Goal: Task Accomplishment & Management: Use online tool/utility

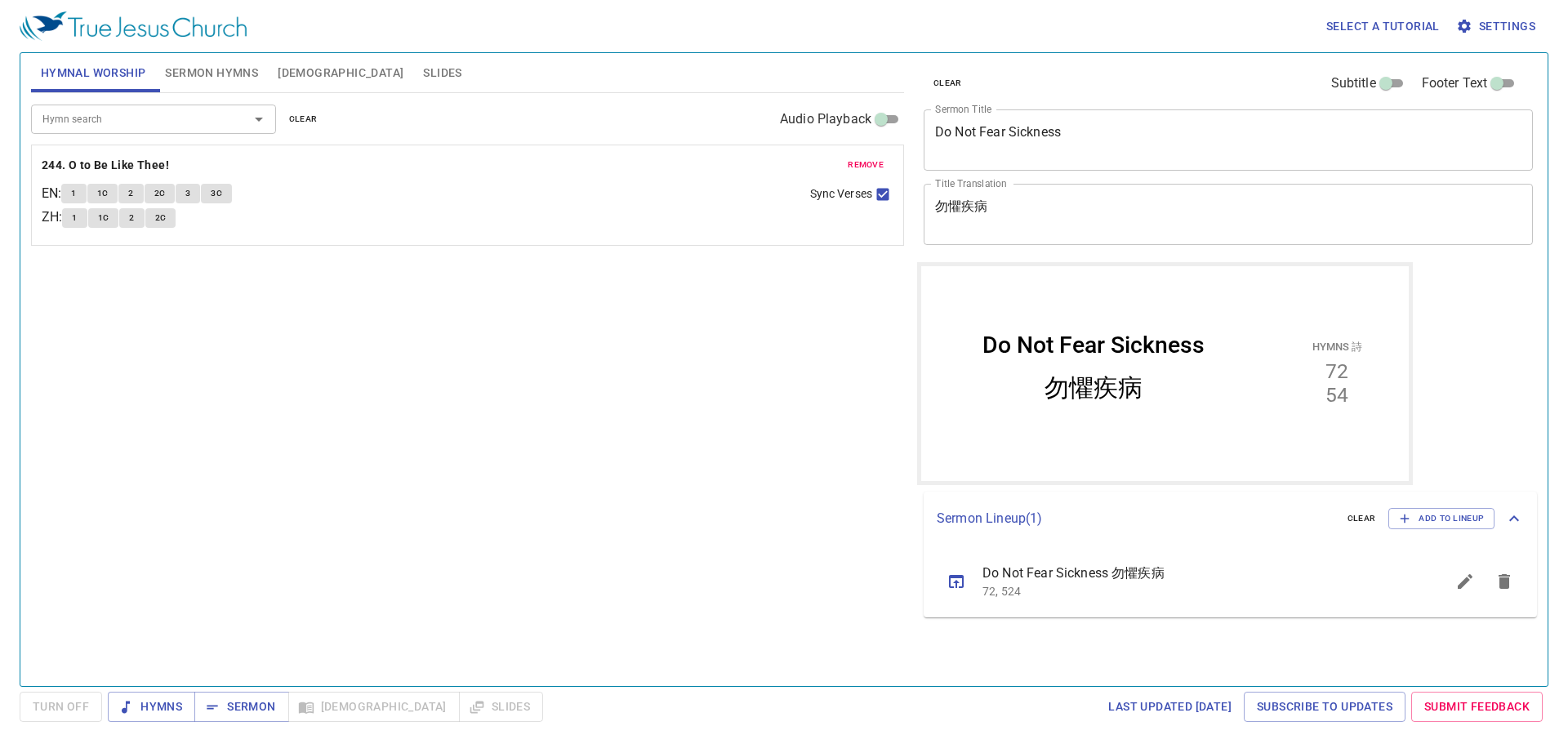
click at [877, 160] on span "remove" at bounding box center [865, 164] width 36 height 15
click at [168, 129] on div "Hymn search" at bounding box center [153, 118] width 245 height 29
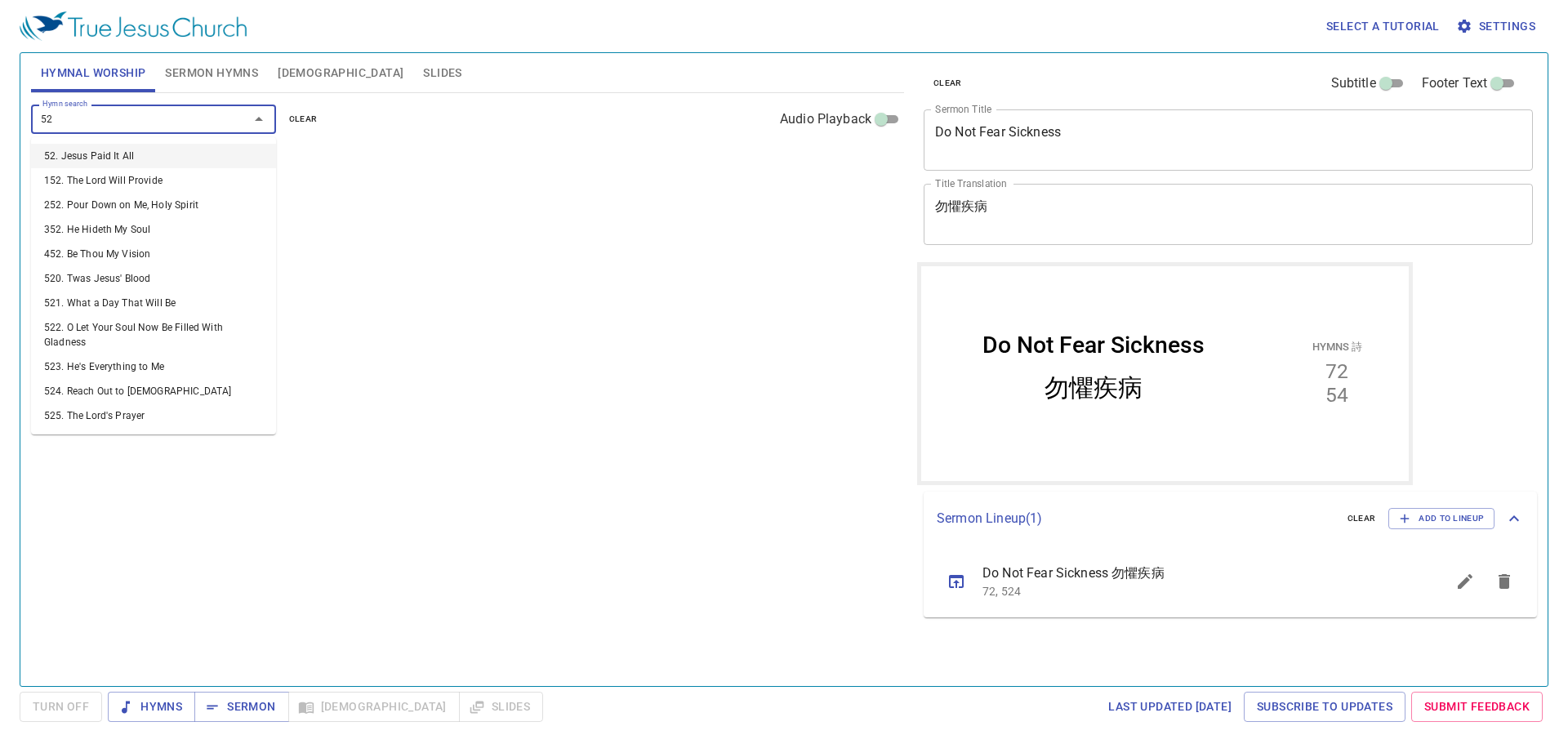
type input "524"
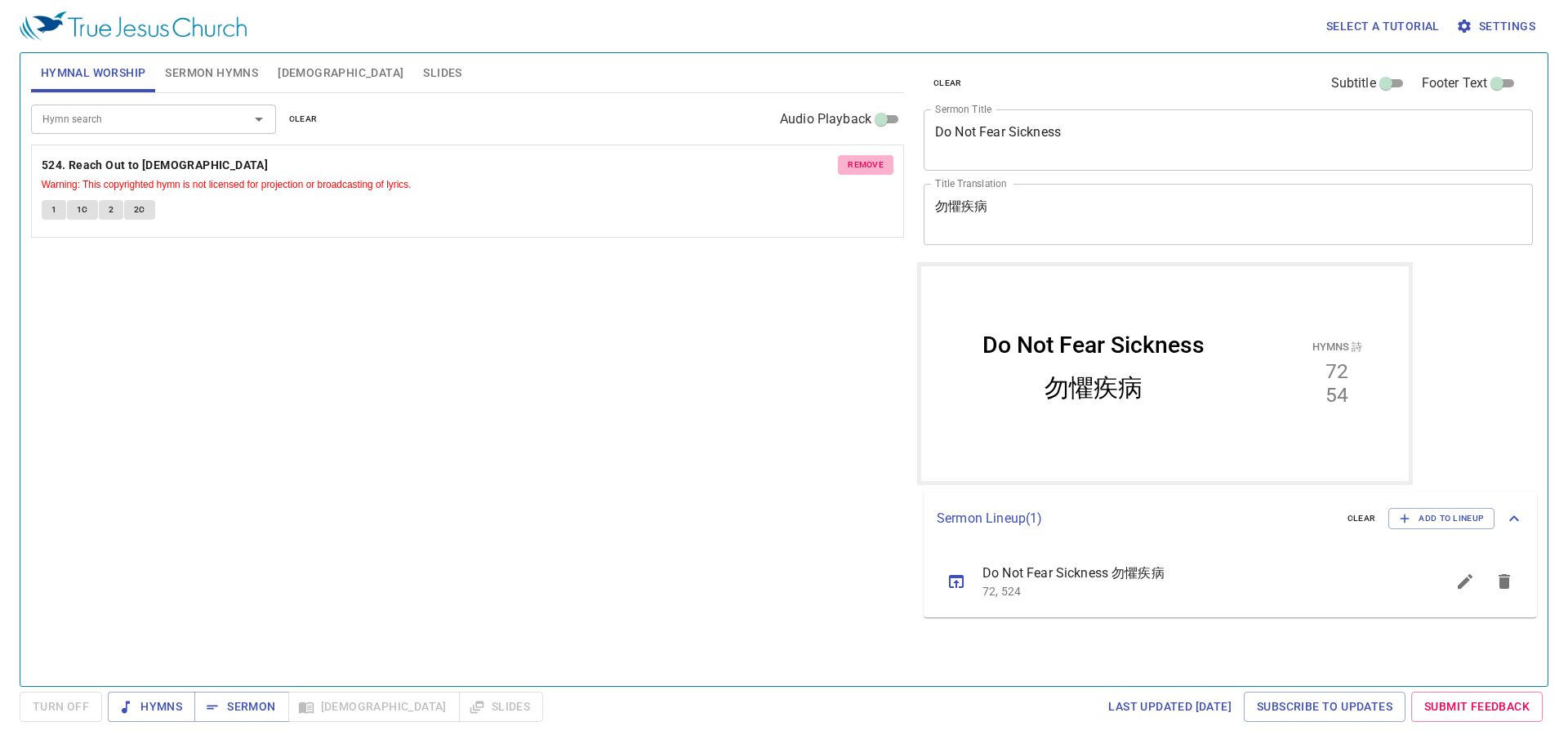
click at [860, 162] on span "remove" at bounding box center [865, 164] width 36 height 15
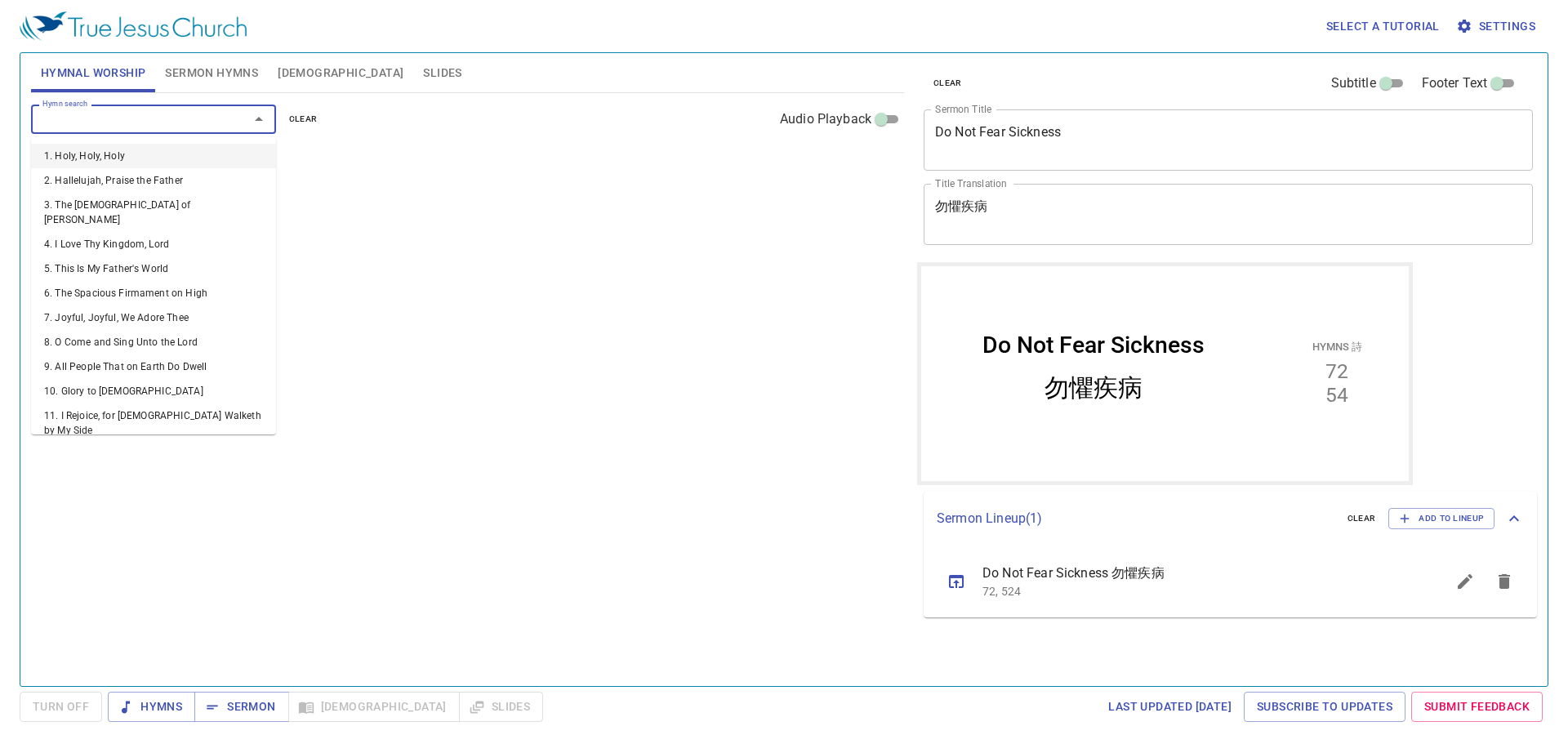
click at [72, 125] on input "Hymn search" at bounding box center [129, 118] width 187 height 19
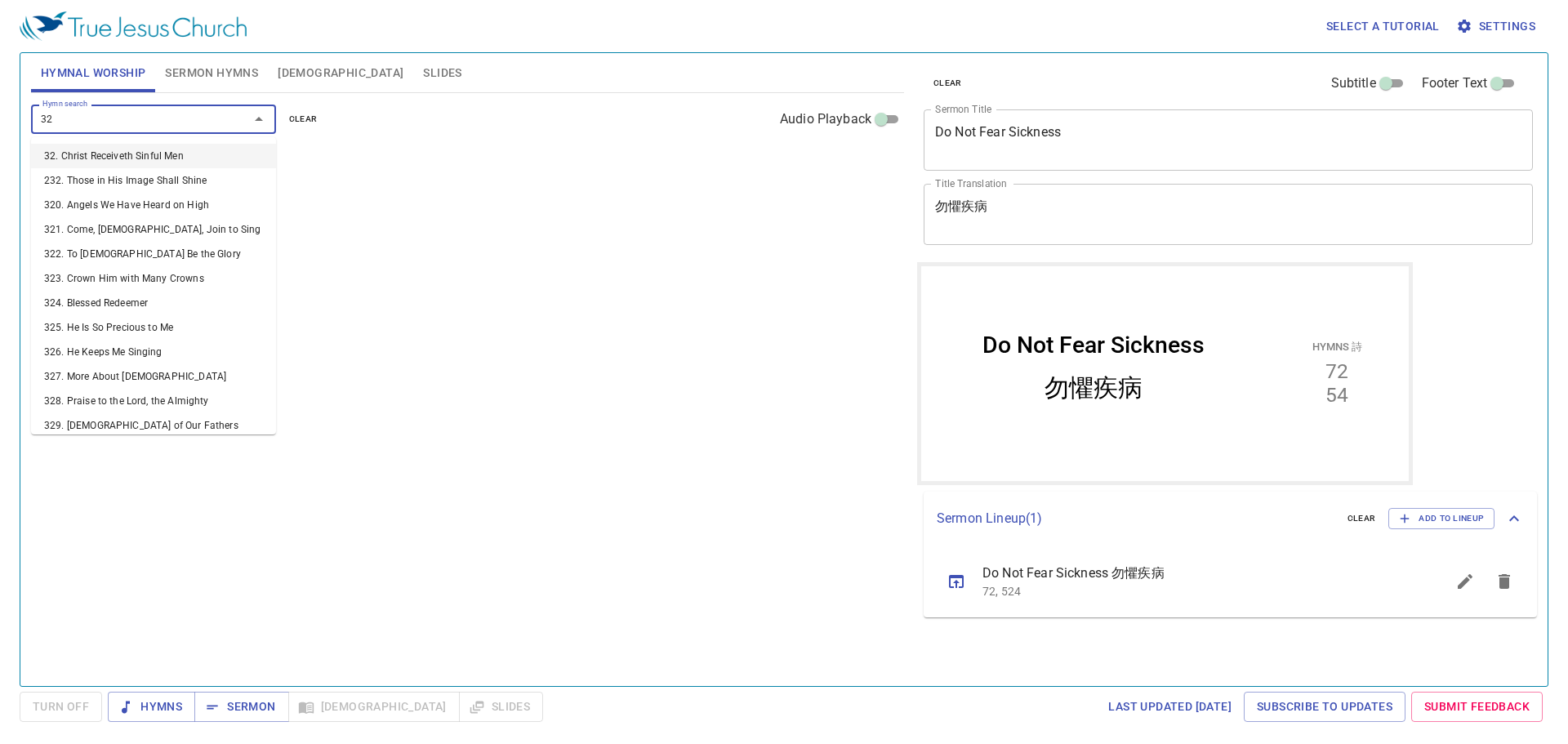
type input "327"
type input "330"
type input "326"
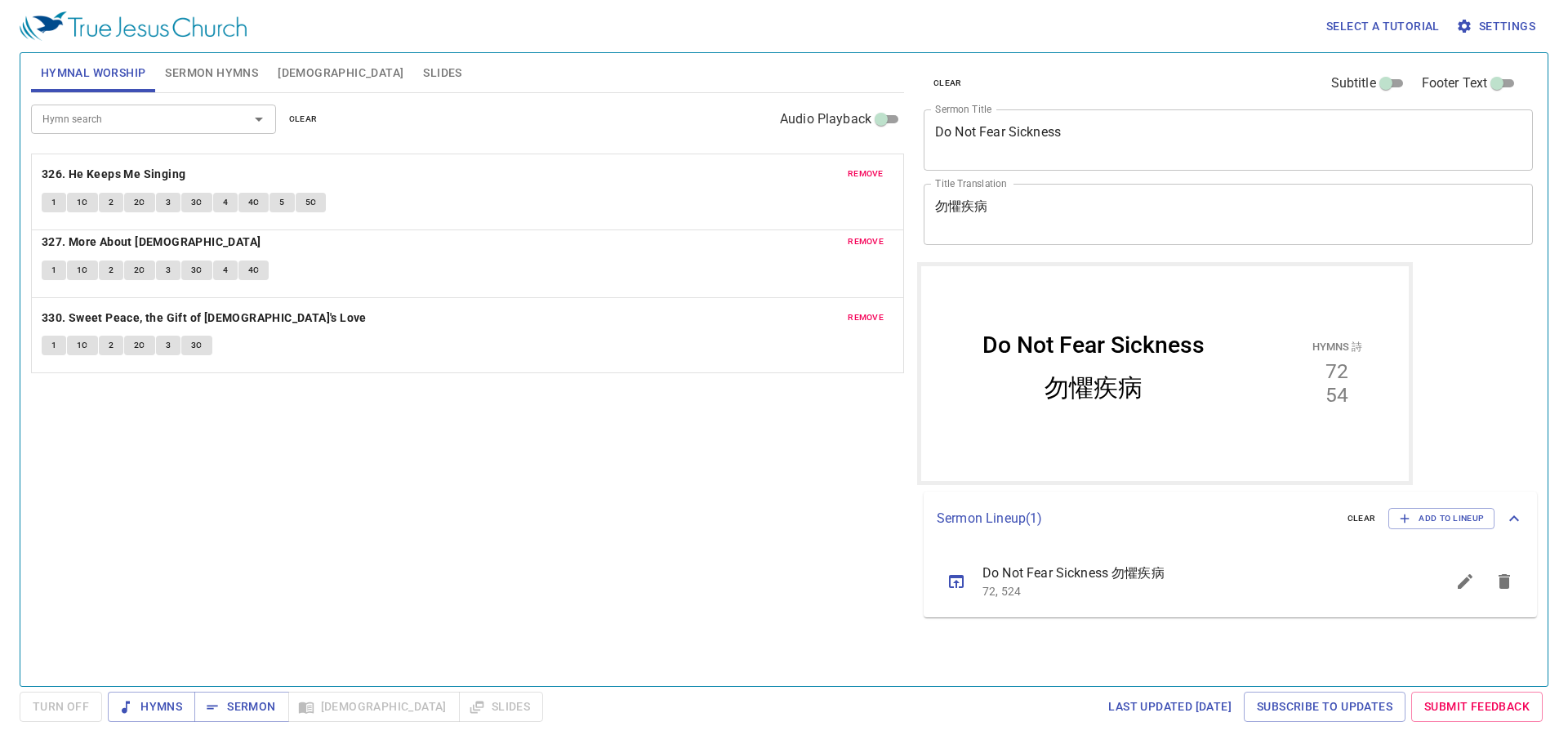
drag, startPoint x: 136, startPoint y: 311, endPoint x: 139, endPoint y: 164, distance: 147.0
click at [139, 164] on div "remove 327. More About Jesus 1 1C 2 2C 3 3C 4 4C remove 330. Sweet Peace, the G…" at bounding box center [467, 259] width 873 height 228
click at [177, 452] on div "Hymn search Hymn search clear Audio Playback remove 326. He Keeps Me Singing 1 …" at bounding box center [467, 382] width 873 height 579
click at [0, 0] on span "Hymns" at bounding box center [0, 0] width 0 height 0
click at [740, 503] on div "Hymn search Hymn search clear Audio Playback remove 326. He Keeps Me Singing 1 …" at bounding box center [467, 382] width 873 height 579
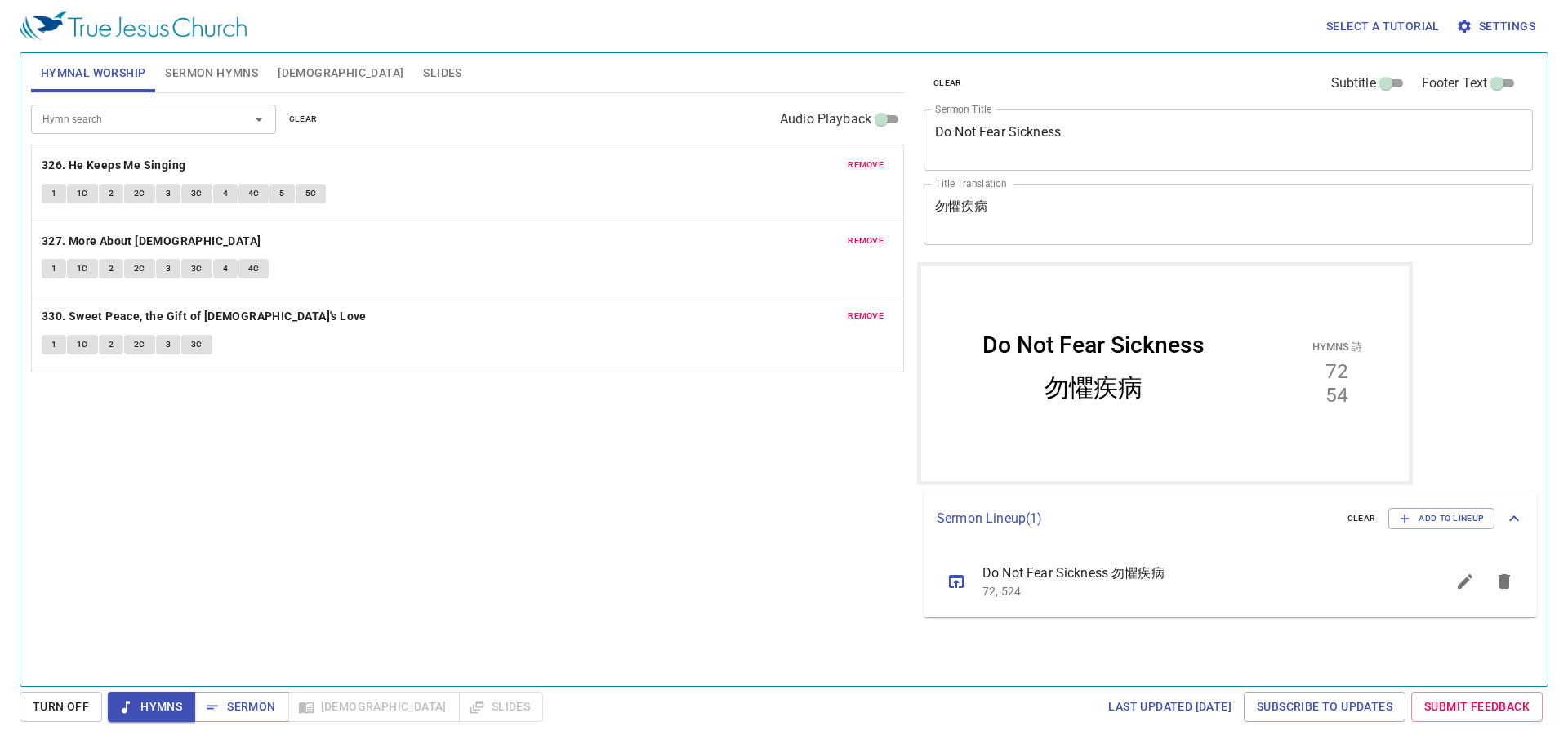
click at [301, 603] on div "Hymn search Hymn search clear Audio Playback remove 326. He Keeps Me Singing 1 …" at bounding box center [467, 382] width 873 height 579
click at [1509, 584] on icon "sermon lineup list" at bounding box center [1505, 581] width 12 height 15
click at [0, 0] on button "Add to Lineup" at bounding box center [0, 0] width 0 height 0
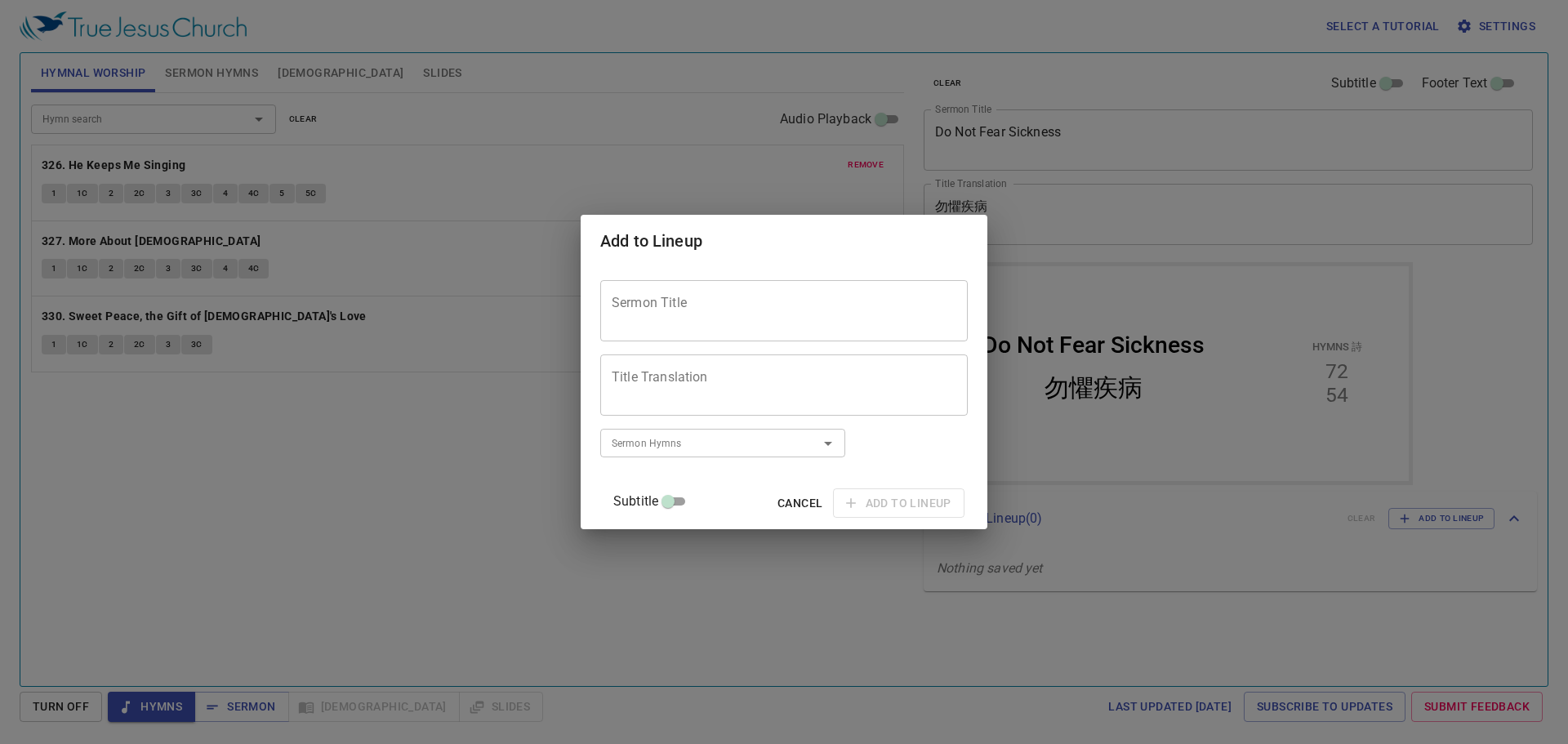
click at [633, 313] on textarea "Sermon Title" at bounding box center [784, 309] width 345 height 31
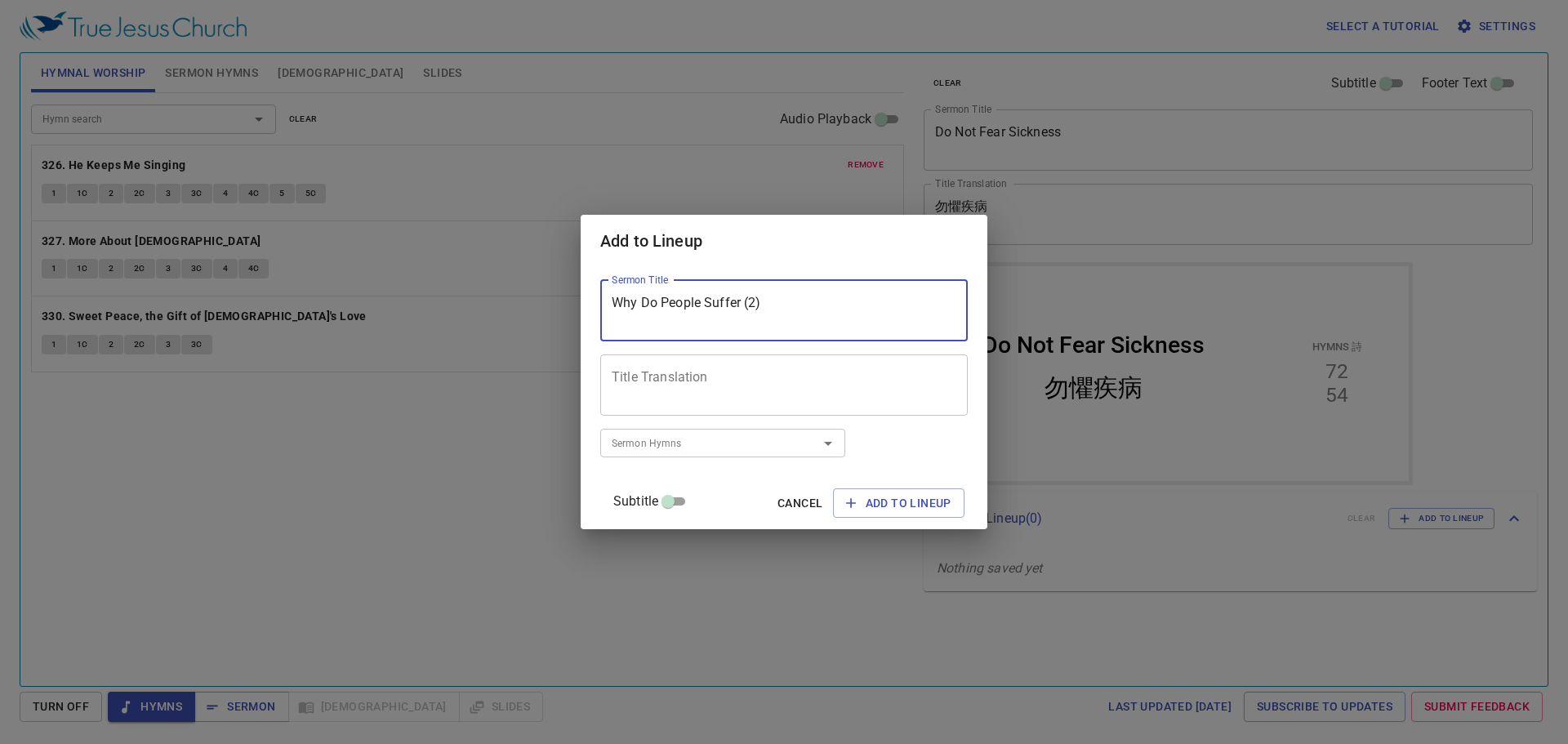
click at [817, 433] on div at bounding box center [816, 443] width 43 height 23
type textarea "Why Do People Suffer (2)"
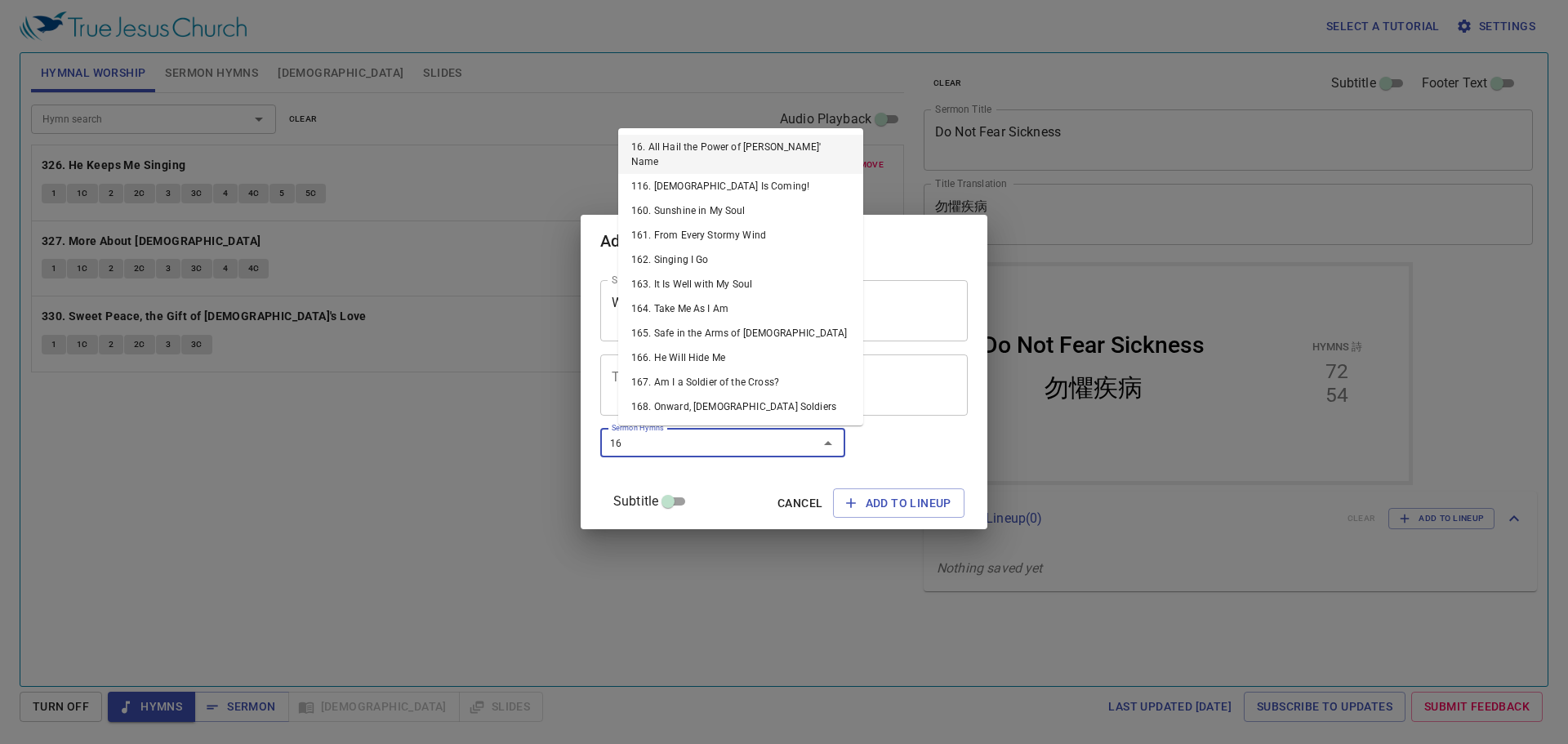
type input "164"
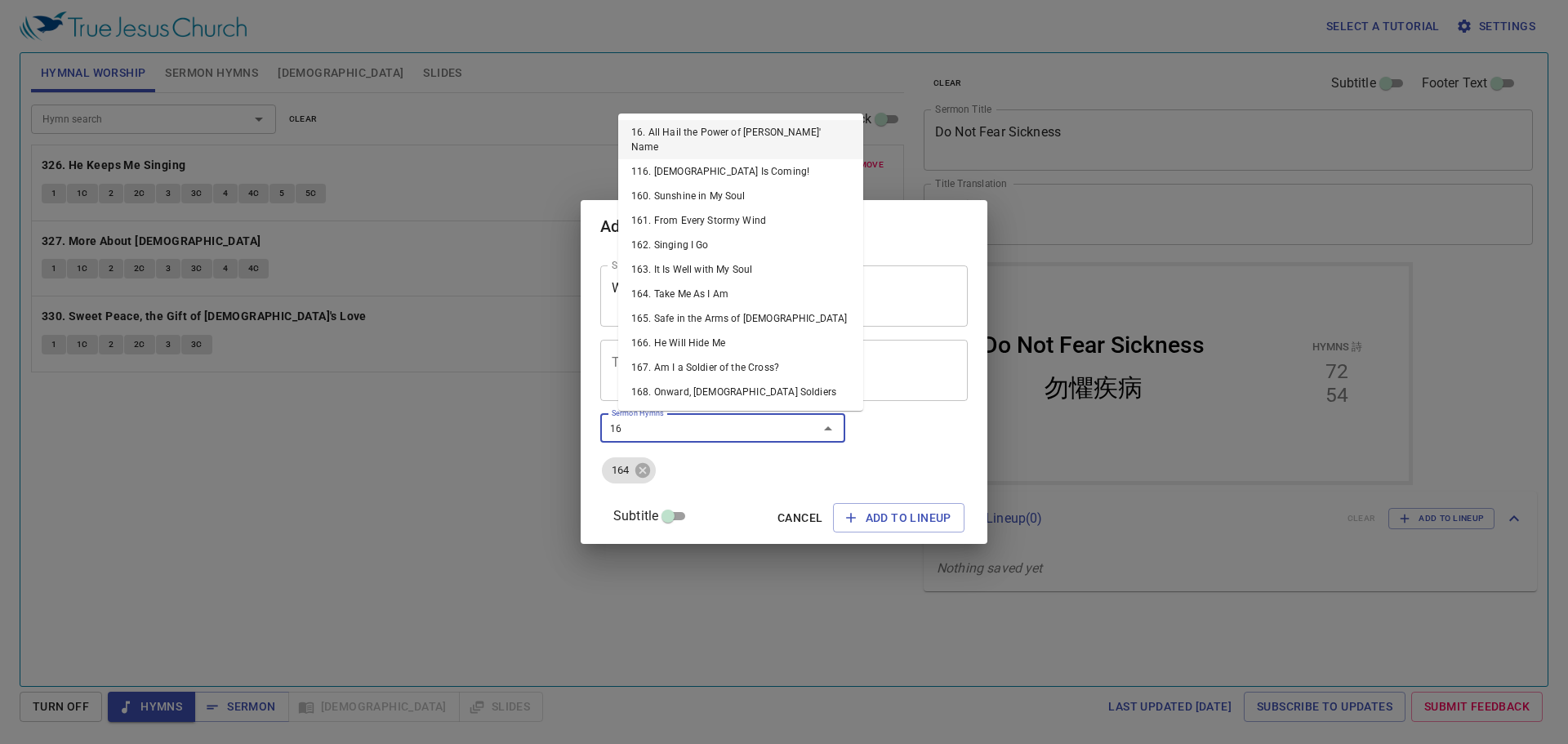
type input "165"
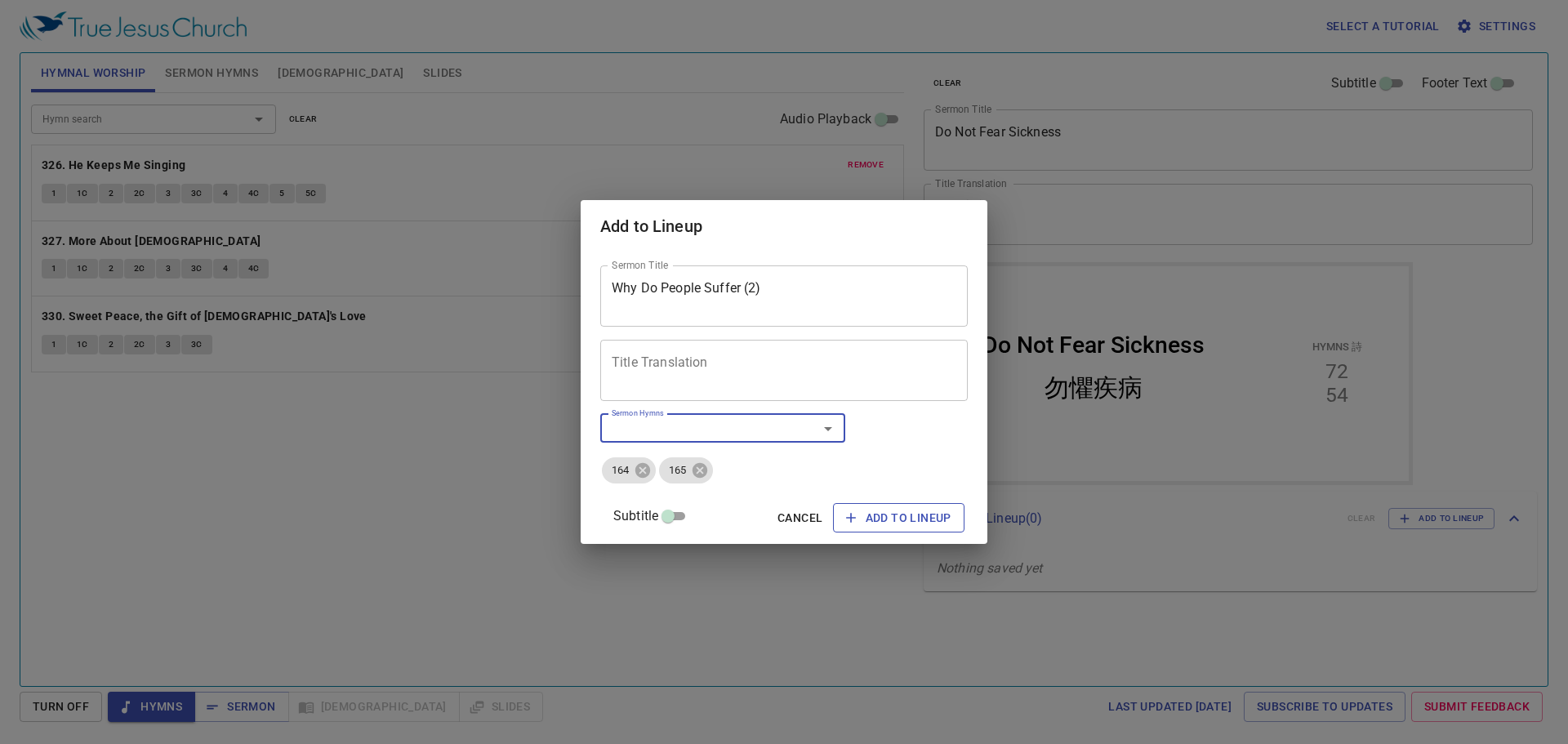
click at [843, 531] on button "Add to Lineup" at bounding box center [898, 518] width 132 height 30
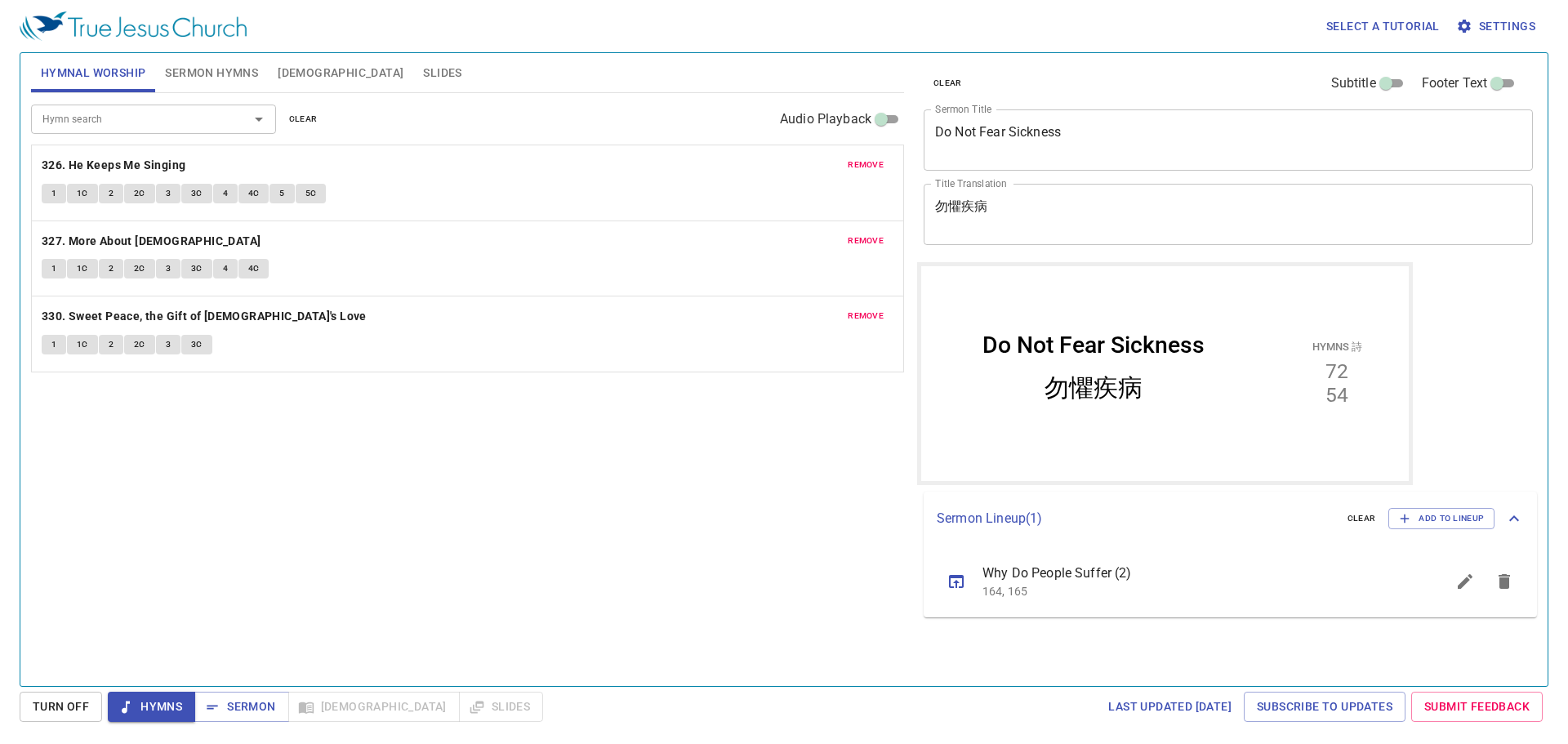
click at [341, 552] on div "Hymn search Hymn search clear Audio Playback remove 326. He Keeps Me Singing 1 …" at bounding box center [467, 382] width 873 height 579
click at [1457, 580] on icon "sermon lineup list" at bounding box center [1465, 582] width 20 height 20
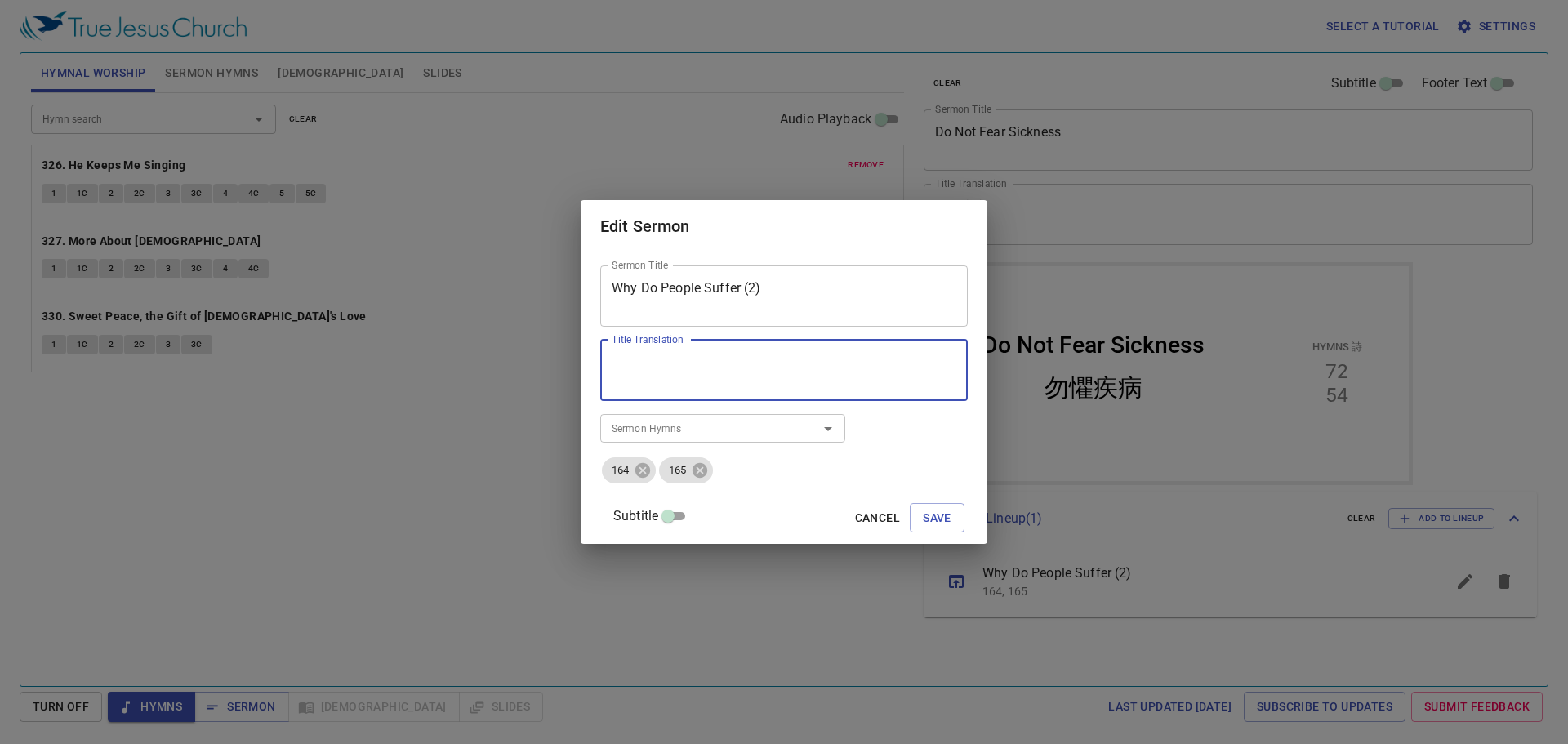
click at [719, 364] on textarea "Title Translation" at bounding box center [784, 370] width 345 height 31
type textarea "人为何受苦"
click at [932, 510] on span "Save" at bounding box center [937, 517] width 29 height 21
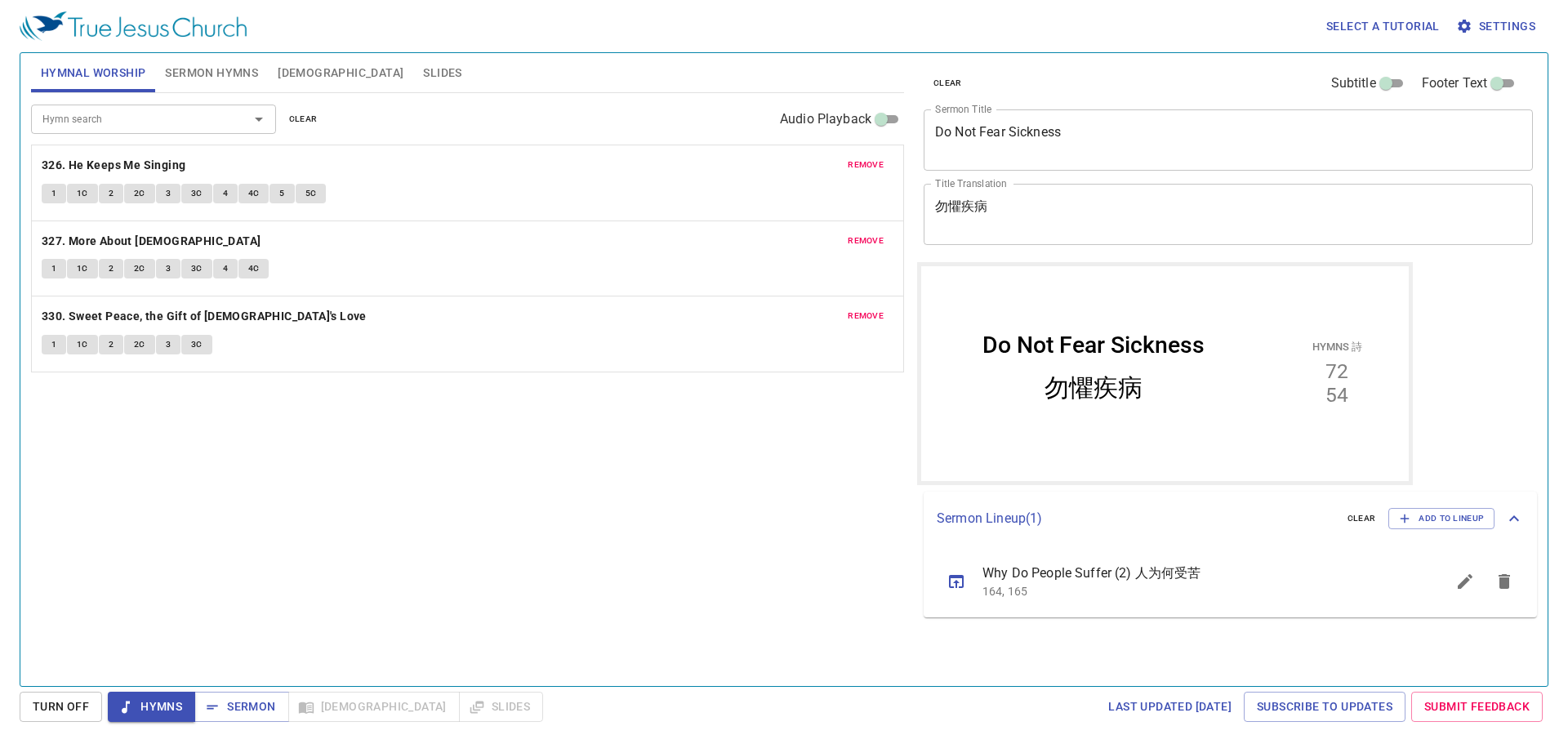
click at [1469, 584] on icon "sermon lineup list" at bounding box center [1465, 582] width 20 height 20
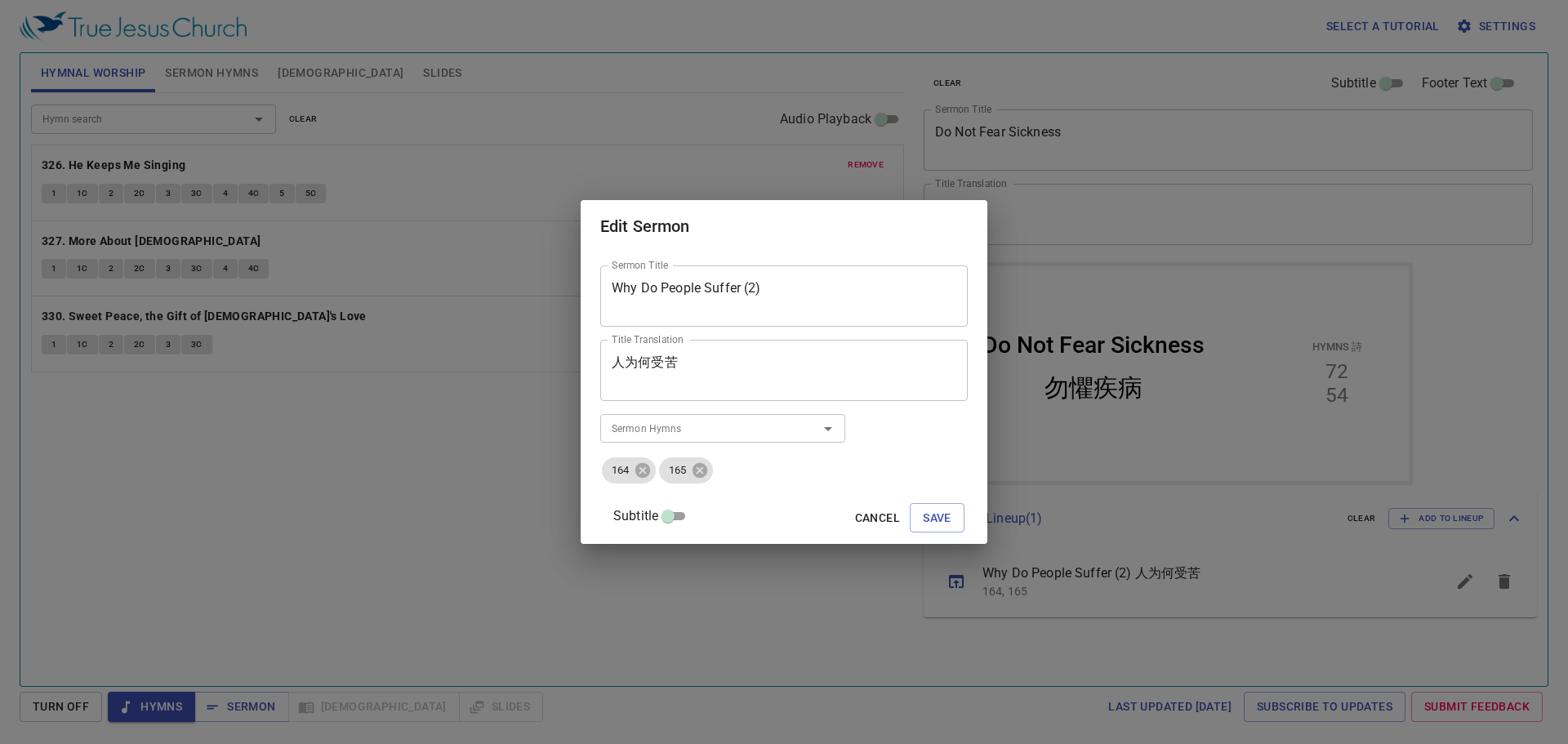
click at [767, 365] on textarea "人为何受苦" at bounding box center [784, 370] width 345 height 31
type textarea "人为何受苦（2）"
click at [932, 516] on span "Save" at bounding box center [937, 517] width 29 height 21
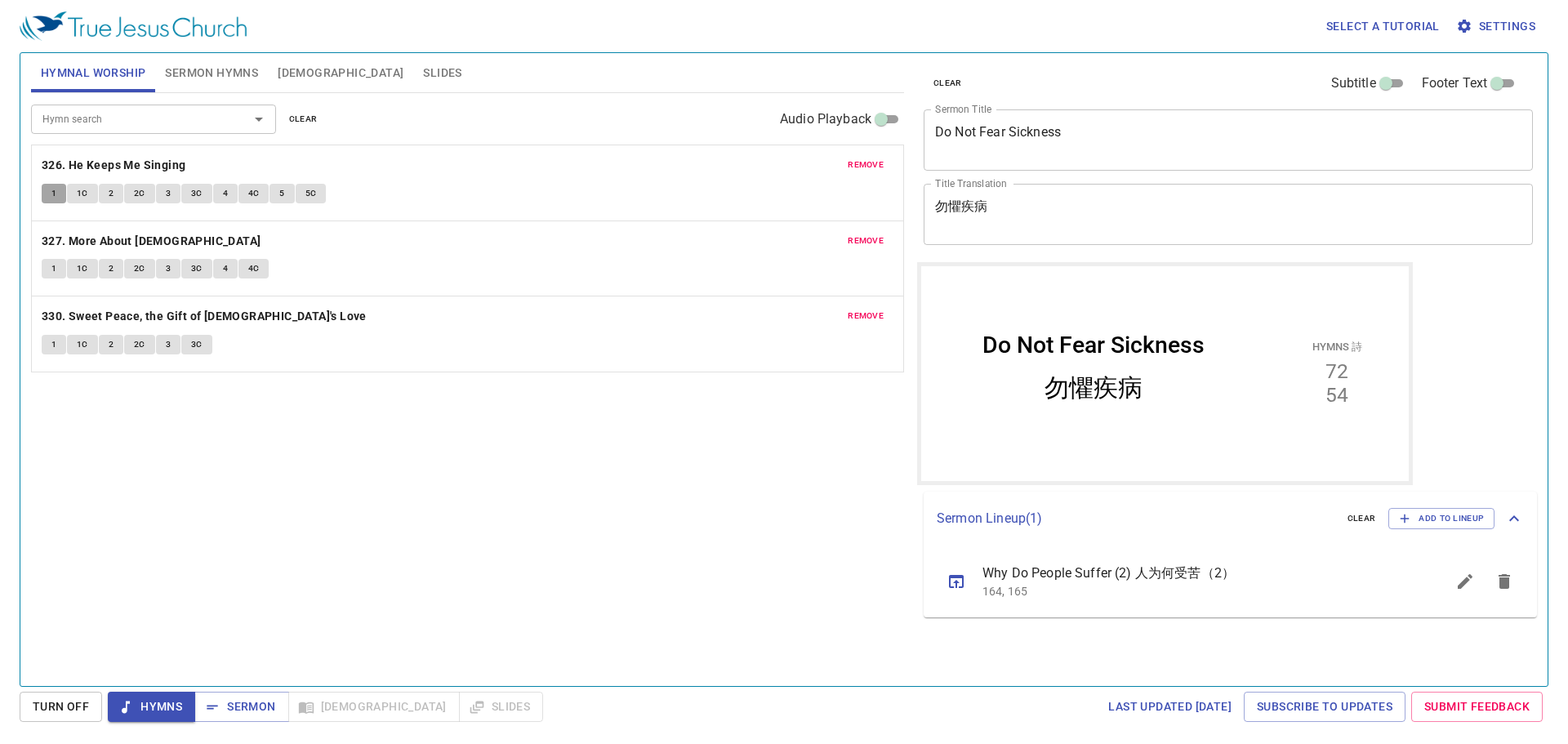
click at [57, 193] on button "1" at bounding box center [54, 193] width 25 height 20
click at [83, 192] on span "1C" at bounding box center [82, 193] width 12 height 15
click at [1460, 574] on icon "sermon lineup list" at bounding box center [1465, 582] width 20 height 20
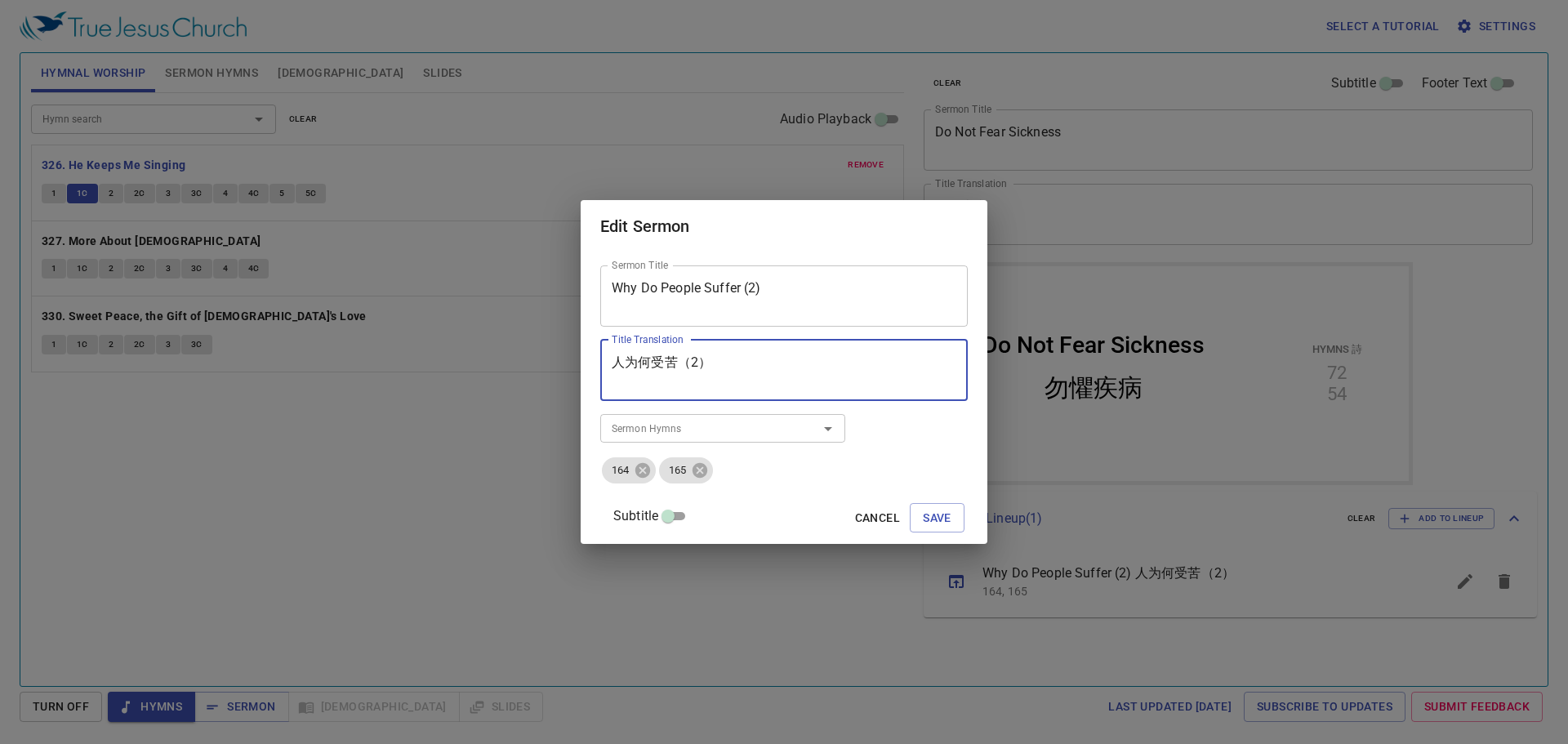
drag, startPoint x: 708, startPoint y: 359, endPoint x: 699, endPoint y: 362, distance: 9.5
click at [699, 362] on textarea "人为何受苦（2）" at bounding box center [784, 370] width 345 height 31
click at [773, 360] on textarea "人为何受苦(2）" at bounding box center [784, 370] width 345 height 31
click at [694, 365] on textarea "人为何受苦(2)" at bounding box center [784, 370] width 345 height 31
type textarea "人为何受苦 (2)"
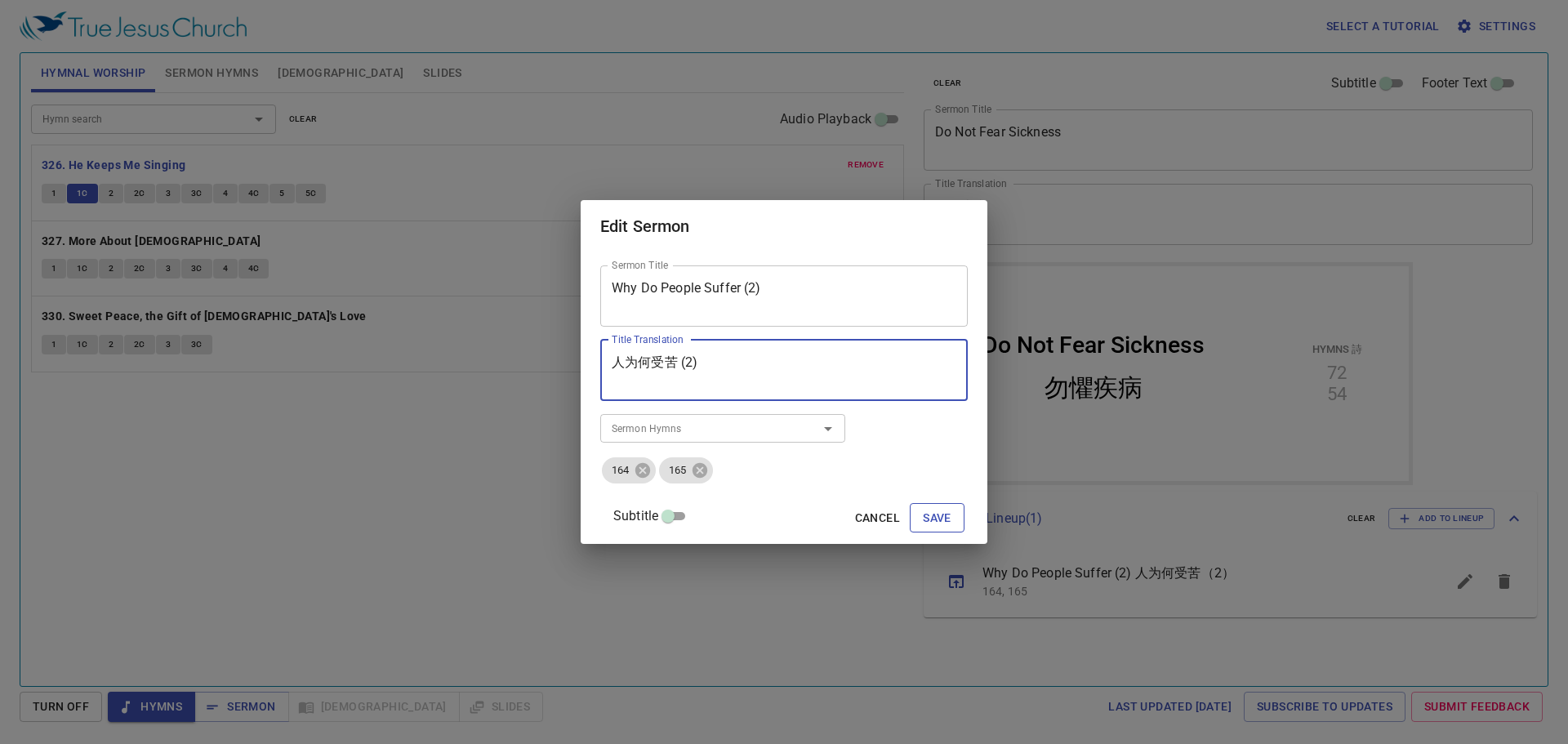
click at [923, 521] on span "Save" at bounding box center [937, 517] width 29 height 21
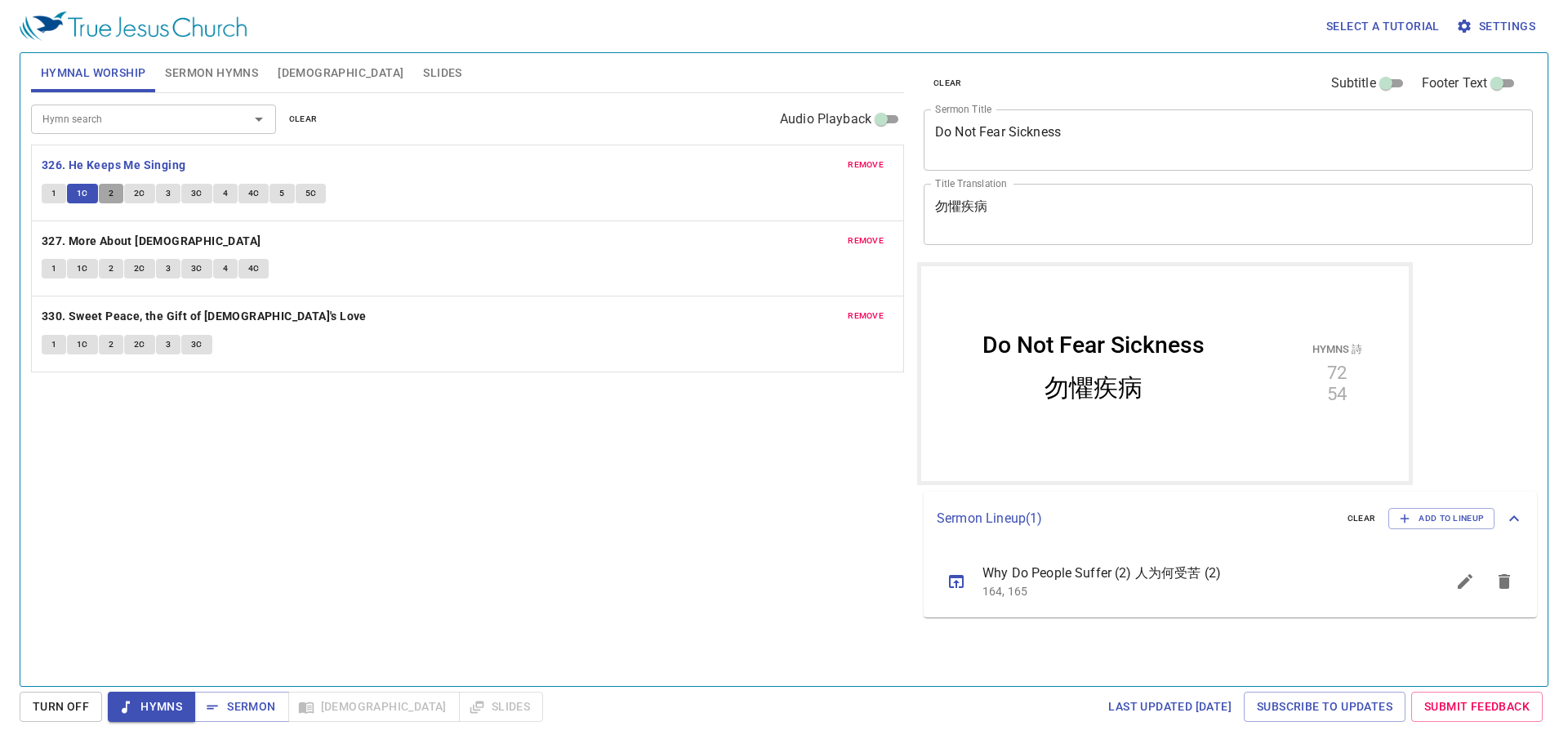
click at [112, 189] on span "2" at bounding box center [111, 193] width 5 height 15
click at [138, 191] on span "2C" at bounding box center [140, 193] width 12 height 15
click at [168, 433] on div "Hymn search Hymn search clear Audio Playback remove 326. He Keeps Me Singing 1 …" at bounding box center [467, 382] width 873 height 579
click at [167, 192] on span "3" at bounding box center [168, 193] width 5 height 15
click at [612, 457] on div "Hymn search Hymn search clear Audio Playback remove 326. He Keeps Me Singing 1 …" at bounding box center [467, 382] width 873 height 579
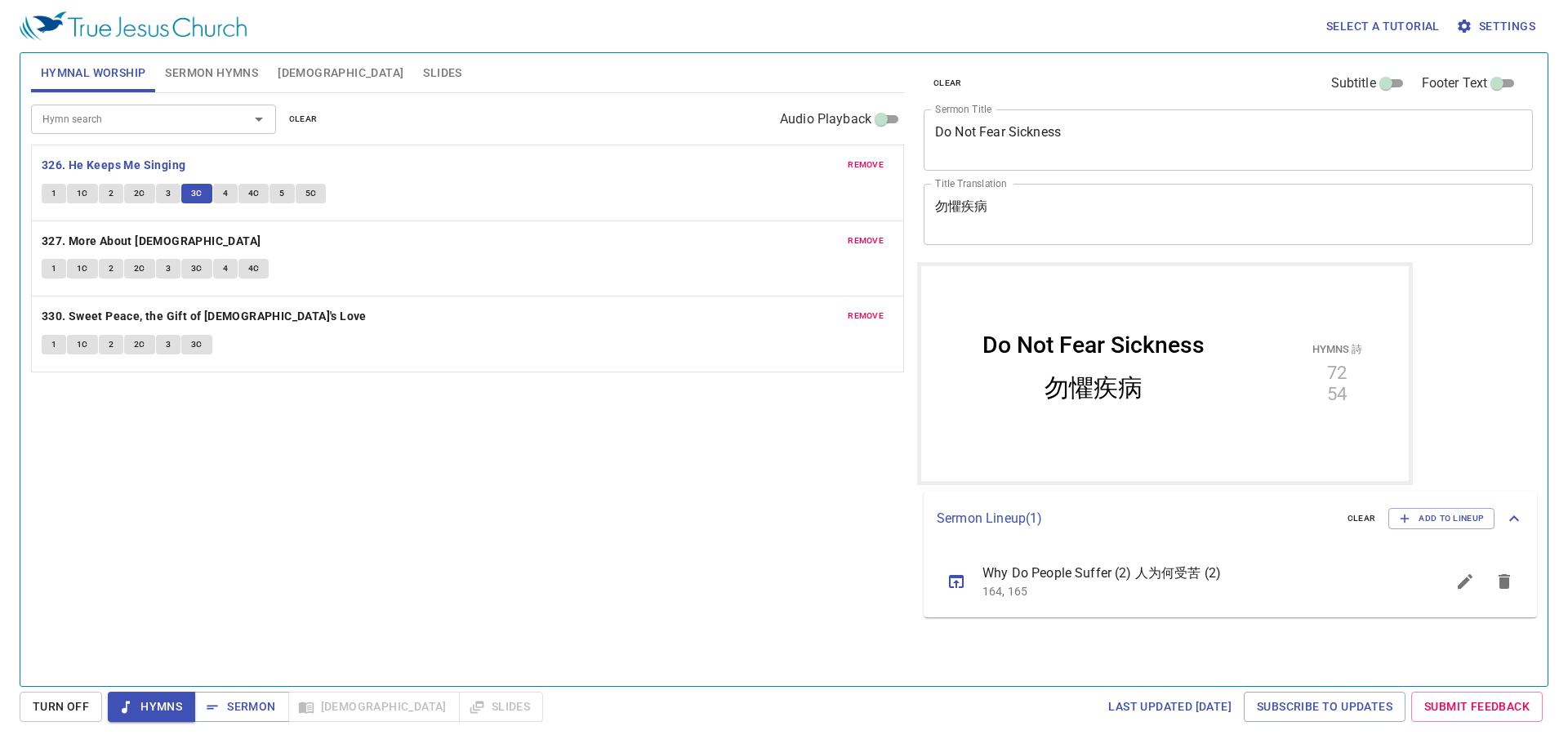
click at [225, 199] on span "4" at bounding box center [225, 193] width 5 height 15
click at [248, 196] on span "4C" at bounding box center [254, 193] width 12 height 15
click at [56, 273] on span "1" at bounding box center [54, 268] width 5 height 15
click at [81, 275] on span "1C" at bounding box center [82, 268] width 12 height 15
click at [116, 266] on button "2" at bounding box center [111, 268] width 25 height 20
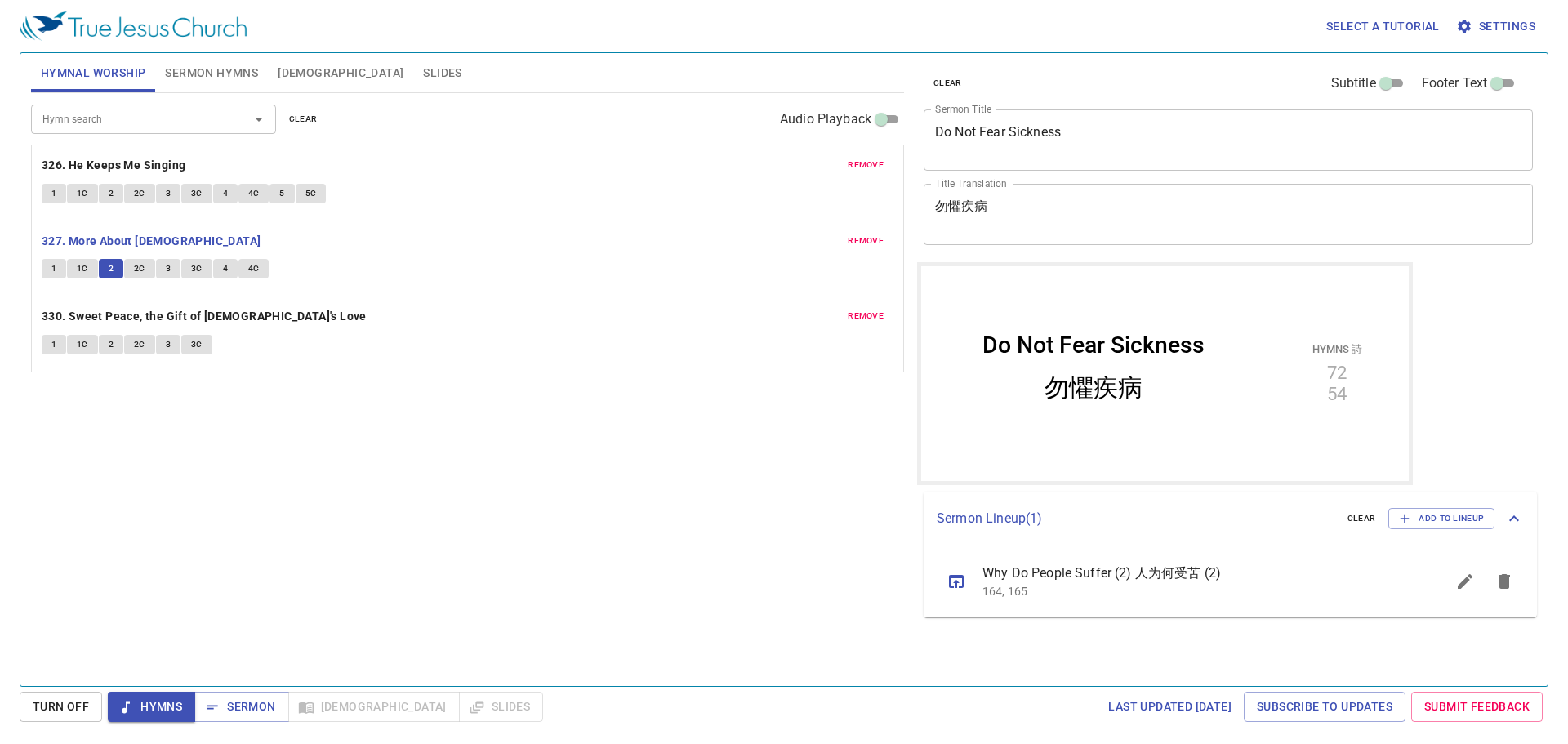
click at [134, 274] on span "2C" at bounding box center [140, 268] width 12 height 15
click at [172, 274] on button "3" at bounding box center [168, 268] width 25 height 20
click at [187, 269] on button "3C" at bounding box center [196, 268] width 31 height 20
click at [216, 273] on button "4" at bounding box center [225, 268] width 25 height 20
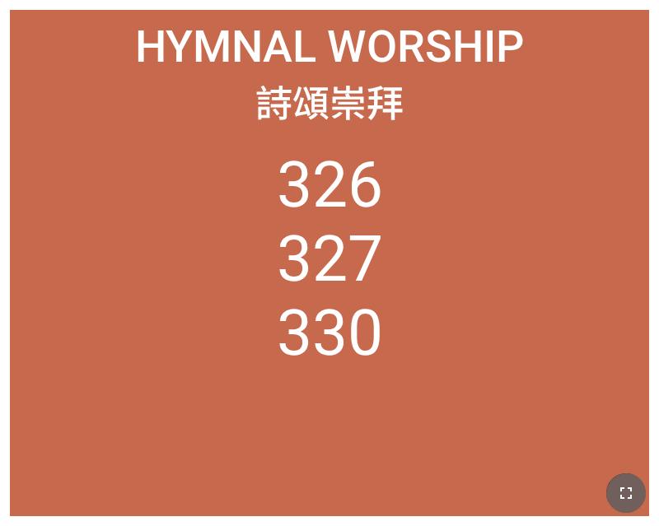
click at [616, 490] on icon "button" at bounding box center [626, 494] width 20 height 20
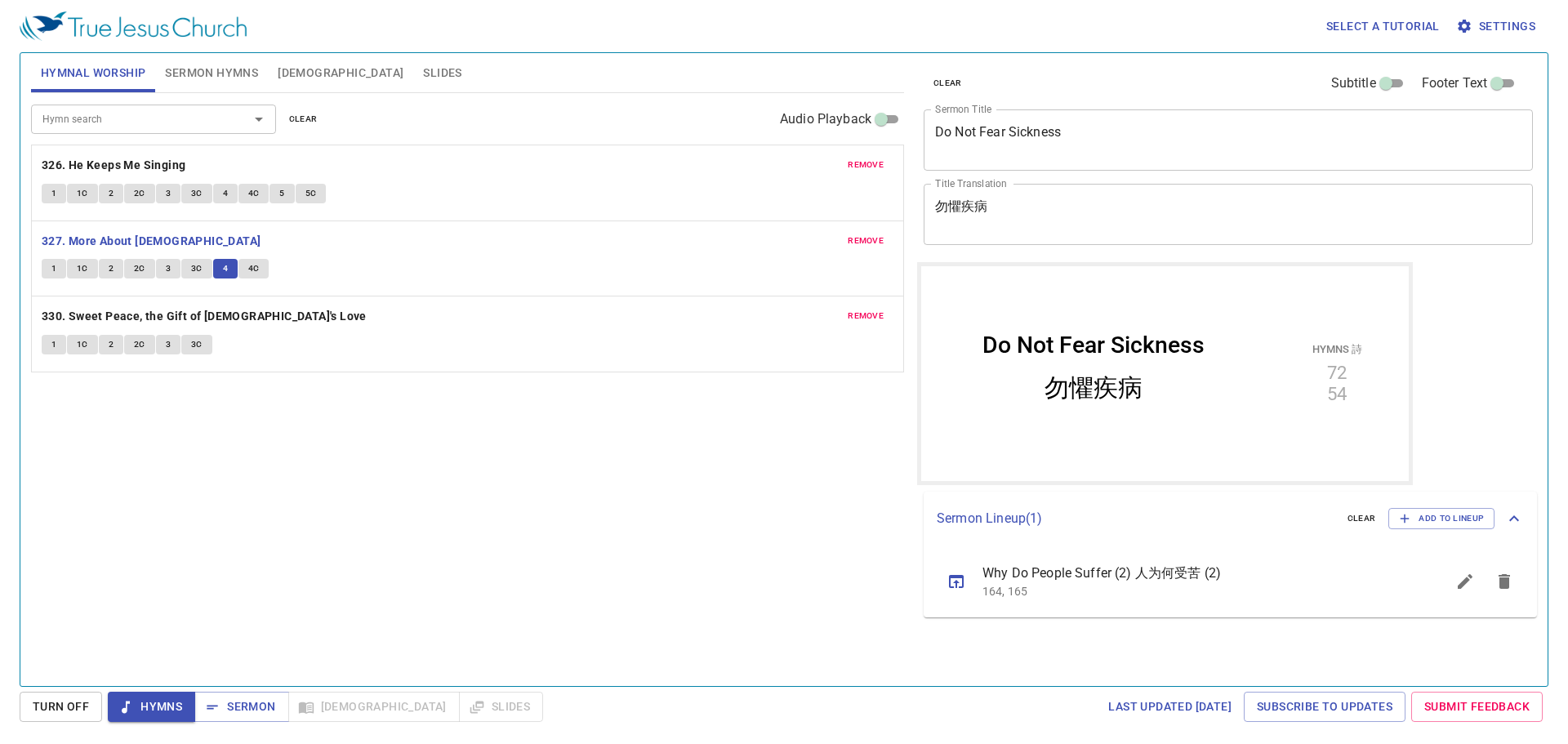
click at [251, 262] on span "4C" at bounding box center [254, 268] width 12 height 15
click at [111, 309] on b "330. Sweet Peace, the Gift of [DEMOGRAPHIC_DATA]'s Love" at bounding box center [204, 316] width 325 height 21
click at [57, 340] on button "1" at bounding box center [54, 345] width 25 height 20
click at [74, 349] on button "1C" at bounding box center [82, 345] width 31 height 20
click at [110, 342] on span "2" at bounding box center [111, 344] width 5 height 15
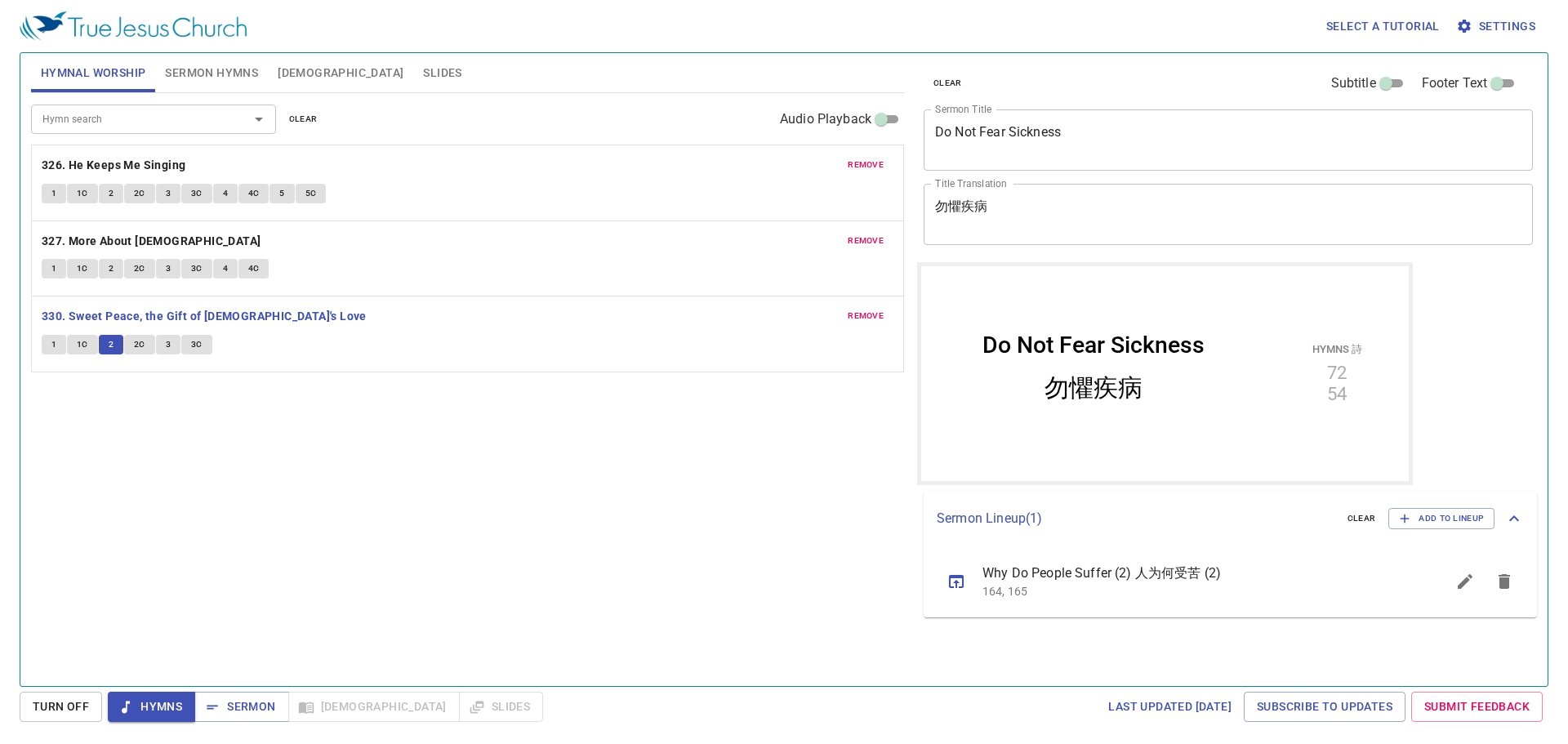
click at [139, 348] on span "2C" at bounding box center [140, 344] width 12 height 15
click at [163, 342] on button "3" at bounding box center [168, 345] width 25 height 20
click at [204, 346] on button "3C" at bounding box center [196, 345] width 31 height 20
click at [511, 522] on div "Hymn search Hymn search clear Audio Playback remove 326. He Keeps Me Singing 1 …" at bounding box center [467, 382] width 873 height 579
click at [176, 310] on b "330. Sweet Peace, the Gift of [DEMOGRAPHIC_DATA]'s Love" at bounding box center [204, 316] width 325 height 21
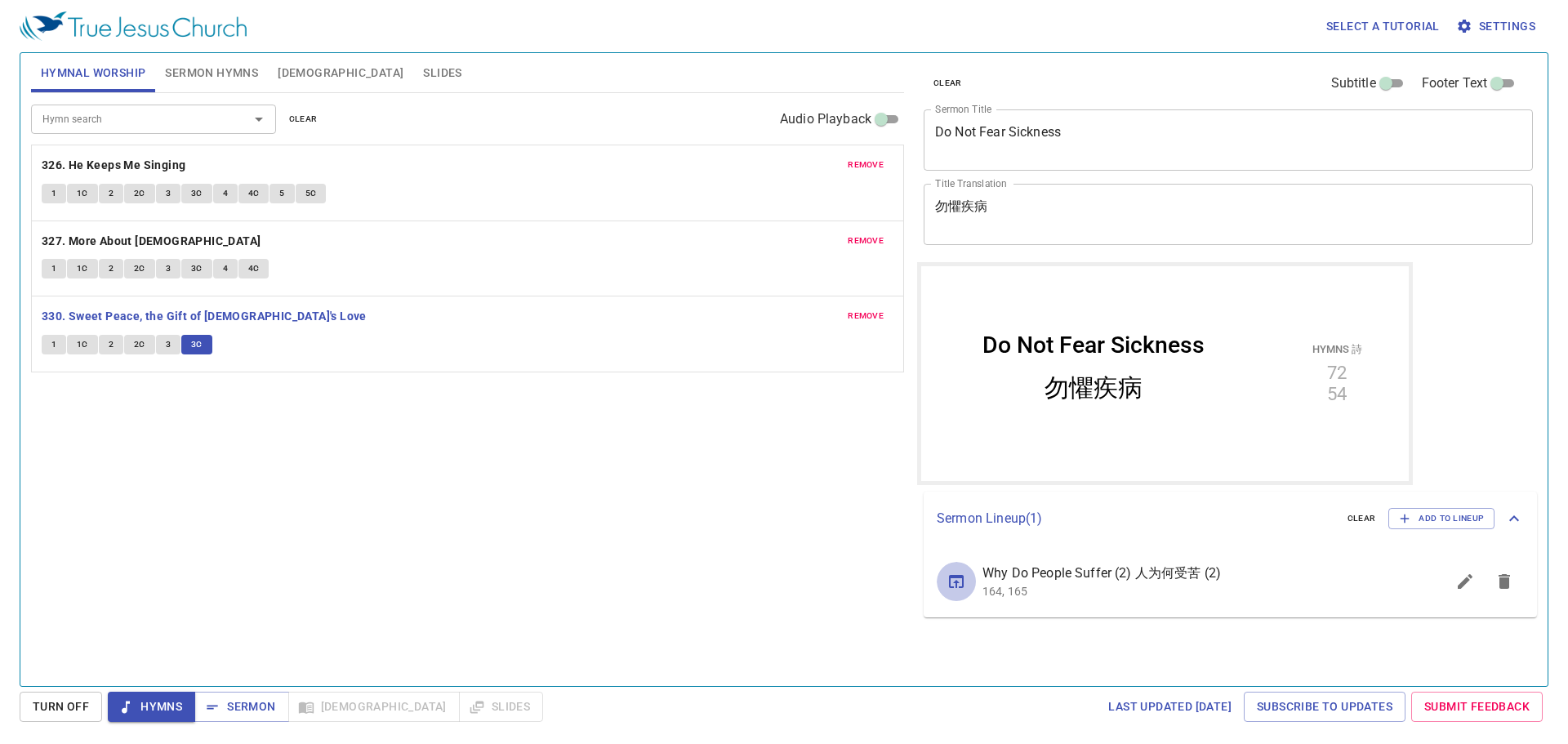
click at [0, 0] on button "sermon lineup list" at bounding box center [0, 0] width 0 height 0
click at [0, 0] on span "Sermon" at bounding box center [0, 0] width 0 height 0
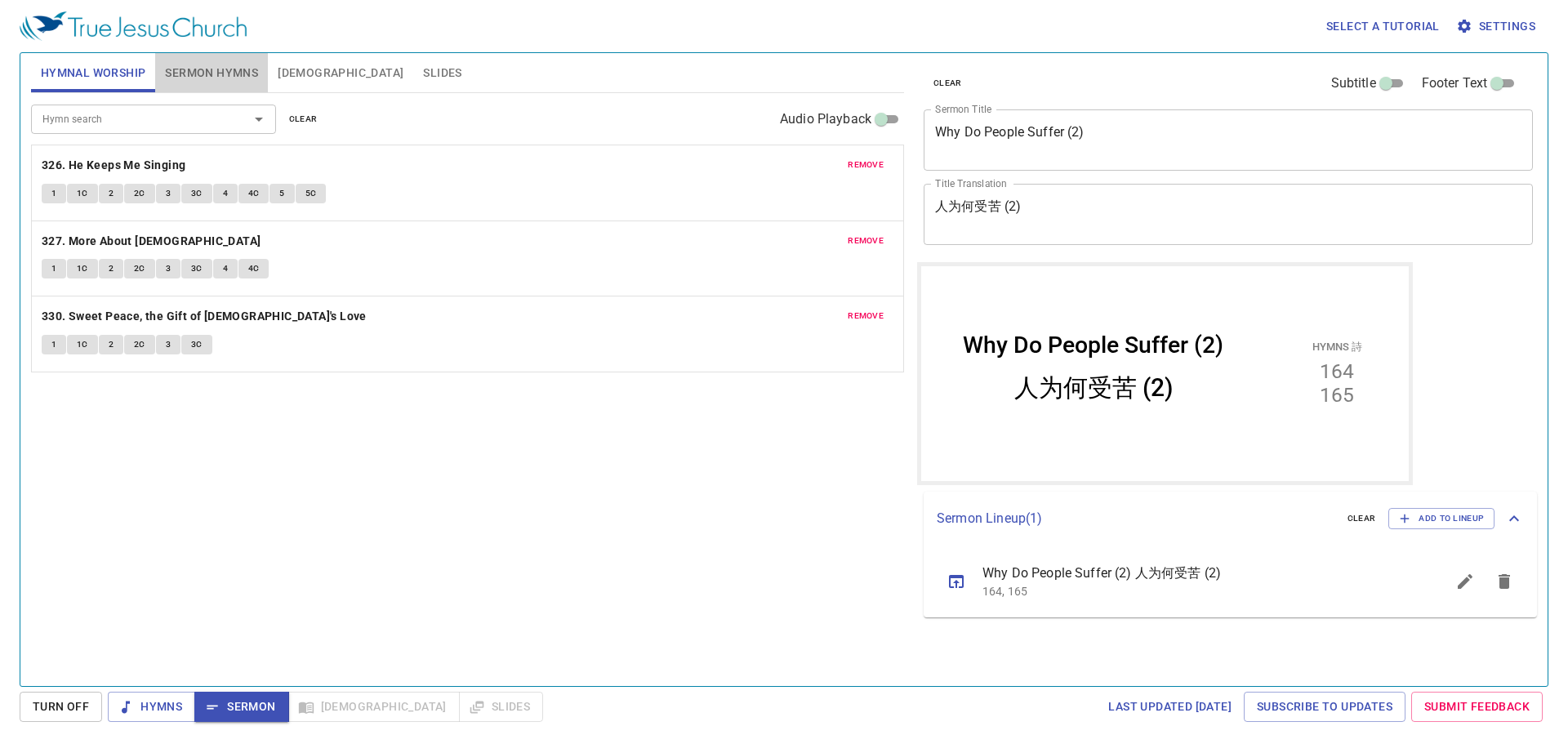
click at [182, 72] on span "Sermon Hymns" at bounding box center [211, 72] width 93 height 21
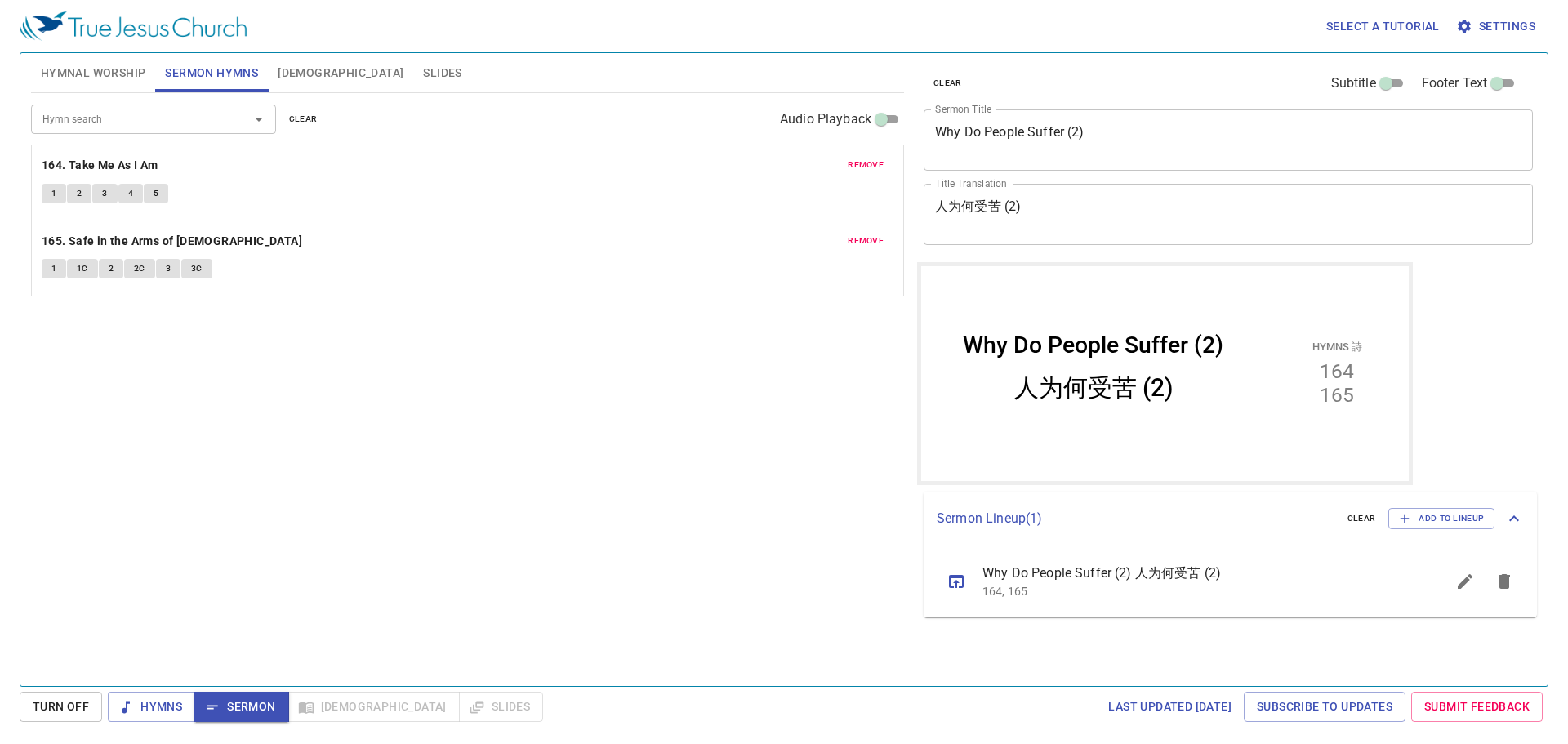
click at [86, 193] on button "2" at bounding box center [79, 193] width 25 height 20
click at [104, 197] on span "3" at bounding box center [104, 193] width 5 height 15
click at [133, 195] on button "4" at bounding box center [130, 193] width 25 height 20
click at [167, 194] on button "5" at bounding box center [156, 193] width 25 height 20
click at [216, 705] on icon "button" at bounding box center [212, 706] width 11 height 4
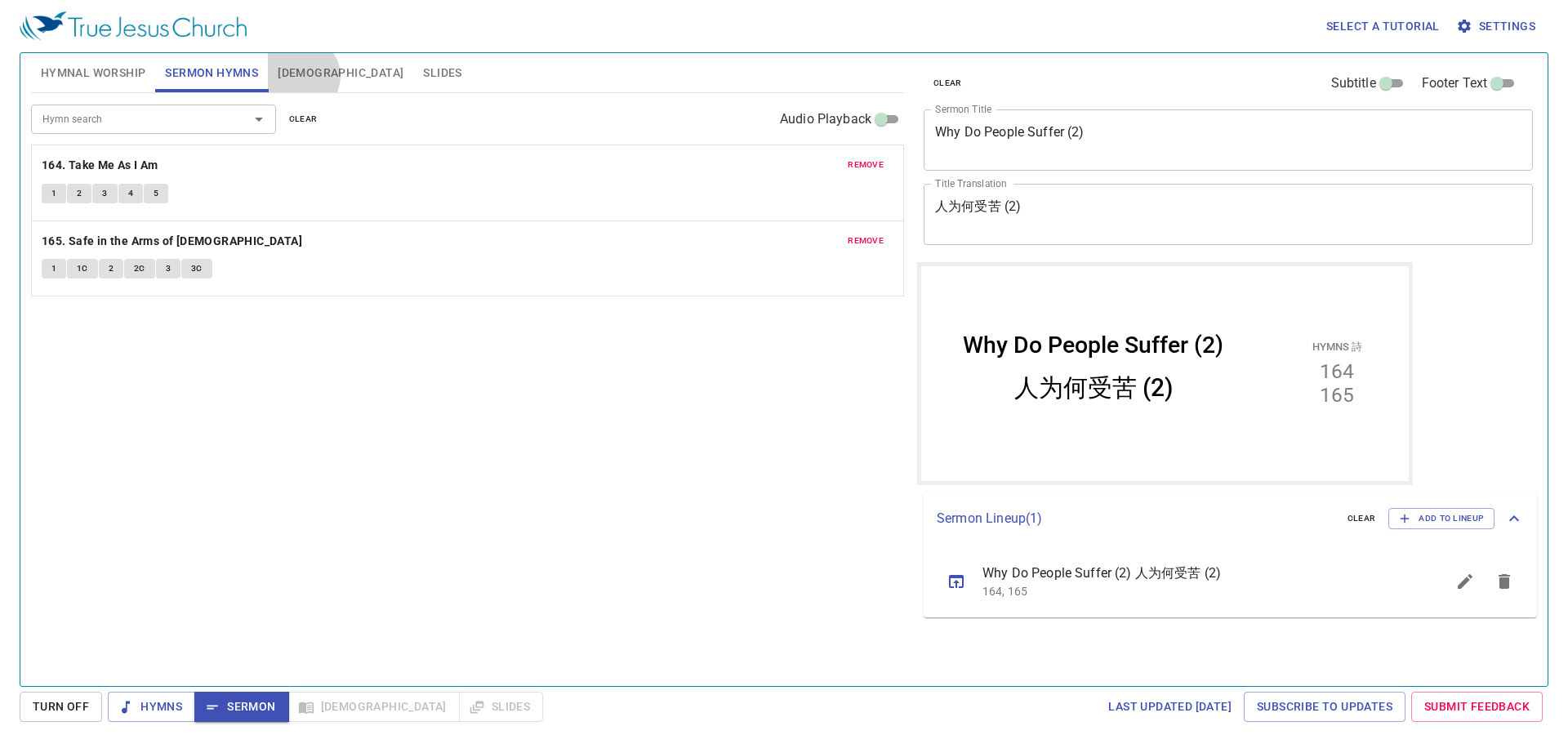
click at [300, 76] on span "[DEMOGRAPHIC_DATA]" at bounding box center [340, 72] width 126 height 21
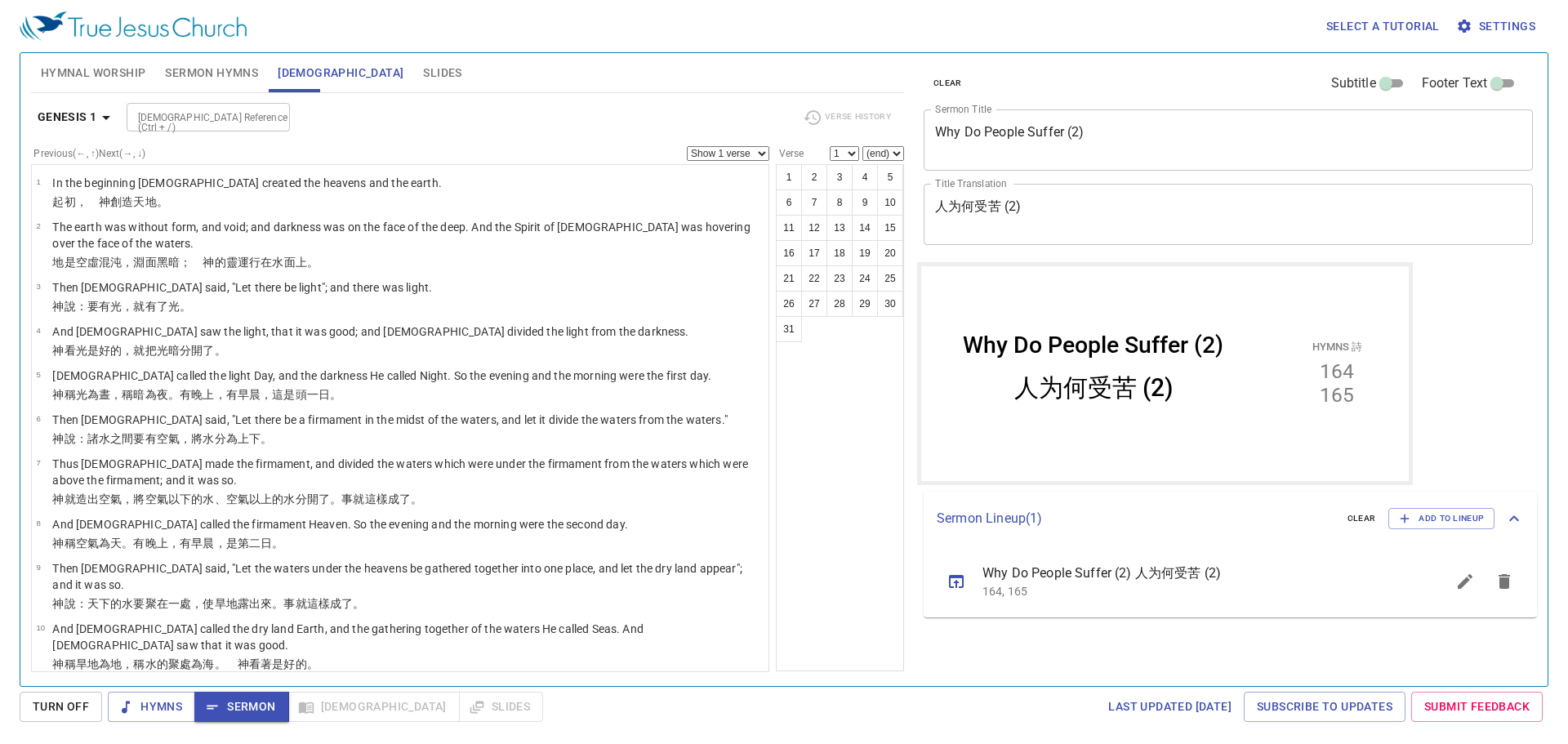
click at [70, 111] on b "Genesis 1" at bounding box center [67, 117] width 59 height 21
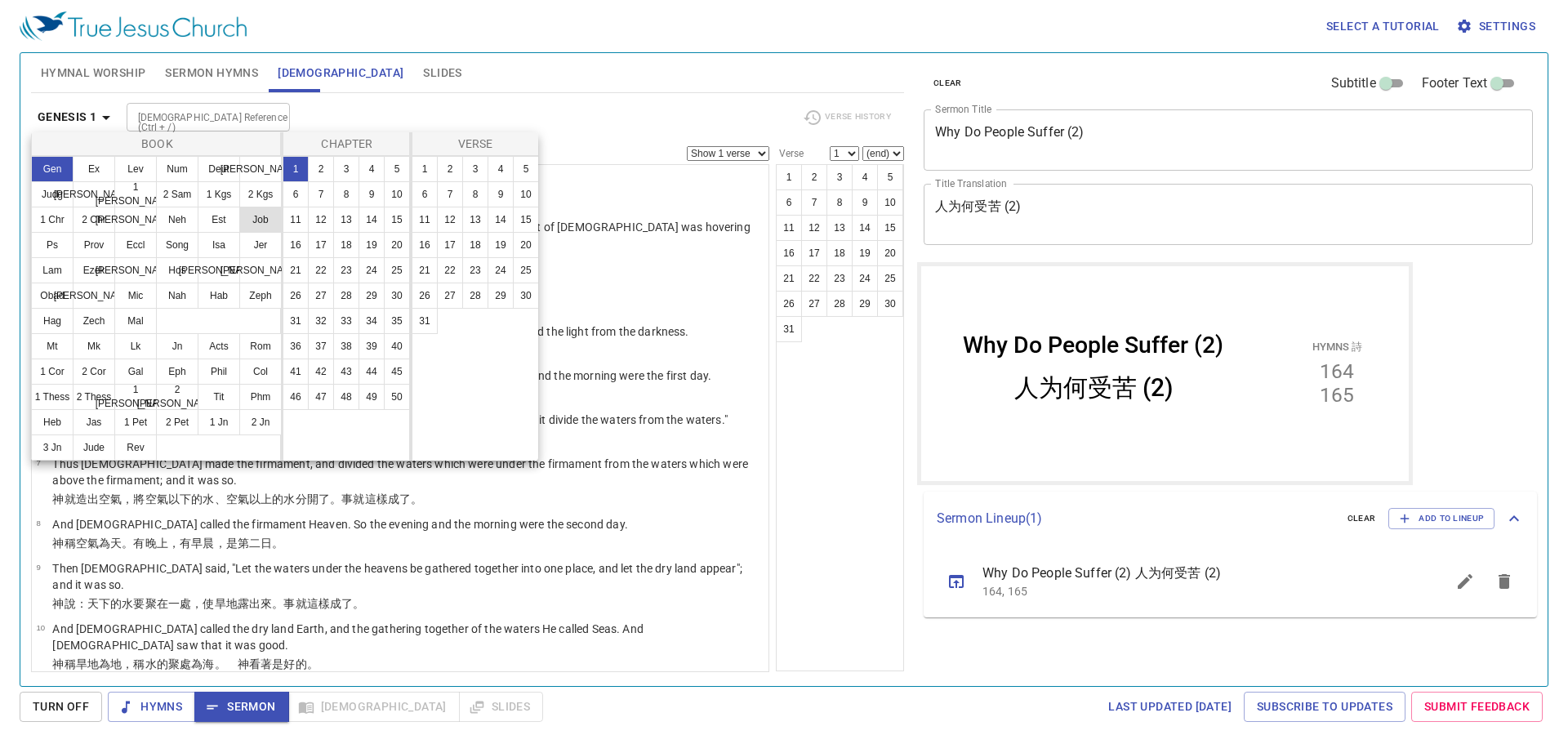
click at [264, 225] on button "Job" at bounding box center [260, 219] width 43 height 26
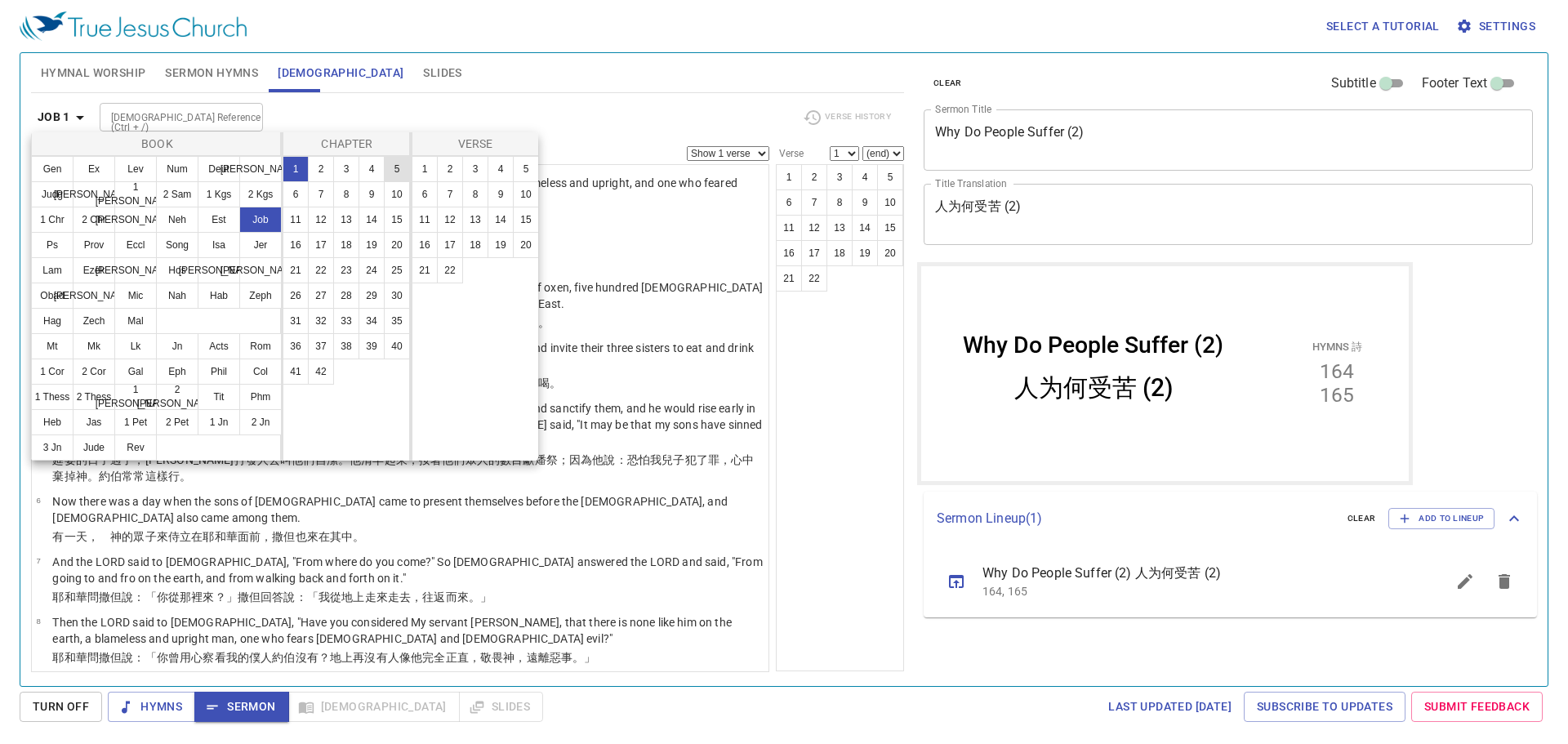
click at [0, 0] on button "5" at bounding box center [0, 0] width 0 height 0
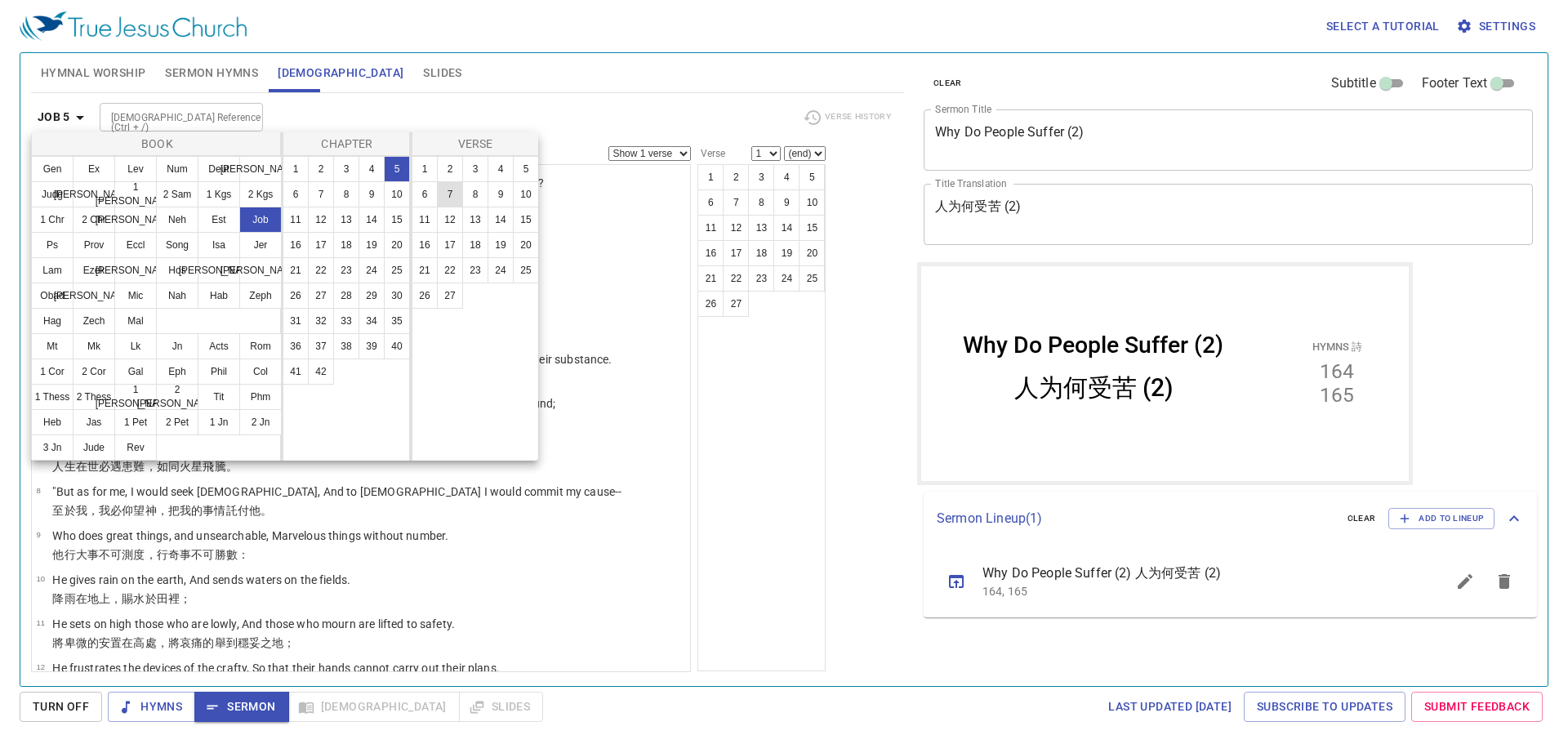
click at [453, 198] on button "7" at bounding box center [450, 194] width 26 height 26
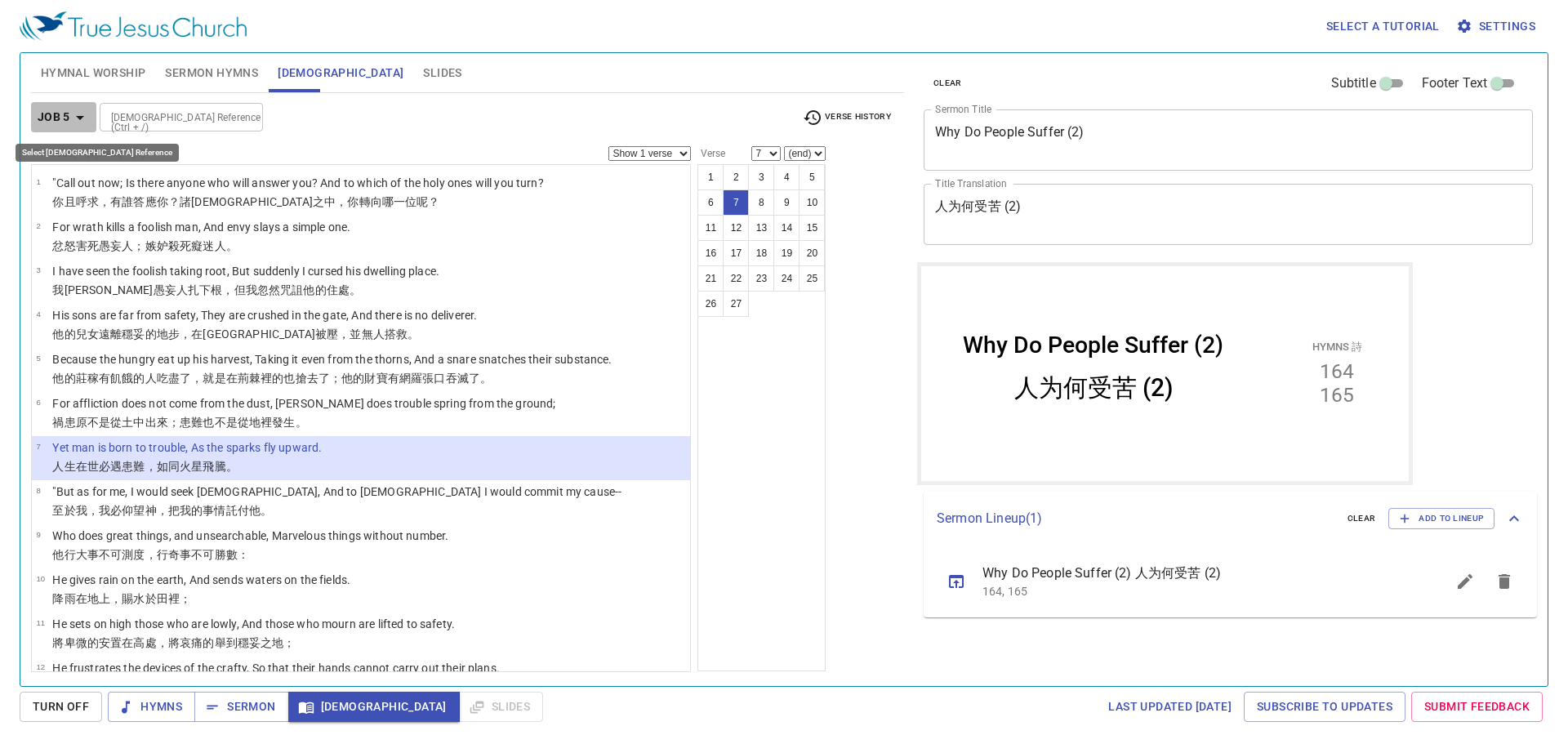
click at [54, 121] on b "Job 5" at bounding box center [54, 117] width 33 height 21
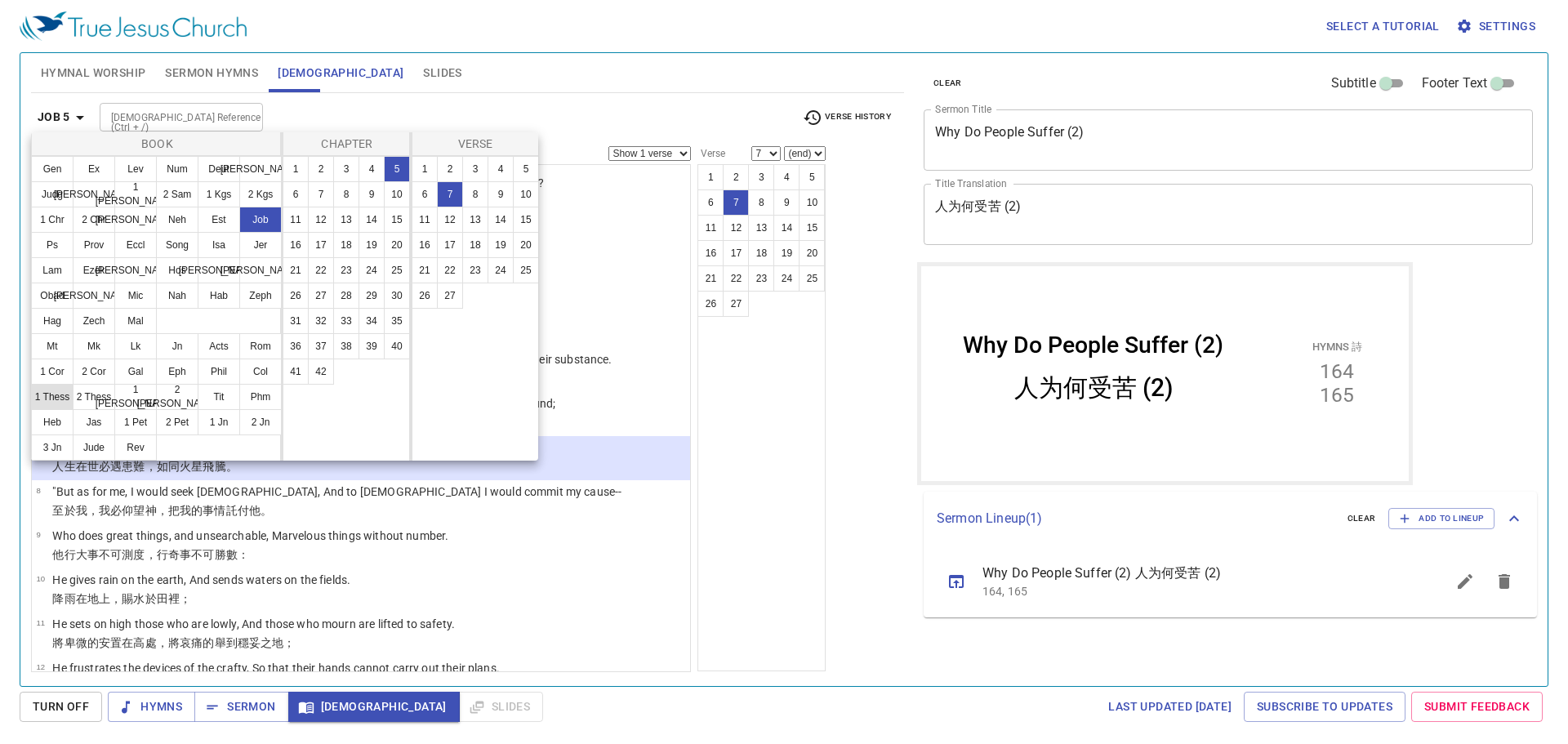
click at [54, 395] on button "1 Thess" at bounding box center [52, 396] width 43 height 26
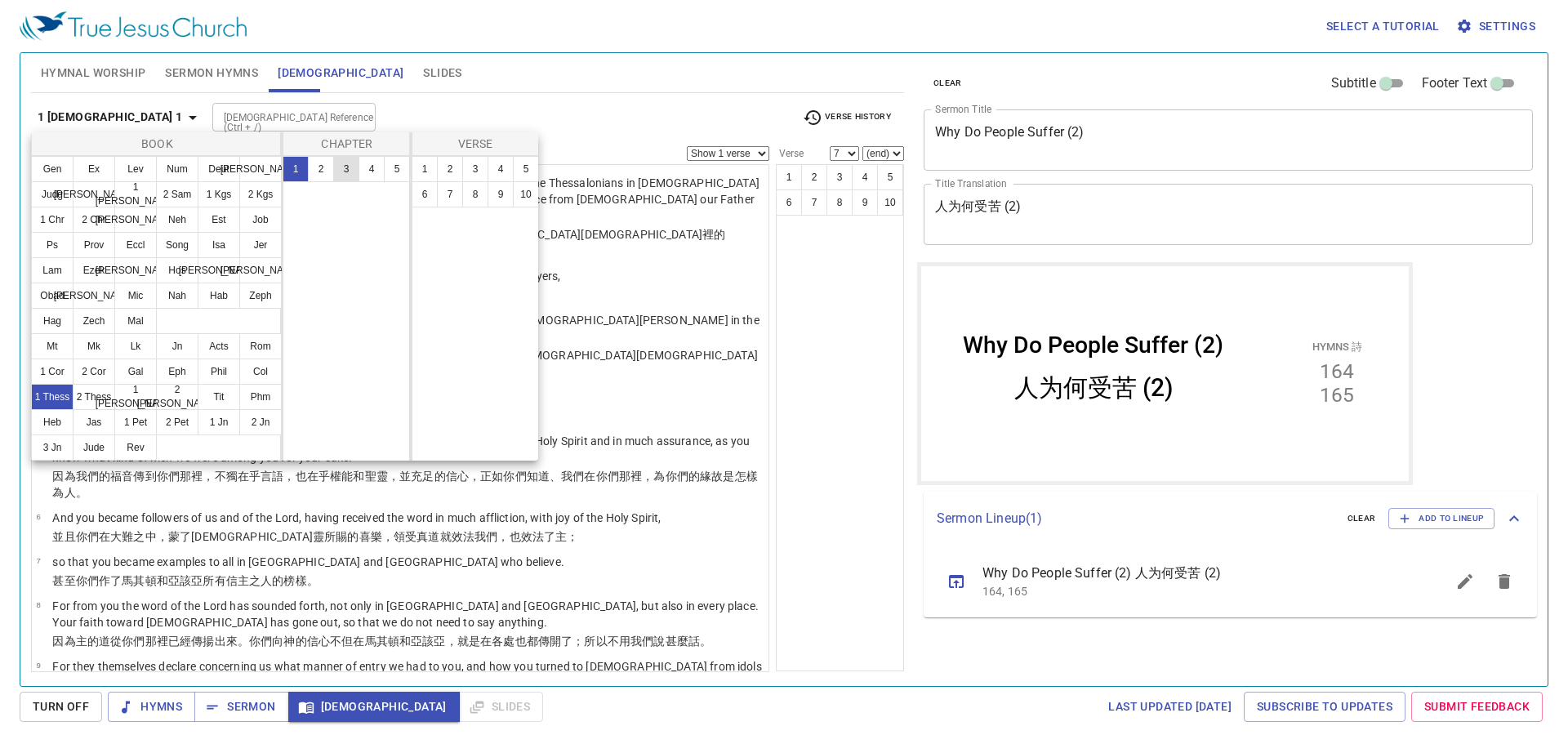
click at [345, 166] on button "3" at bounding box center [346, 168] width 26 height 26
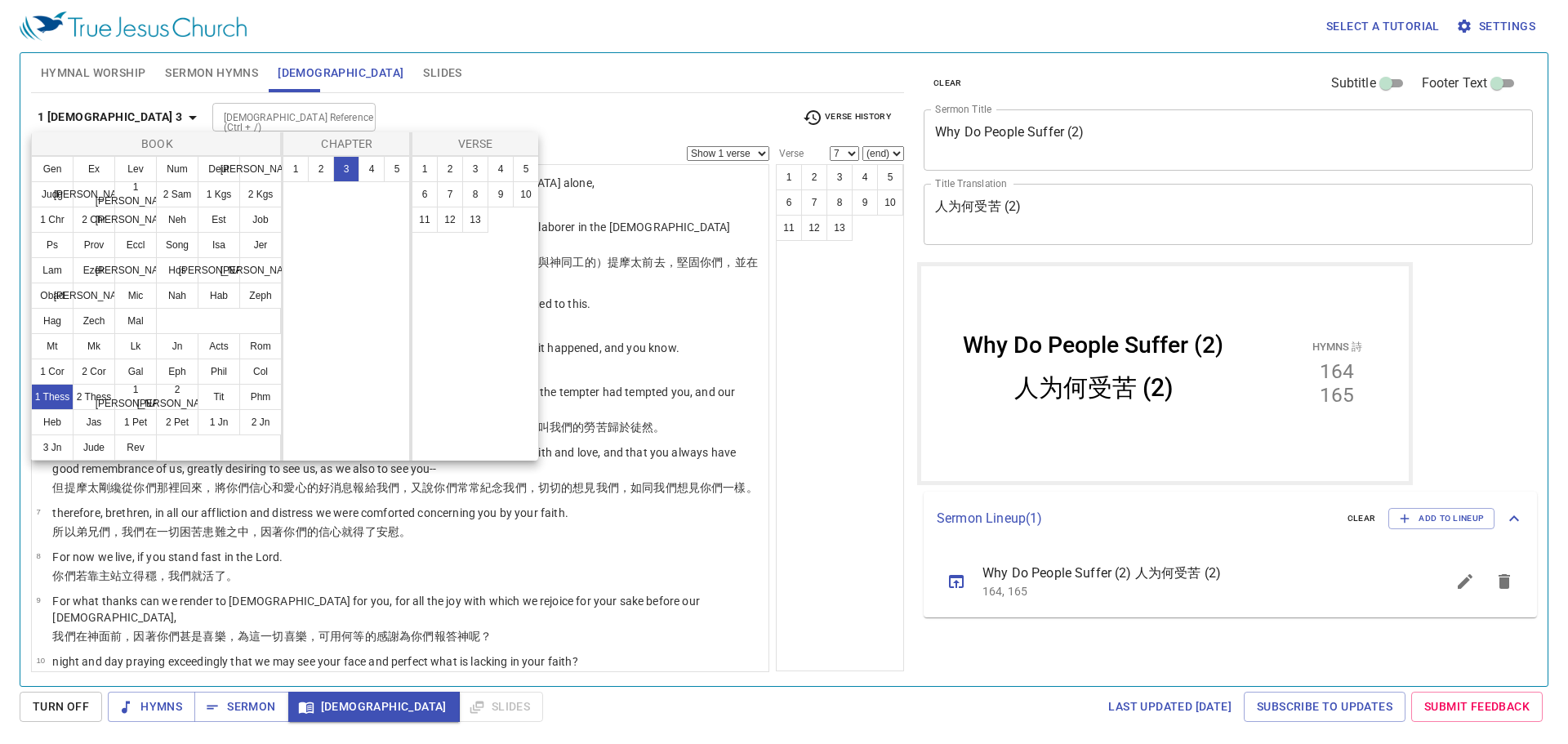
click at [468, 167] on button "3" at bounding box center [475, 168] width 26 height 26
select select "3"
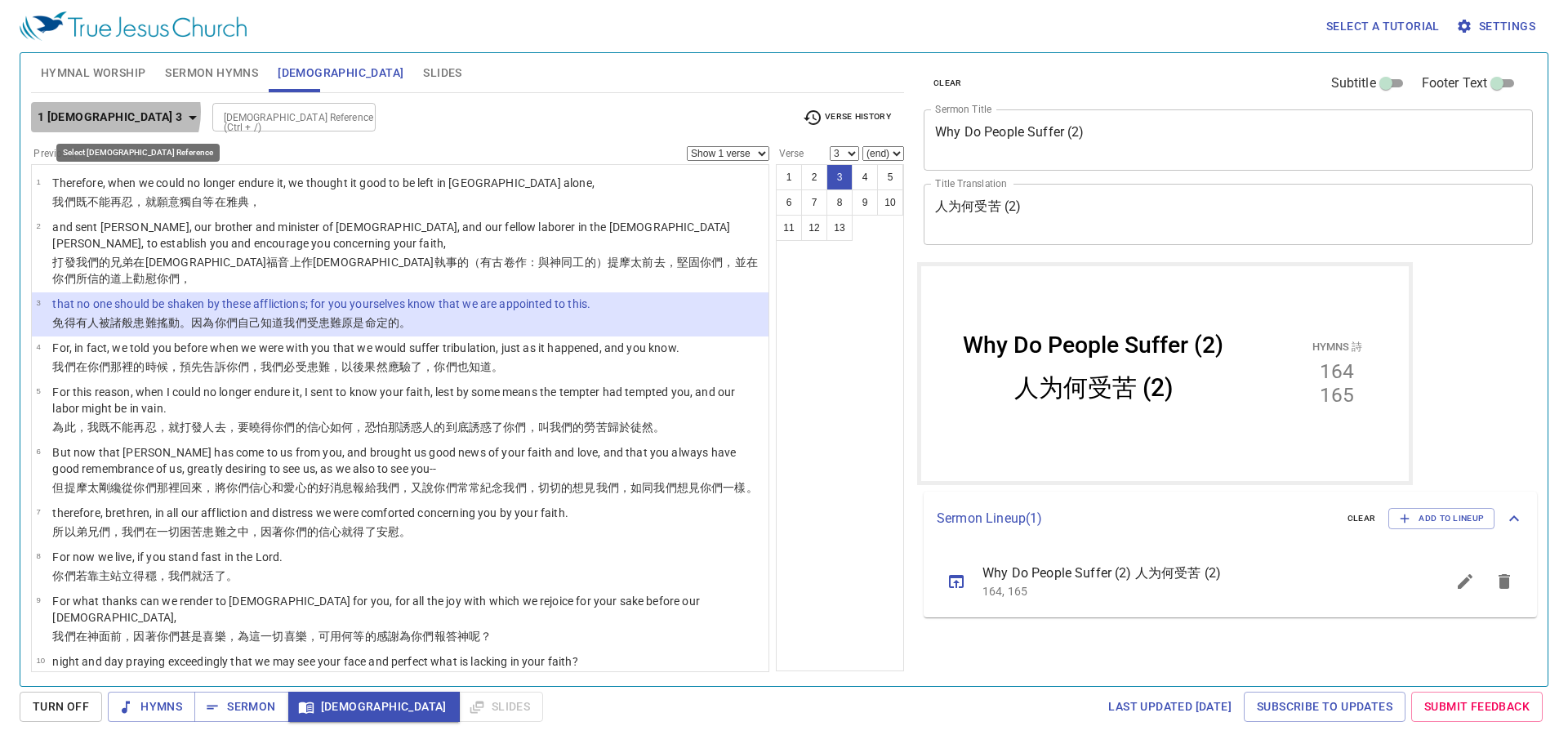
click at [114, 112] on b "1 [DEMOGRAPHIC_DATA] 3" at bounding box center [110, 117] width 146 height 21
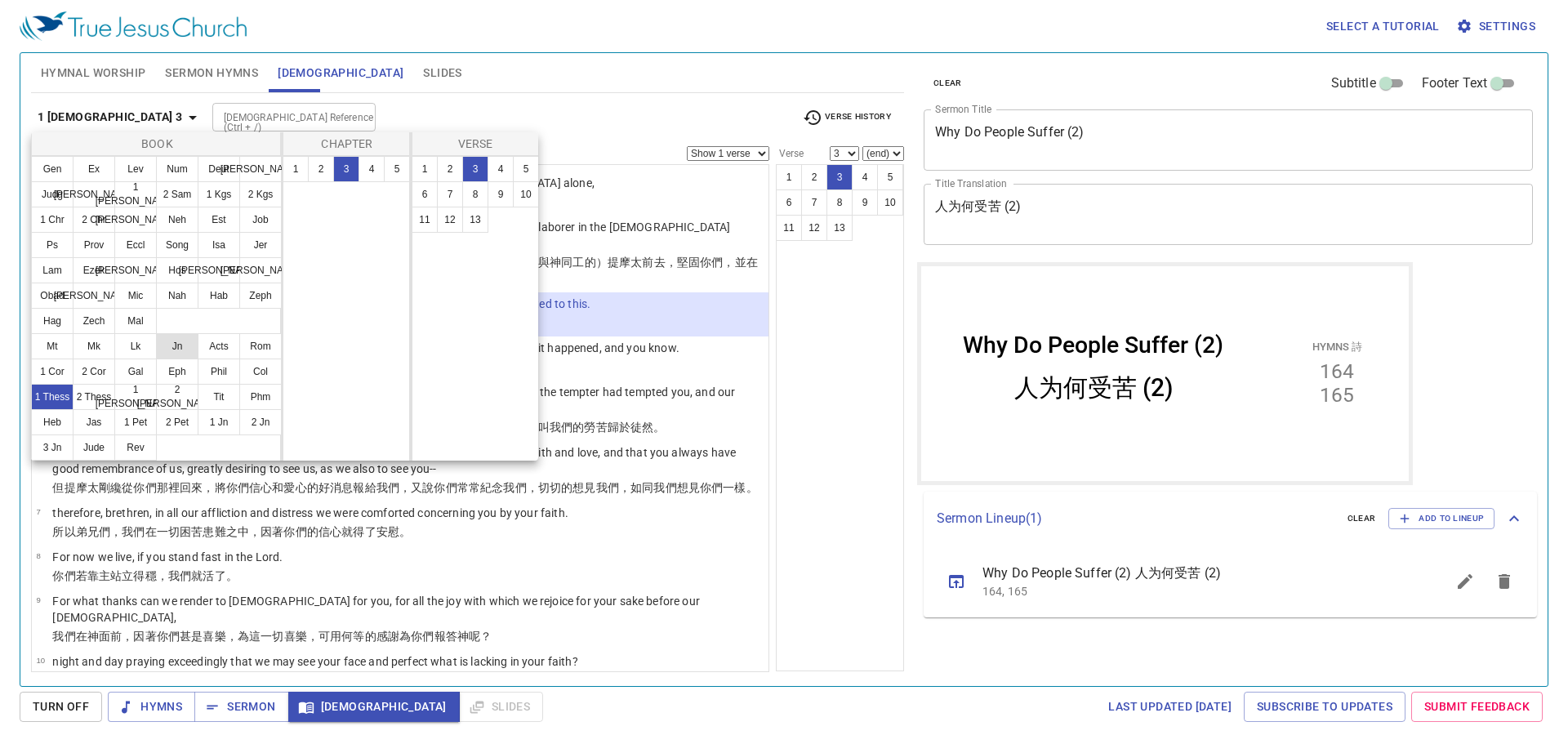
click at [0, 0] on button "Jn" at bounding box center [0, 0] width 0 height 0
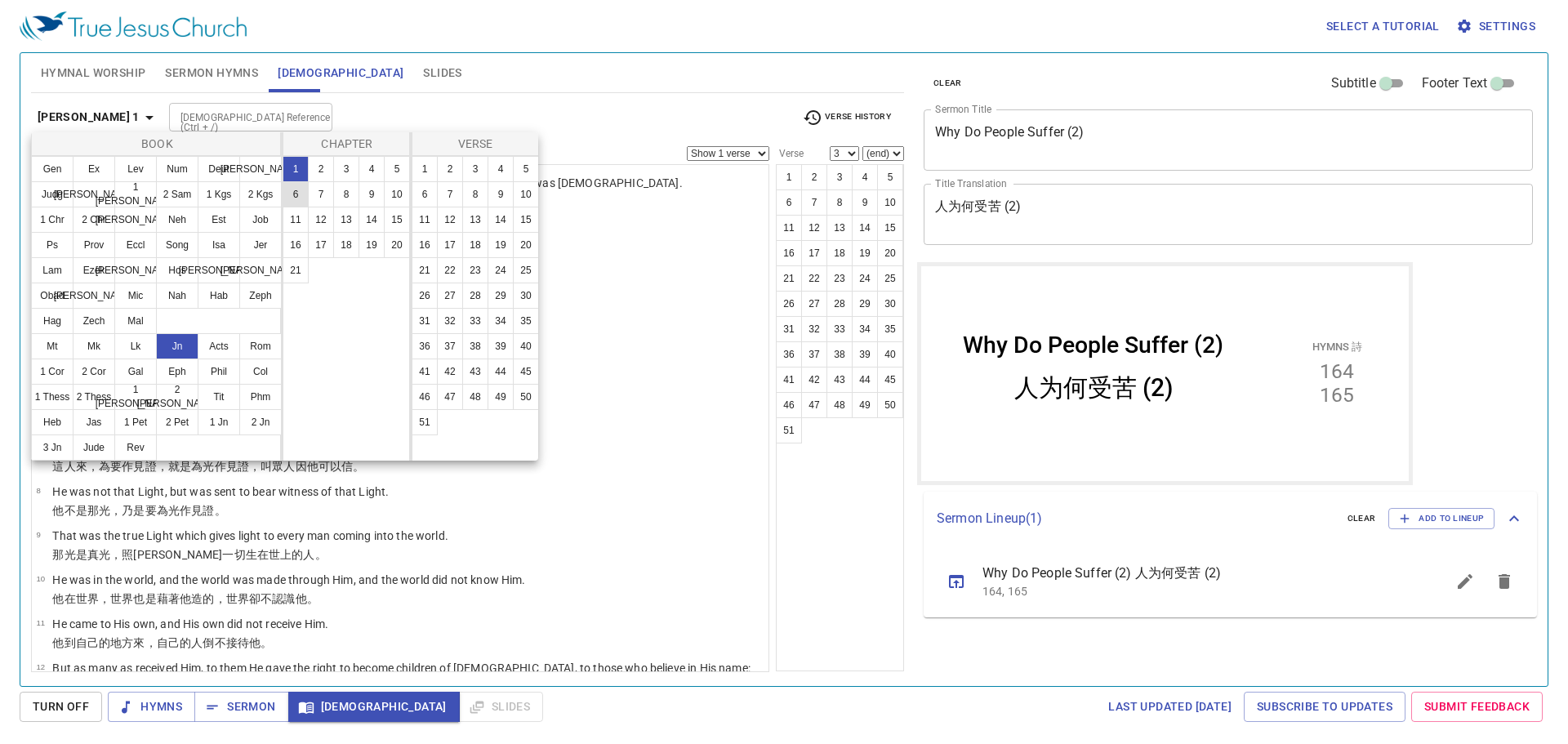
click at [0, 0] on button "6" at bounding box center [0, 0] width 0 height 0
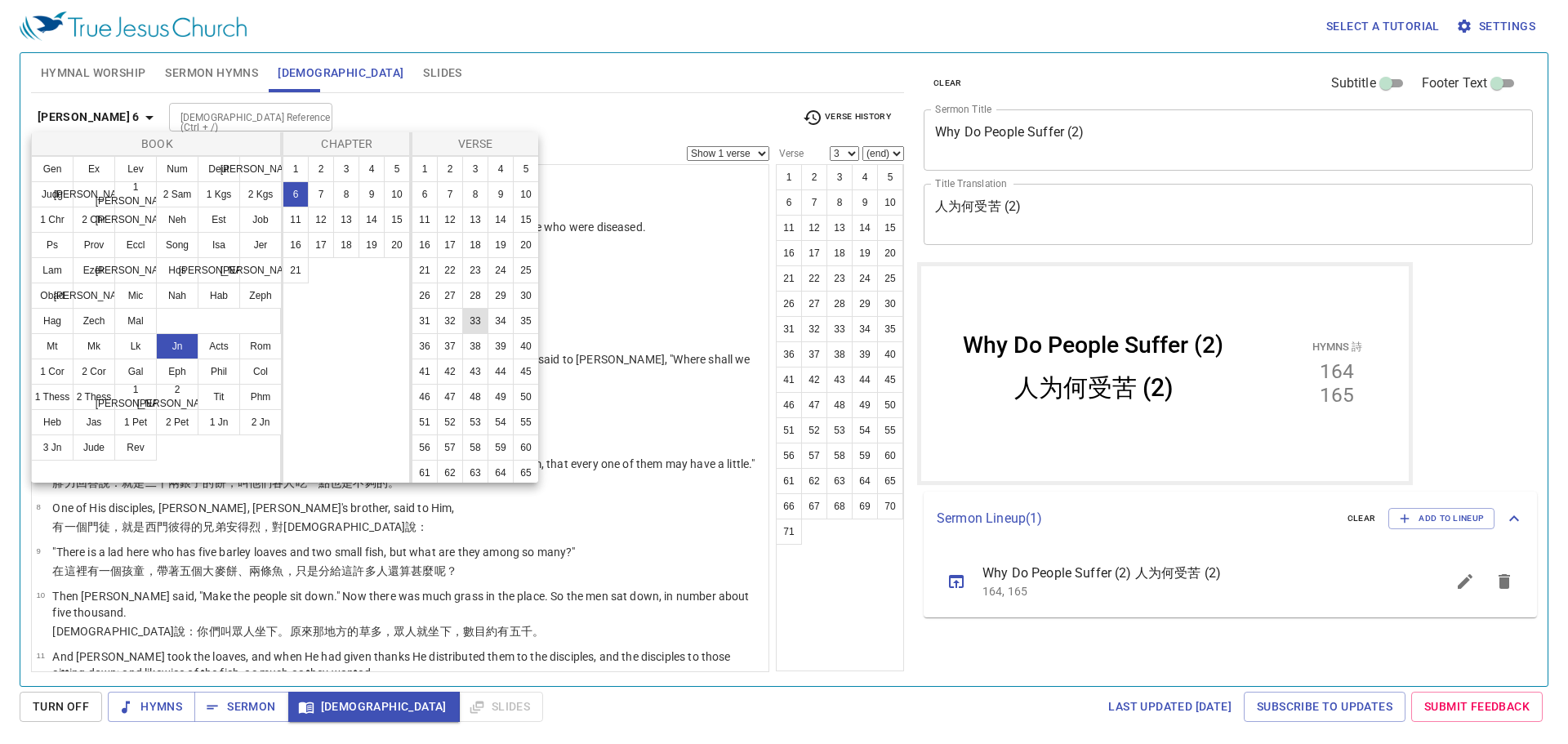
click at [462, 334] on button "33" at bounding box center [475, 321] width 26 height 26
select select "33"
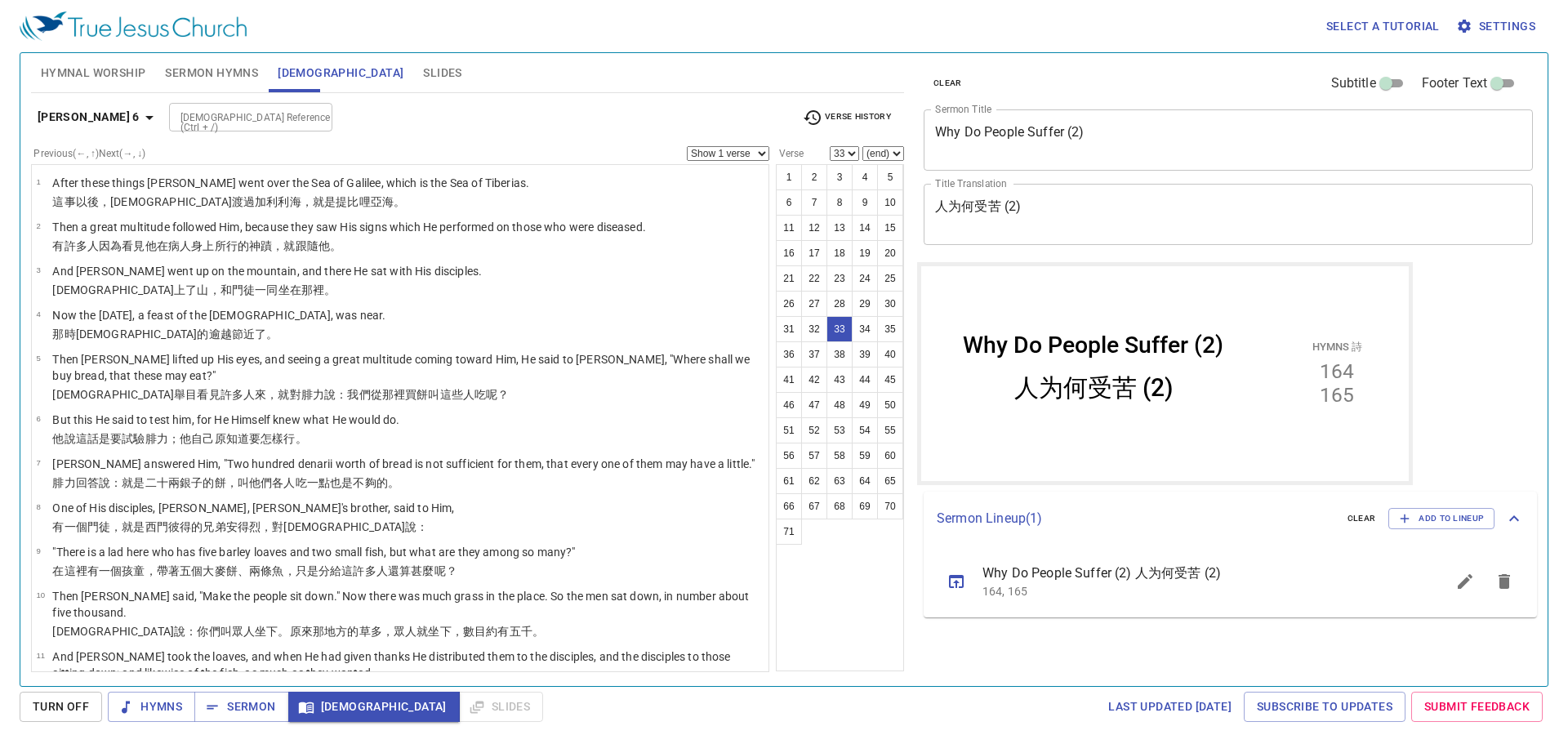
scroll to position [1365, 0]
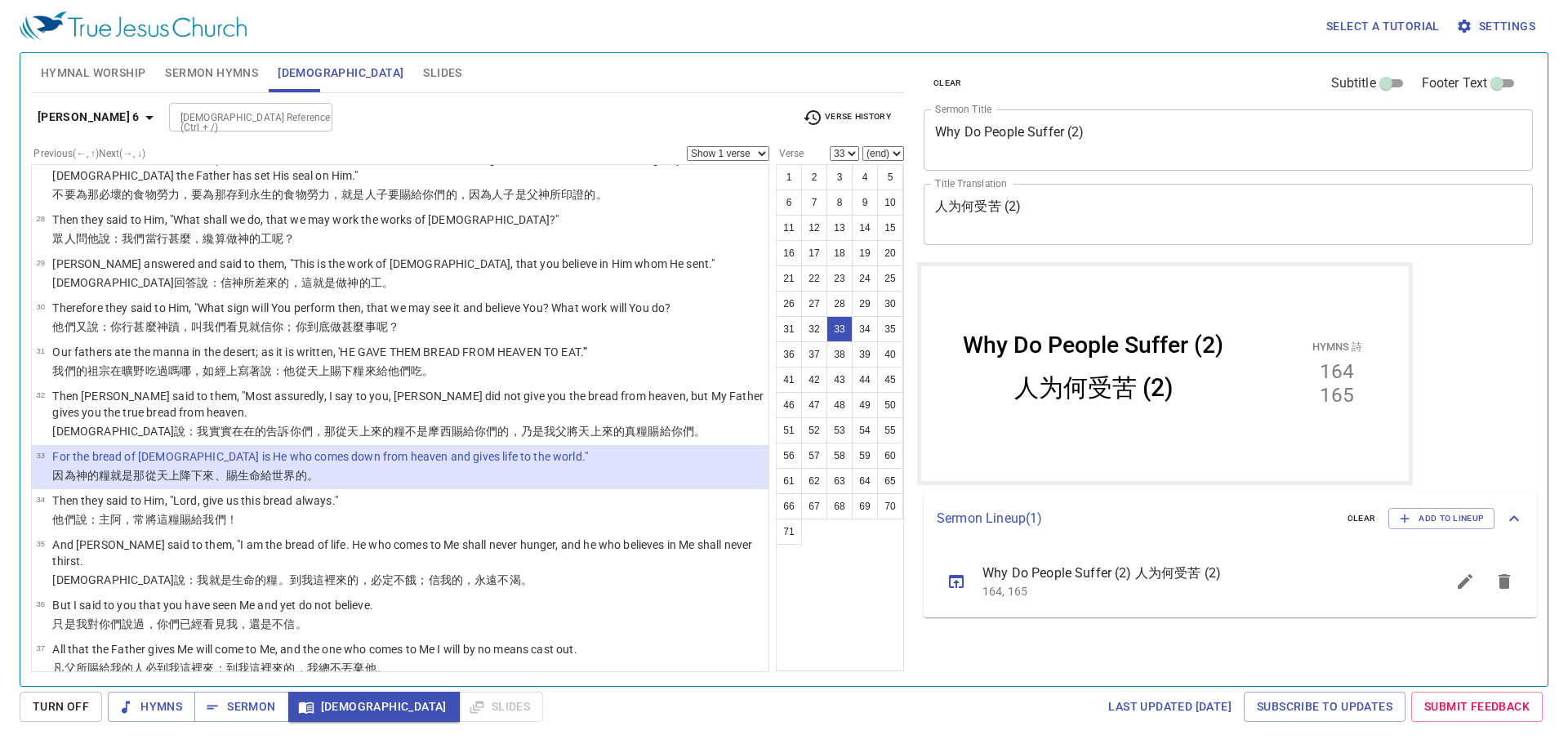
click at [67, 114] on b "[PERSON_NAME] 6" at bounding box center [88, 117] width 102 height 21
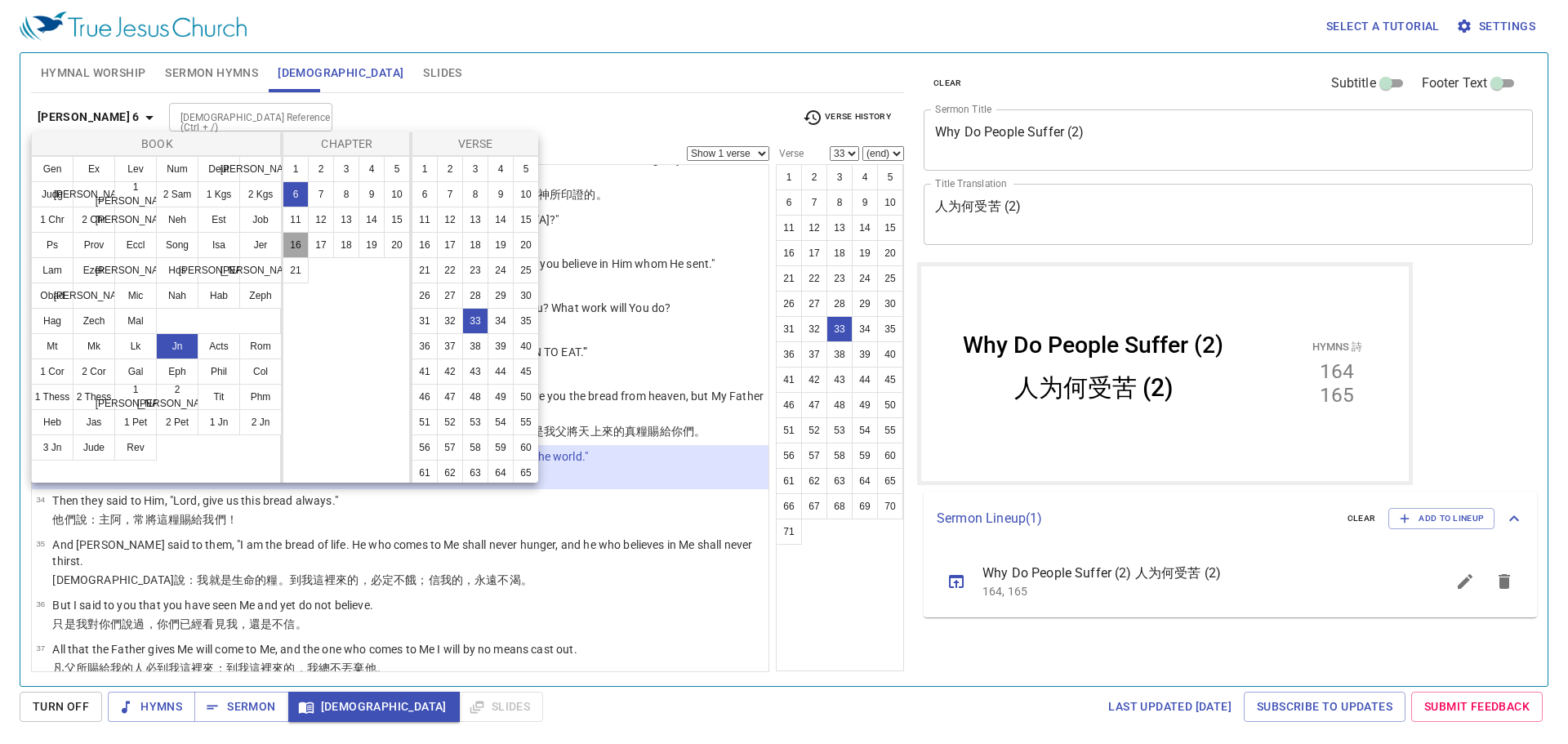
click at [300, 241] on button "16" at bounding box center [295, 245] width 26 height 26
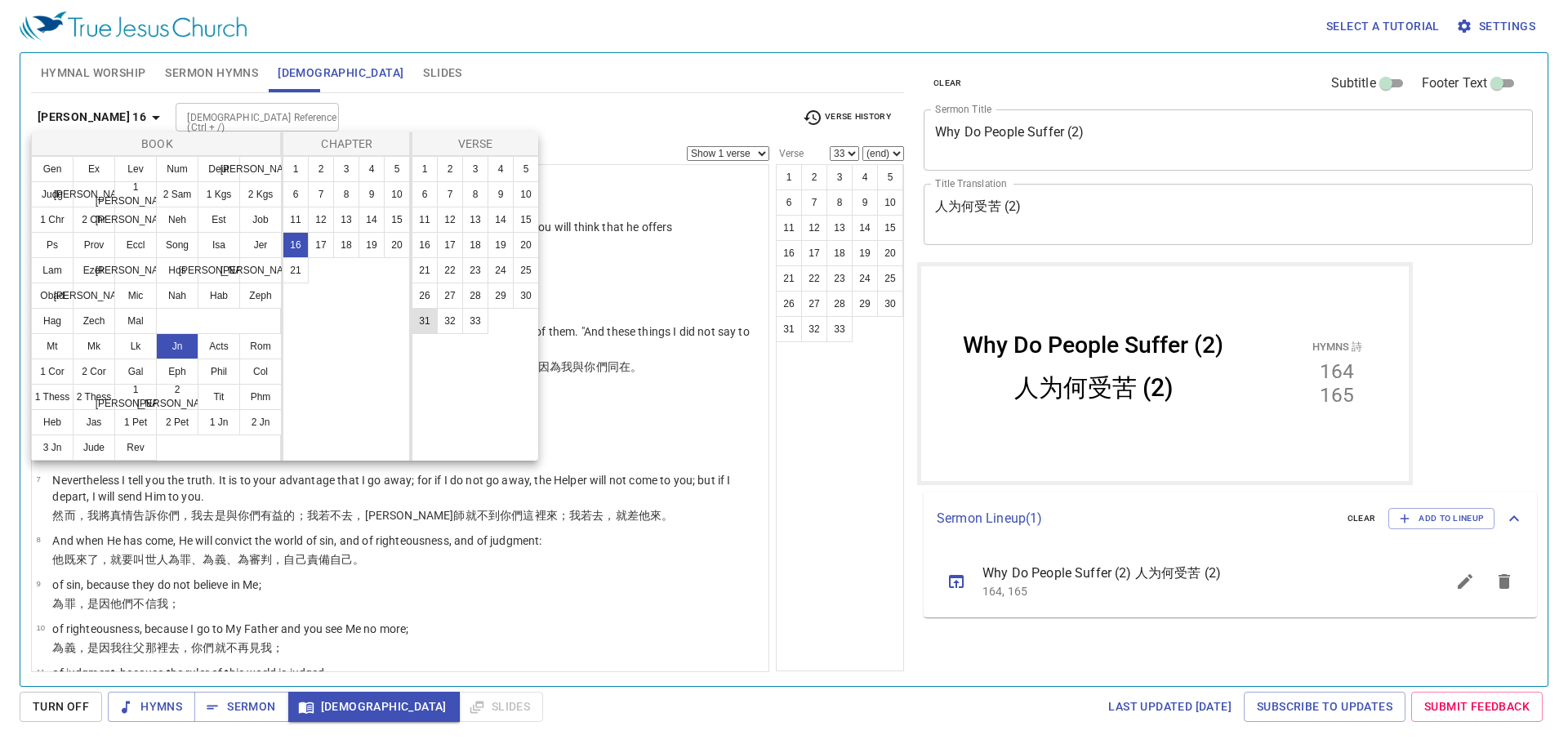
click at [0, 0] on button "31" at bounding box center [0, 0] width 0 height 0
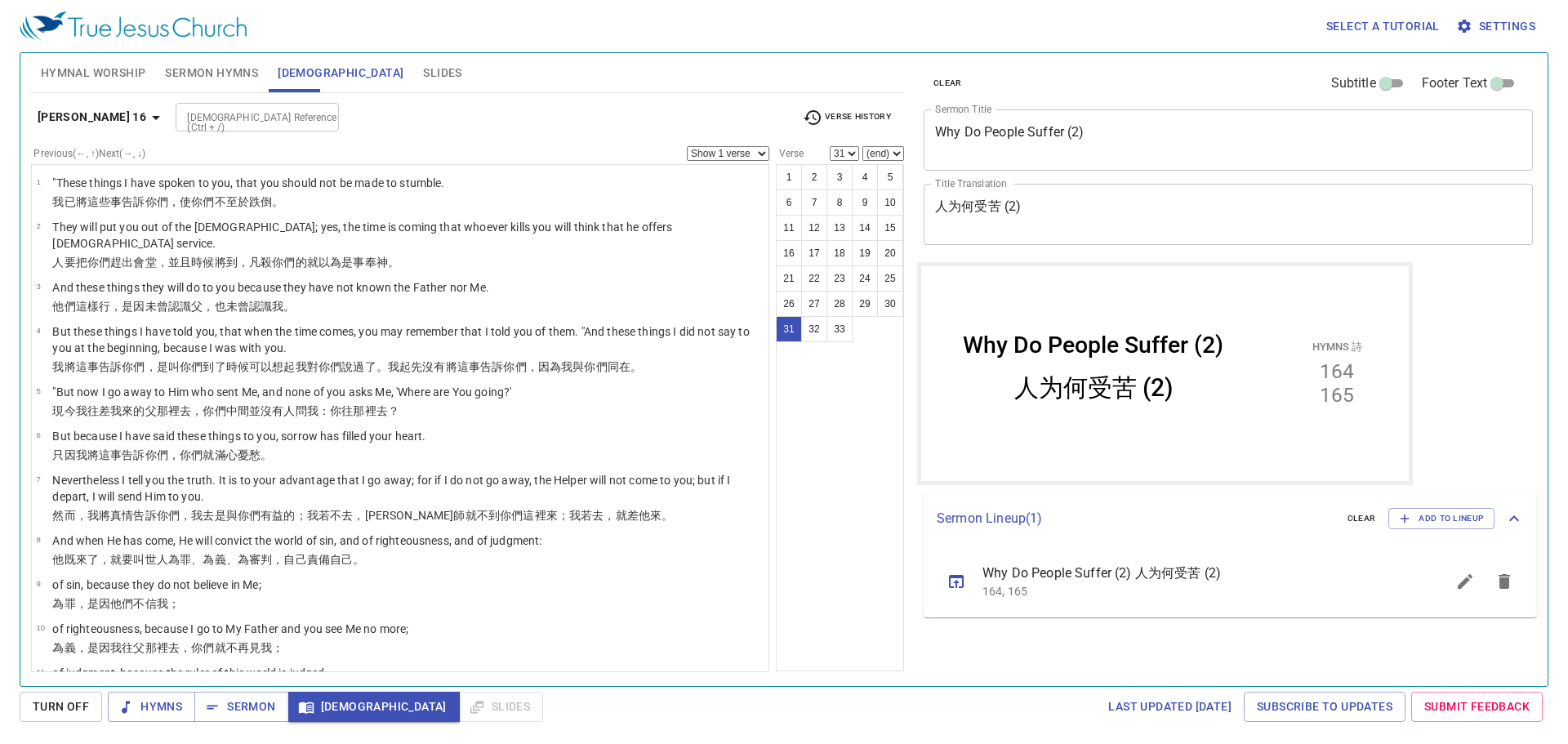
scroll to position [1174, 0]
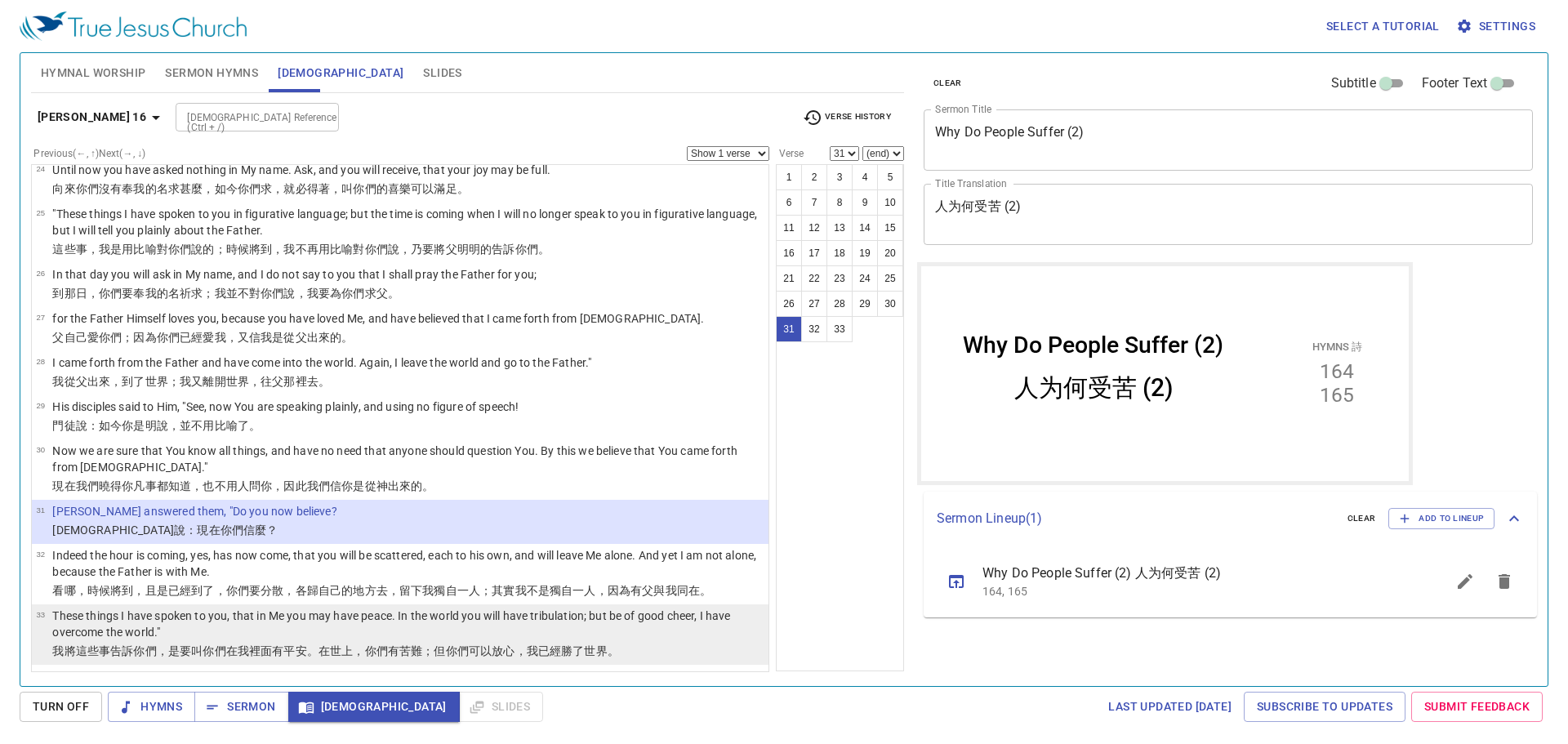
click at [146, 656] on wg2980 "你們 ，是要 叫你們在 我 裡面有 平安 。在 世上 ，你們有 苦難 ；但 你們可以放心 ，我 已經勝了 世界 。" at bounding box center [375, 650] width 485 height 13
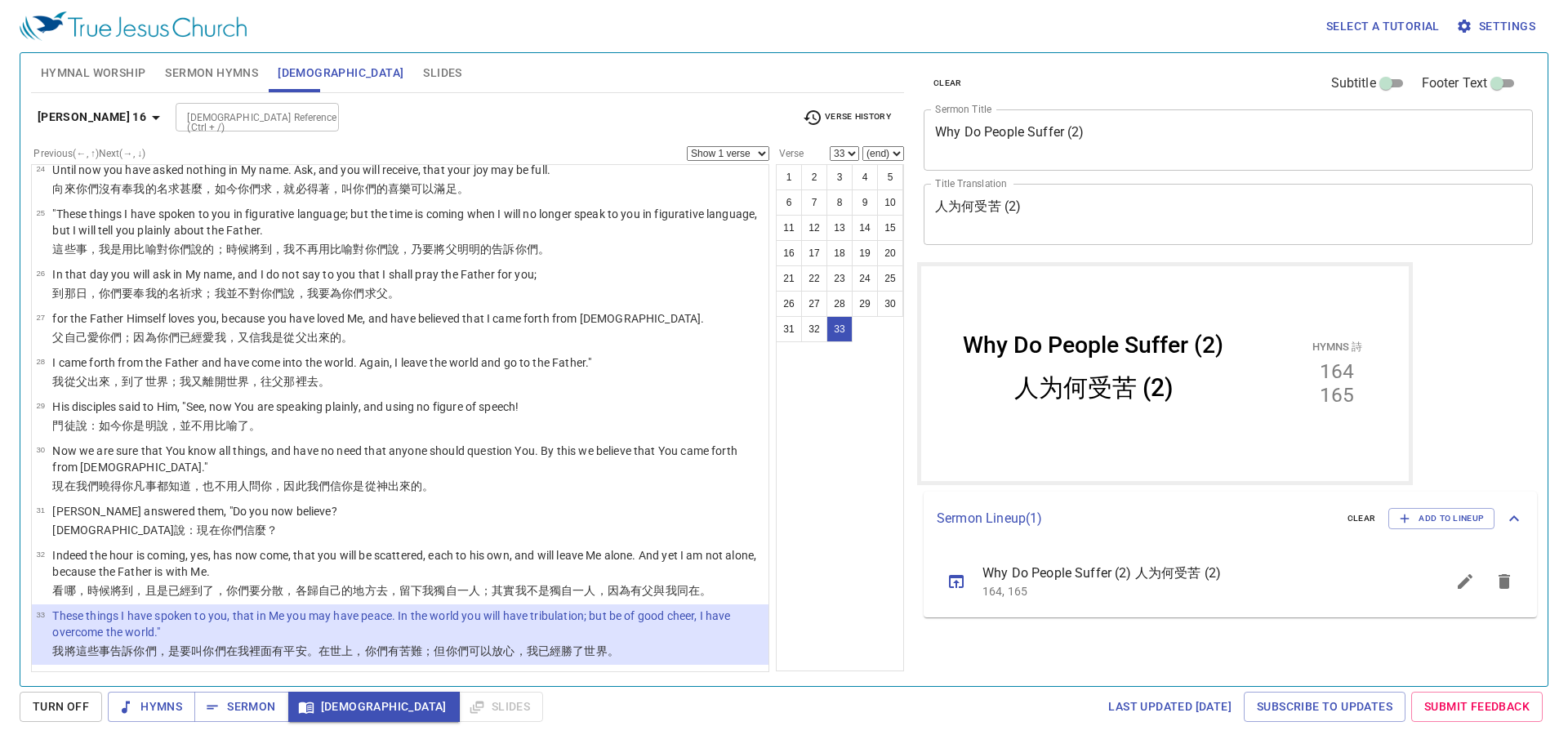
click at [146, 120] on icon "button" at bounding box center [156, 118] width 20 height 20
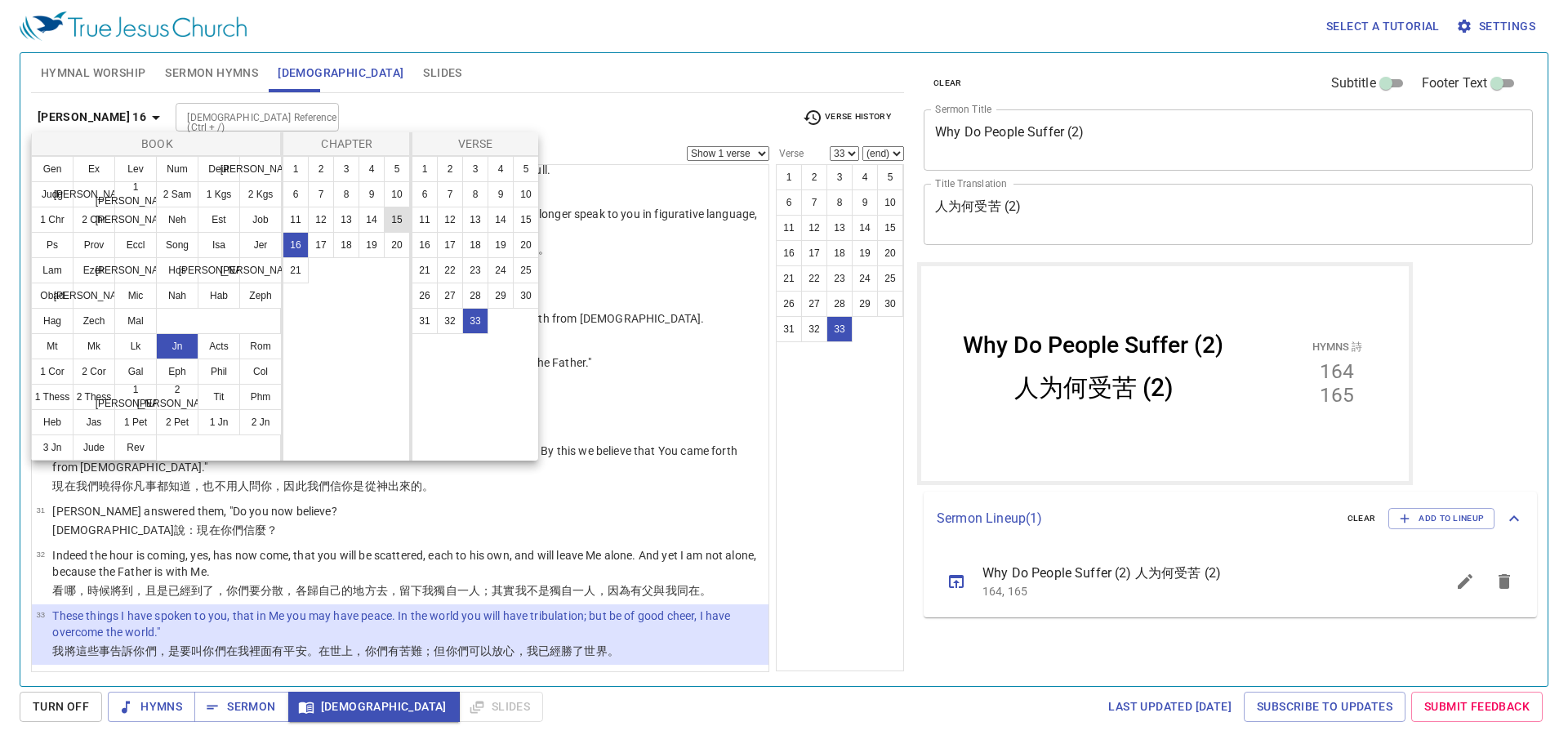
click at [0, 0] on button "15" at bounding box center [0, 0] width 0 height 0
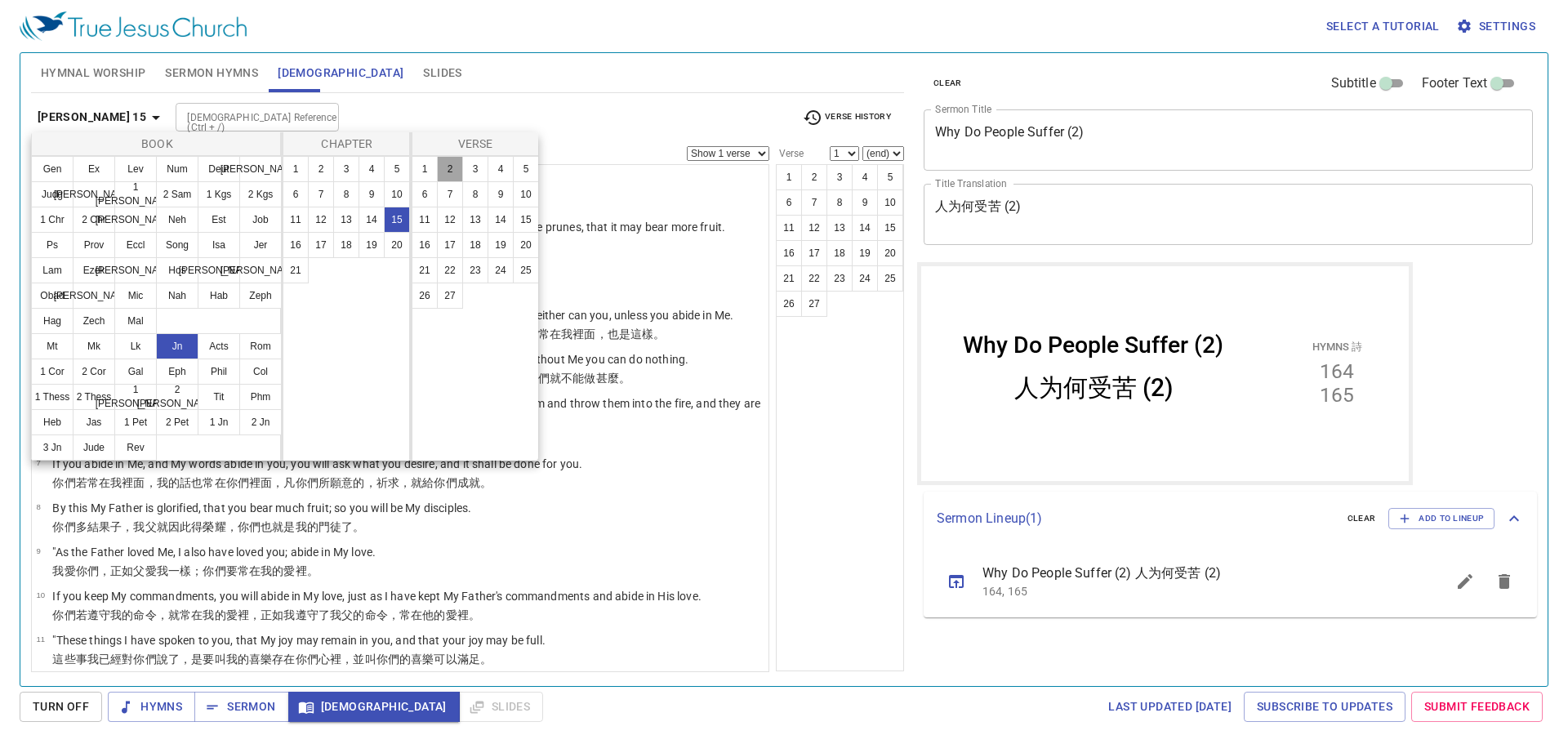
click at [0, 0] on button "2" at bounding box center [0, 0] width 0 height 0
select select "2"
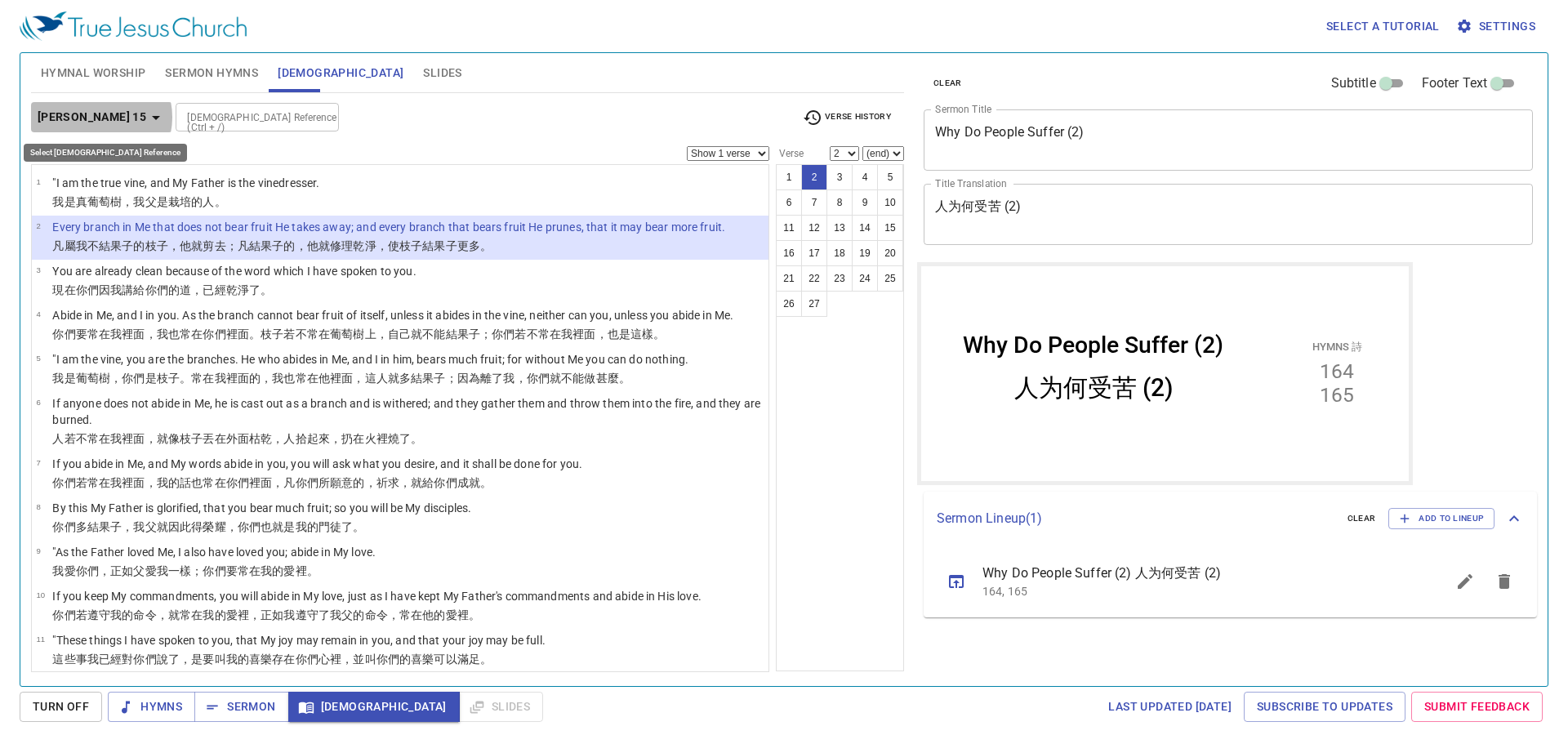
click at [146, 117] on icon "button" at bounding box center [156, 118] width 20 height 20
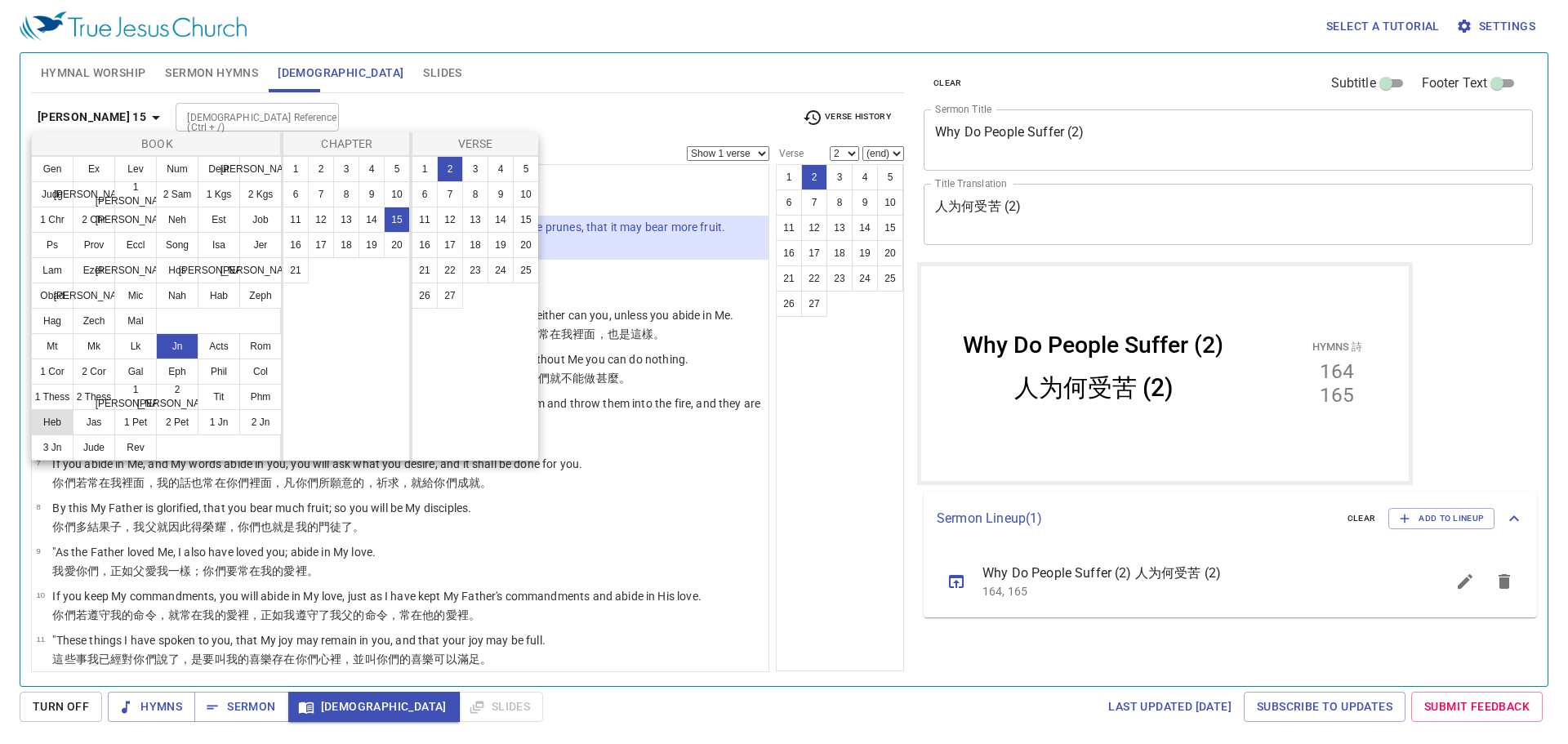
click at [0, 0] on button "Heb" at bounding box center [0, 0] width 0 height 0
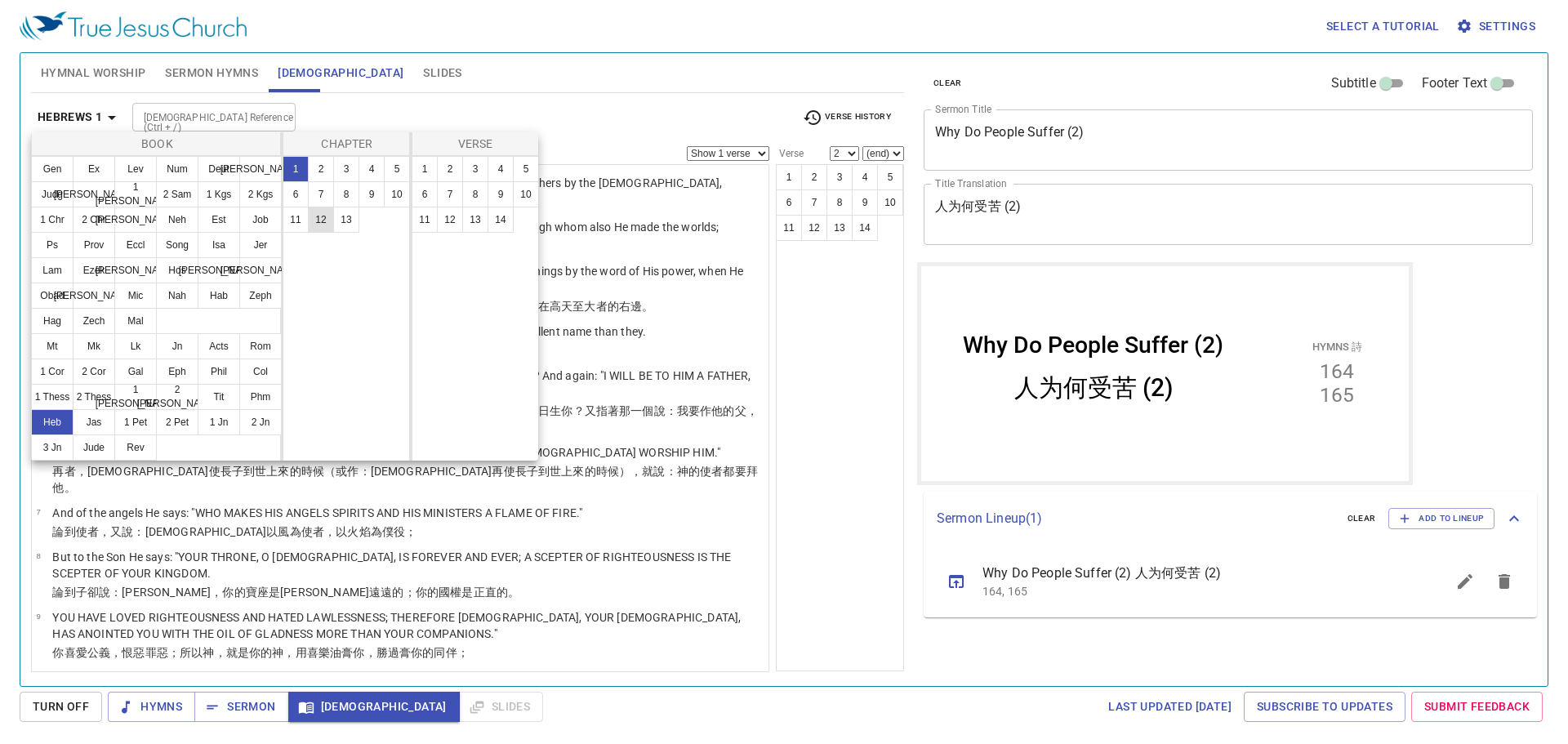
click at [316, 225] on button "12" at bounding box center [321, 219] width 26 height 26
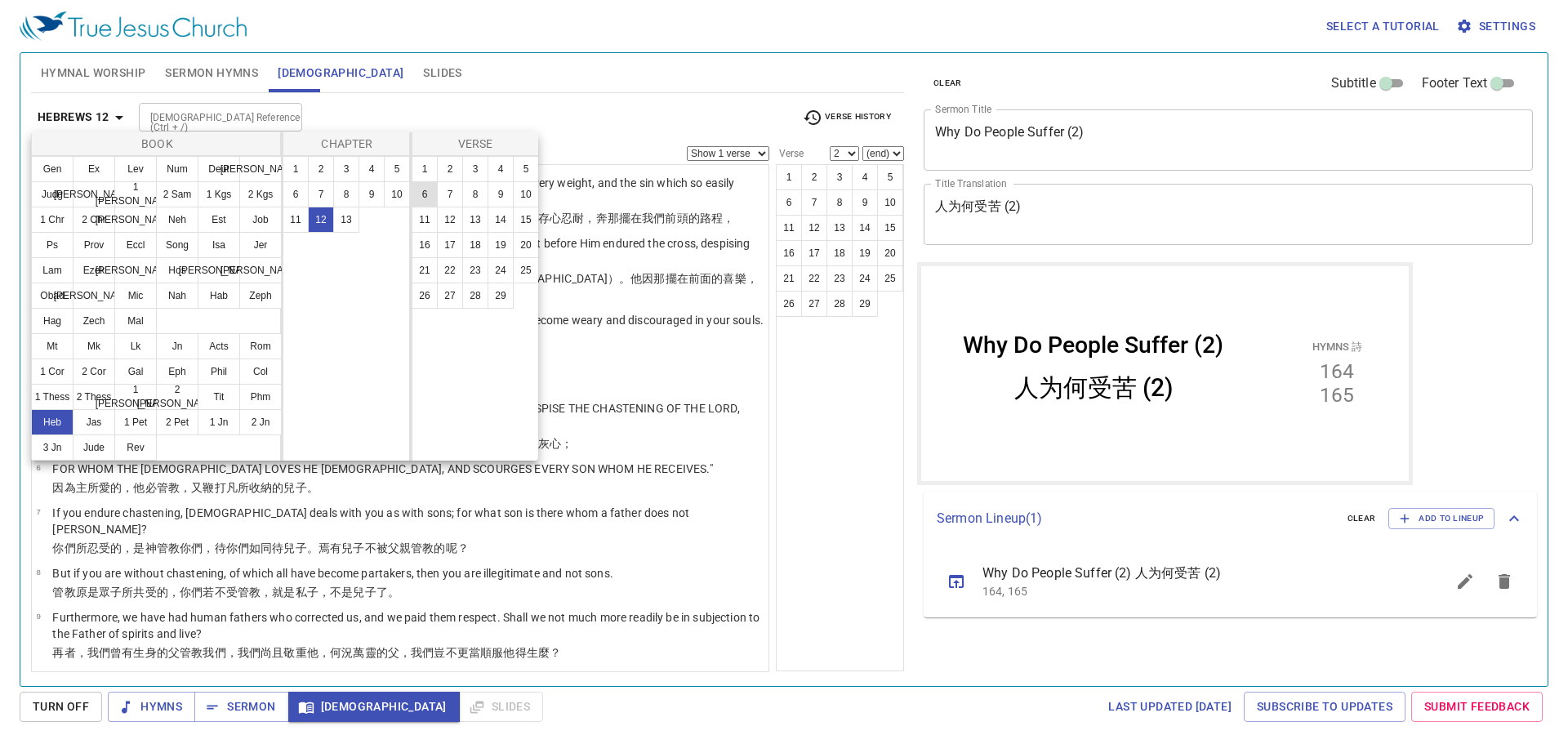
click at [417, 197] on button "6" at bounding box center [424, 194] width 26 height 26
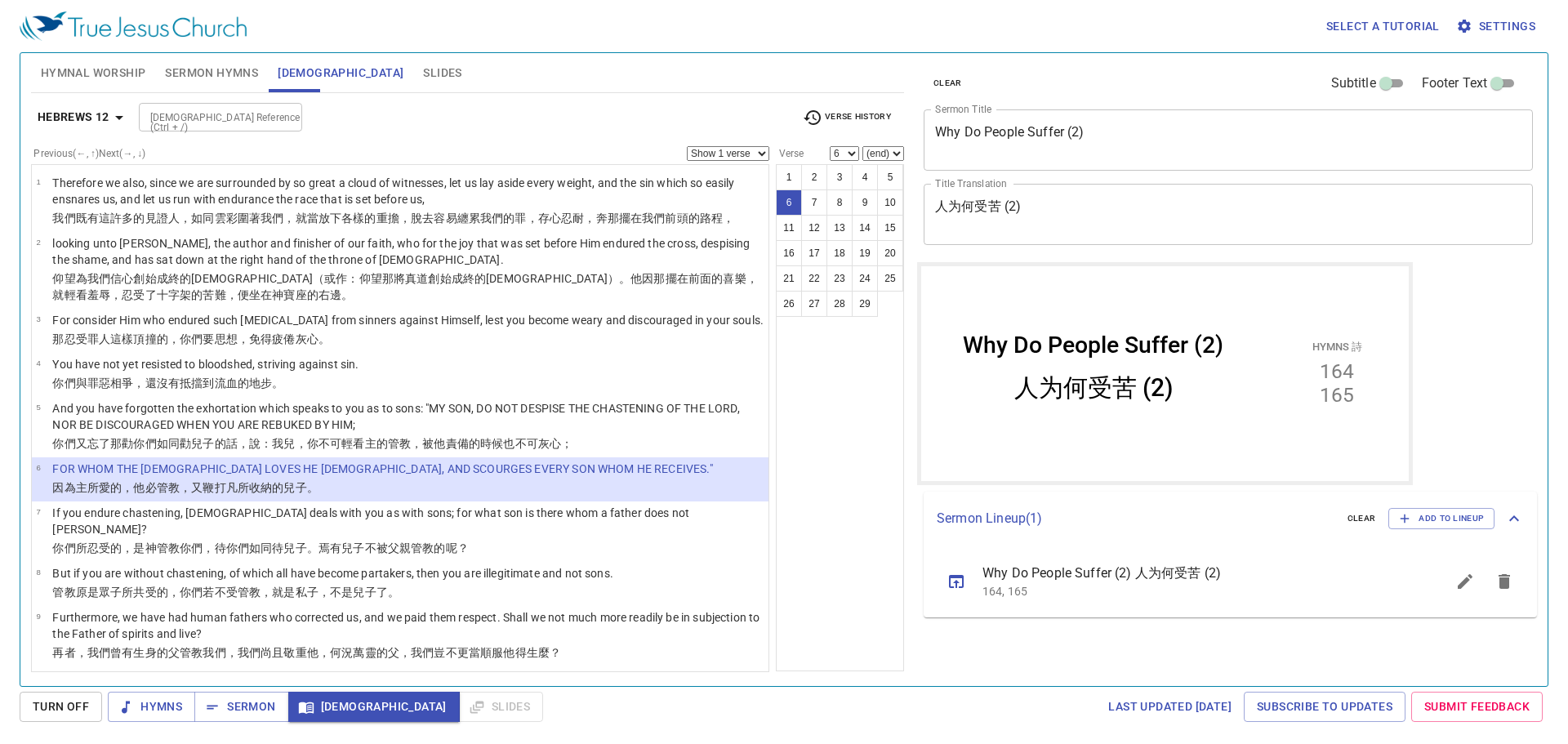
click at [59, 114] on b "Hebrews 12" at bounding box center [73, 117] width 72 height 21
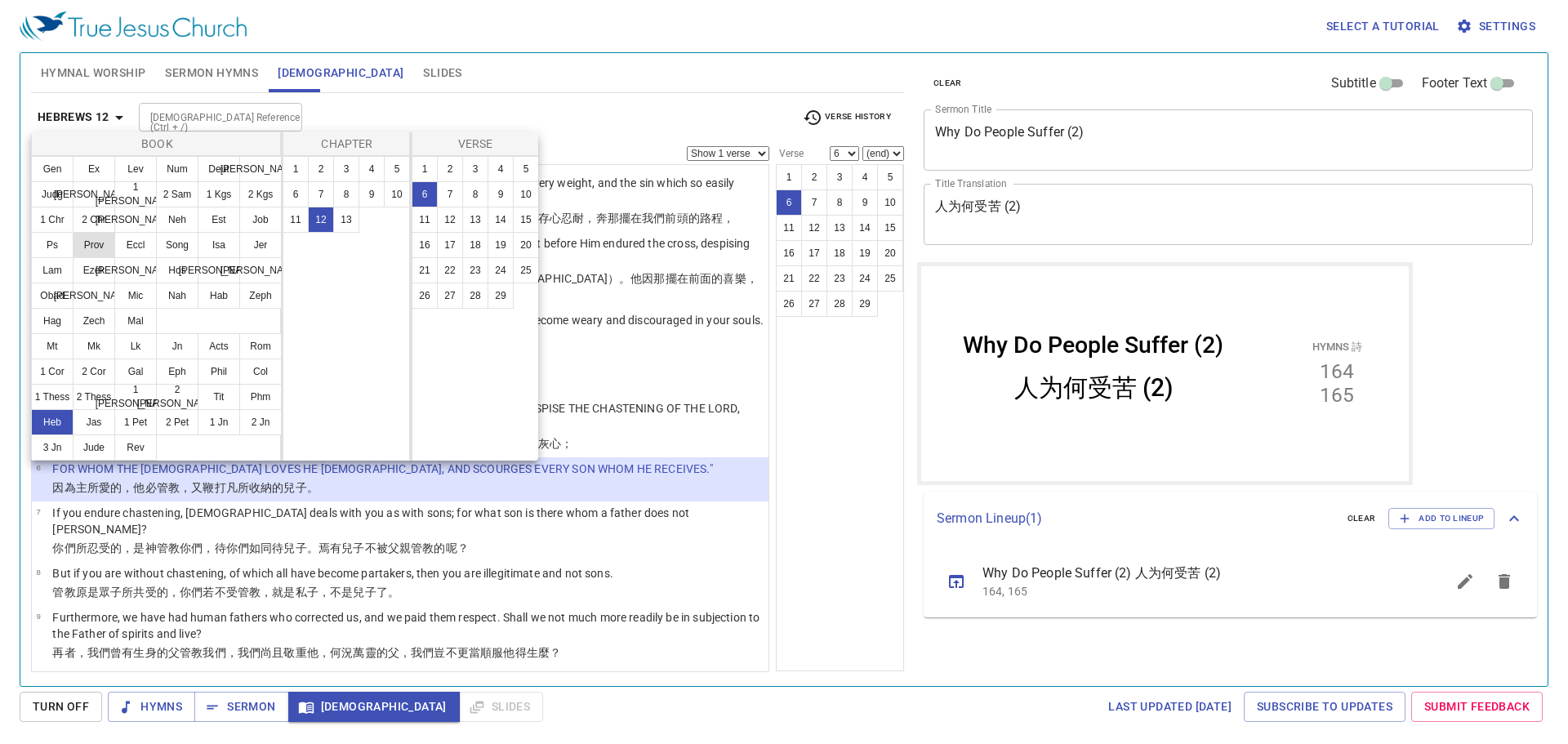
click at [0, 0] on button "Prov" at bounding box center [0, 0] width 0 height 0
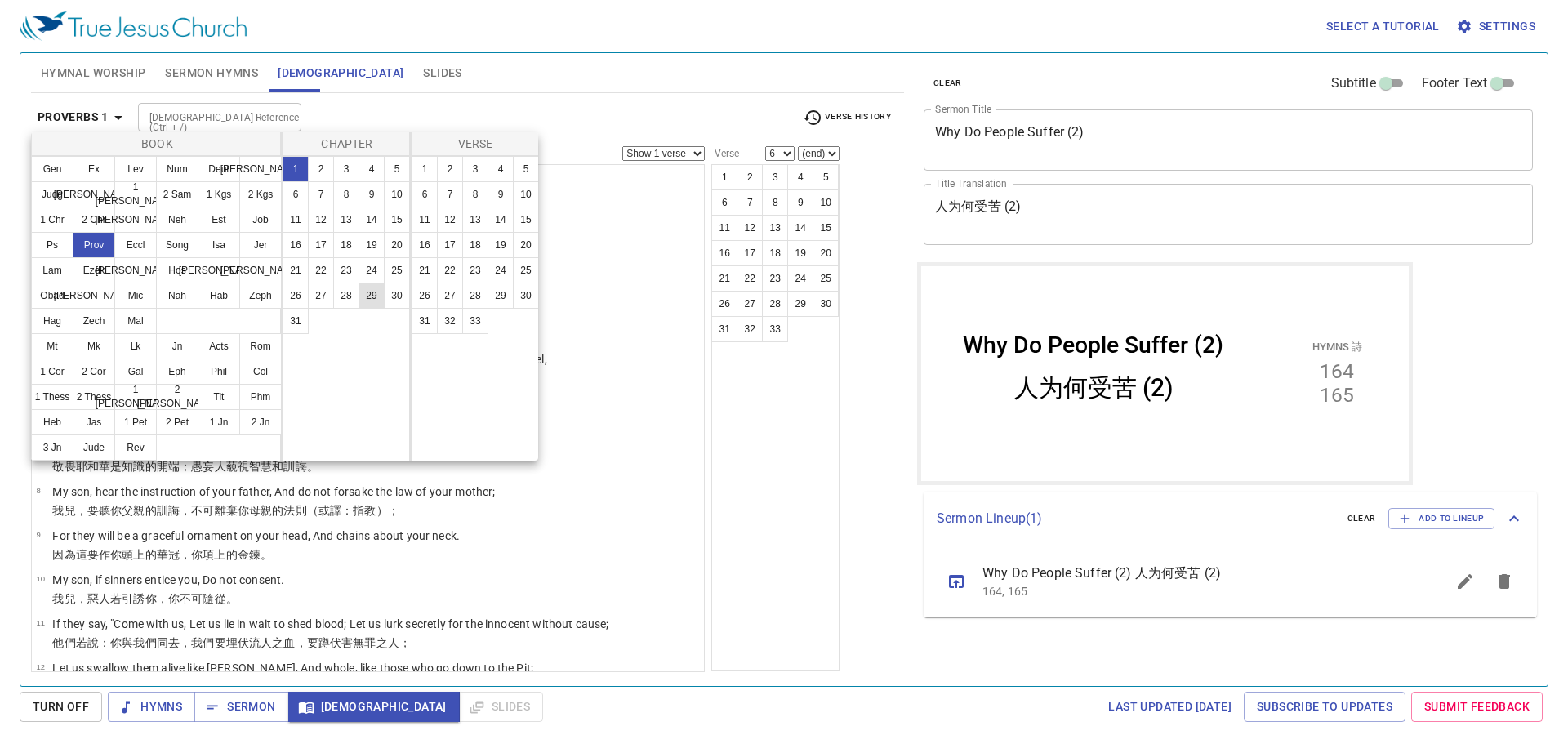
click at [0, 0] on button "29" at bounding box center [0, 0] width 0 height 0
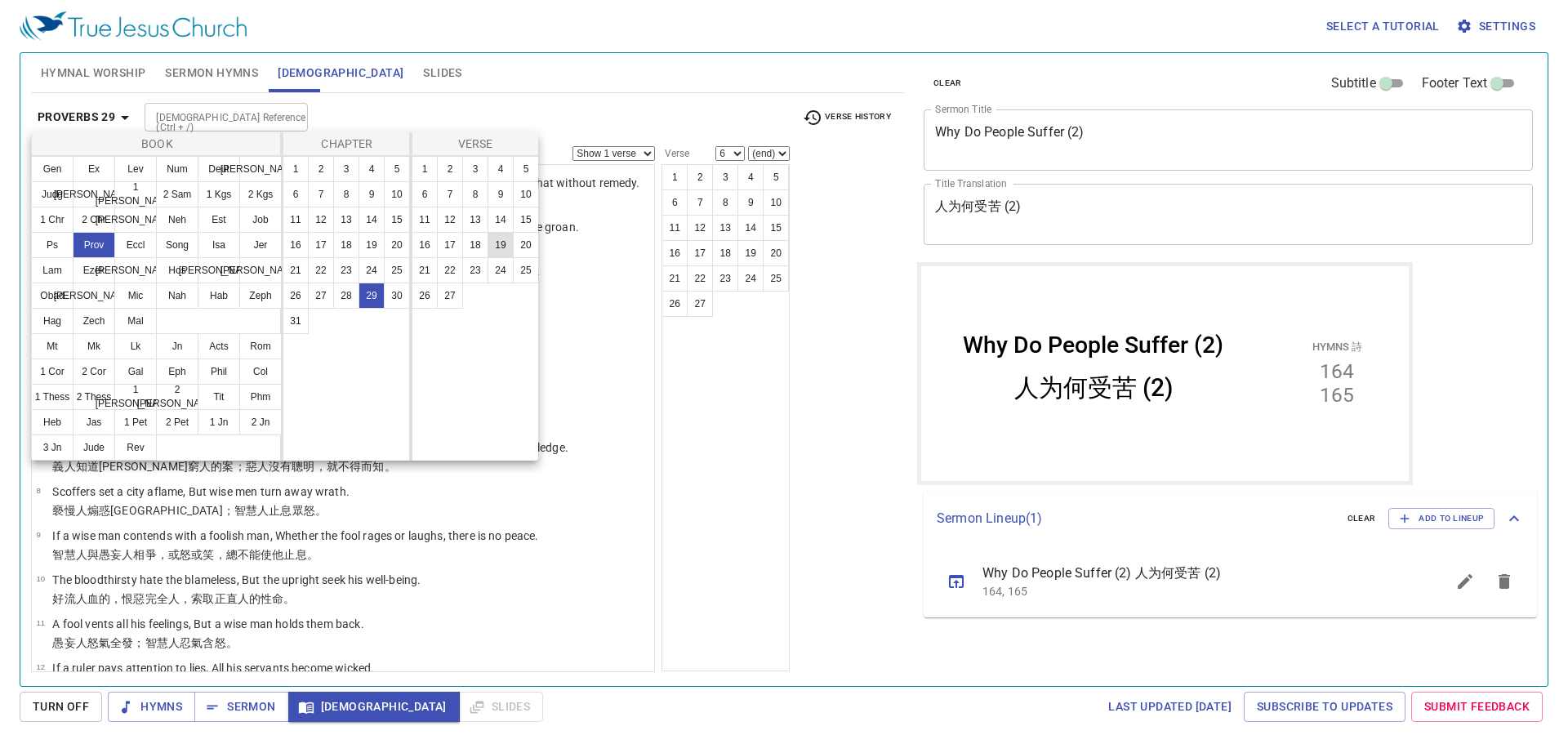
click at [0, 0] on button "19" at bounding box center [0, 0] width 0 height 0
select select "19"
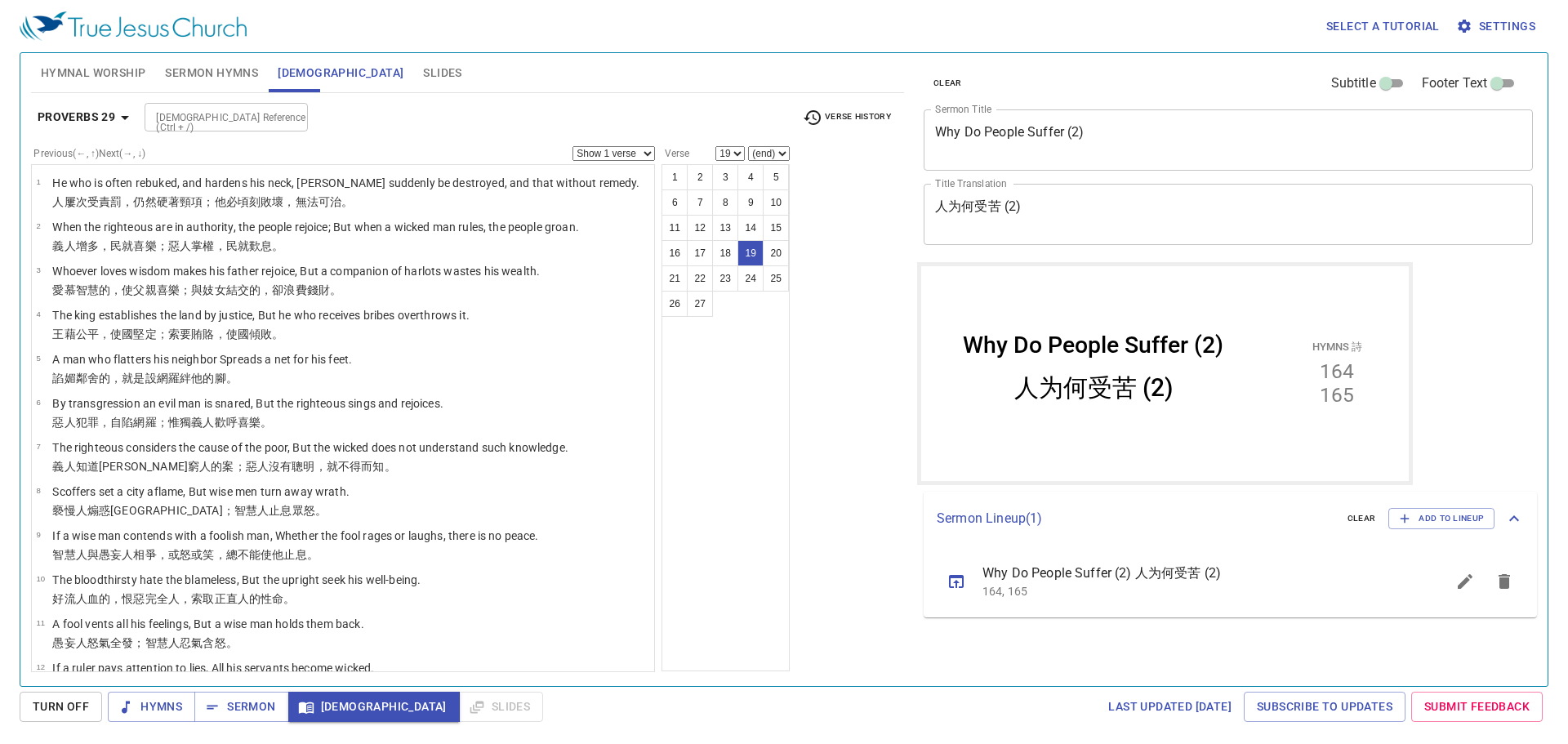
scroll to position [569, 0]
select select "19"
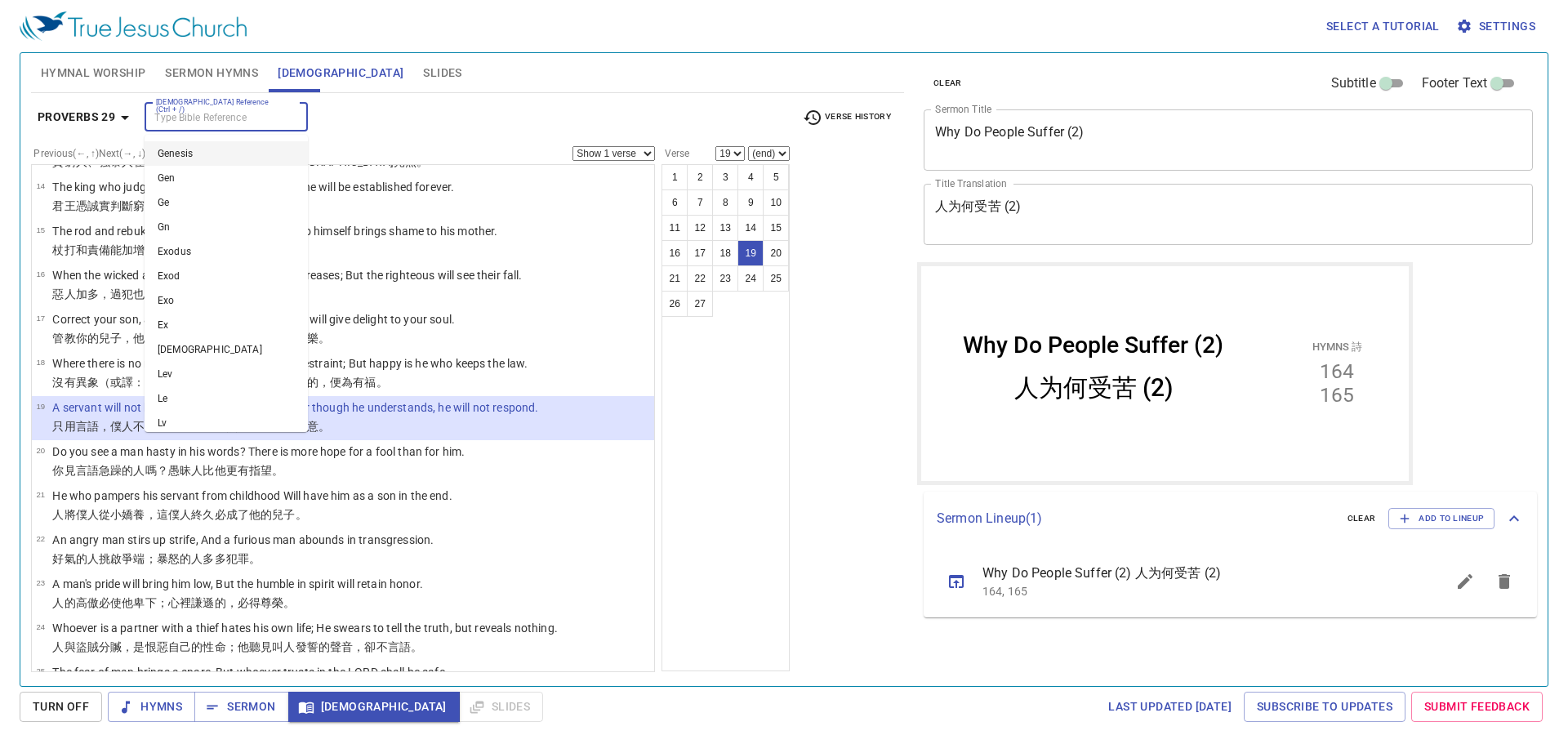
click at [159, 119] on input "[DEMOGRAPHIC_DATA] Reference (Ctrl + /)" at bounding box center [213, 117] width 127 height 19
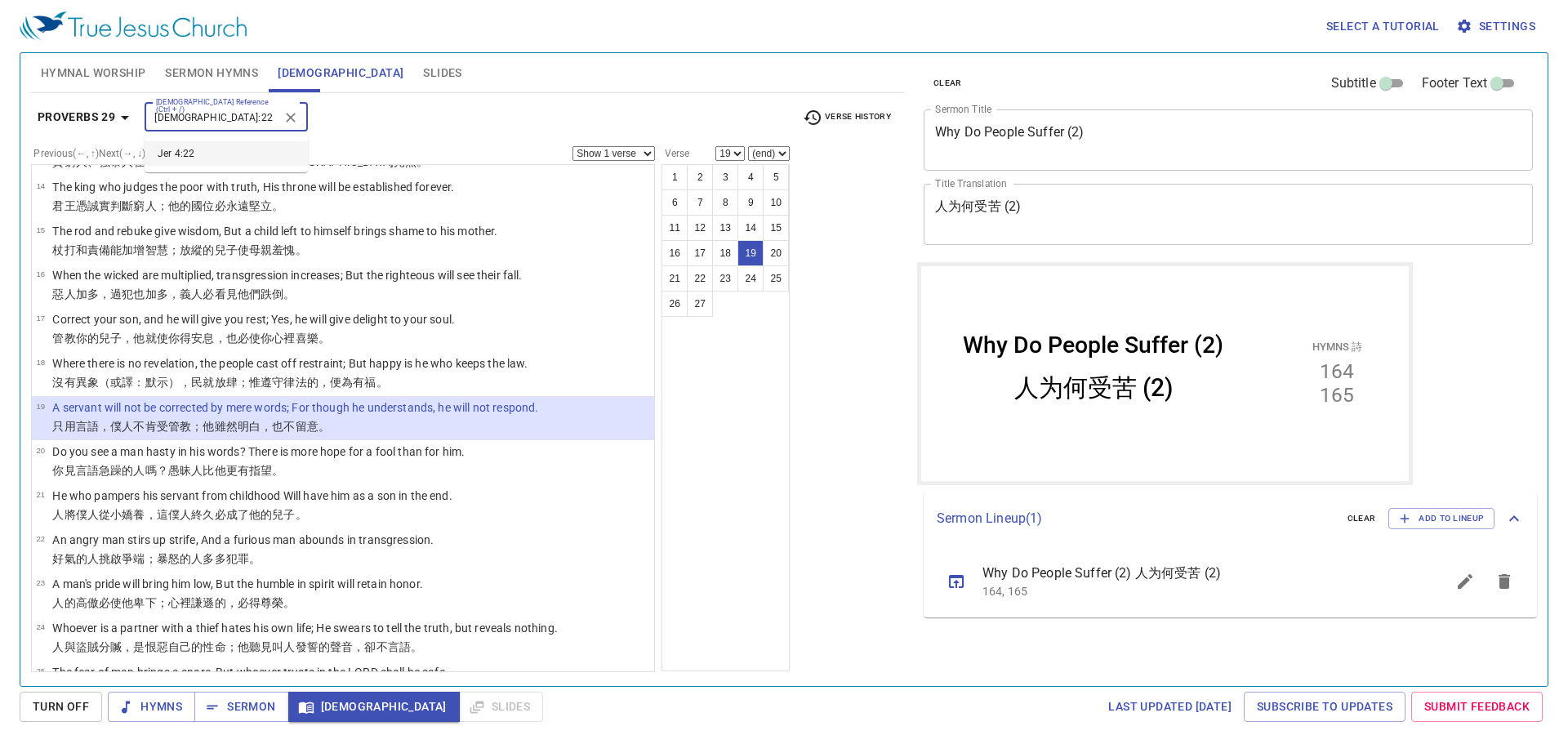
type input "[DEMOGRAPHIC_DATA]:22"
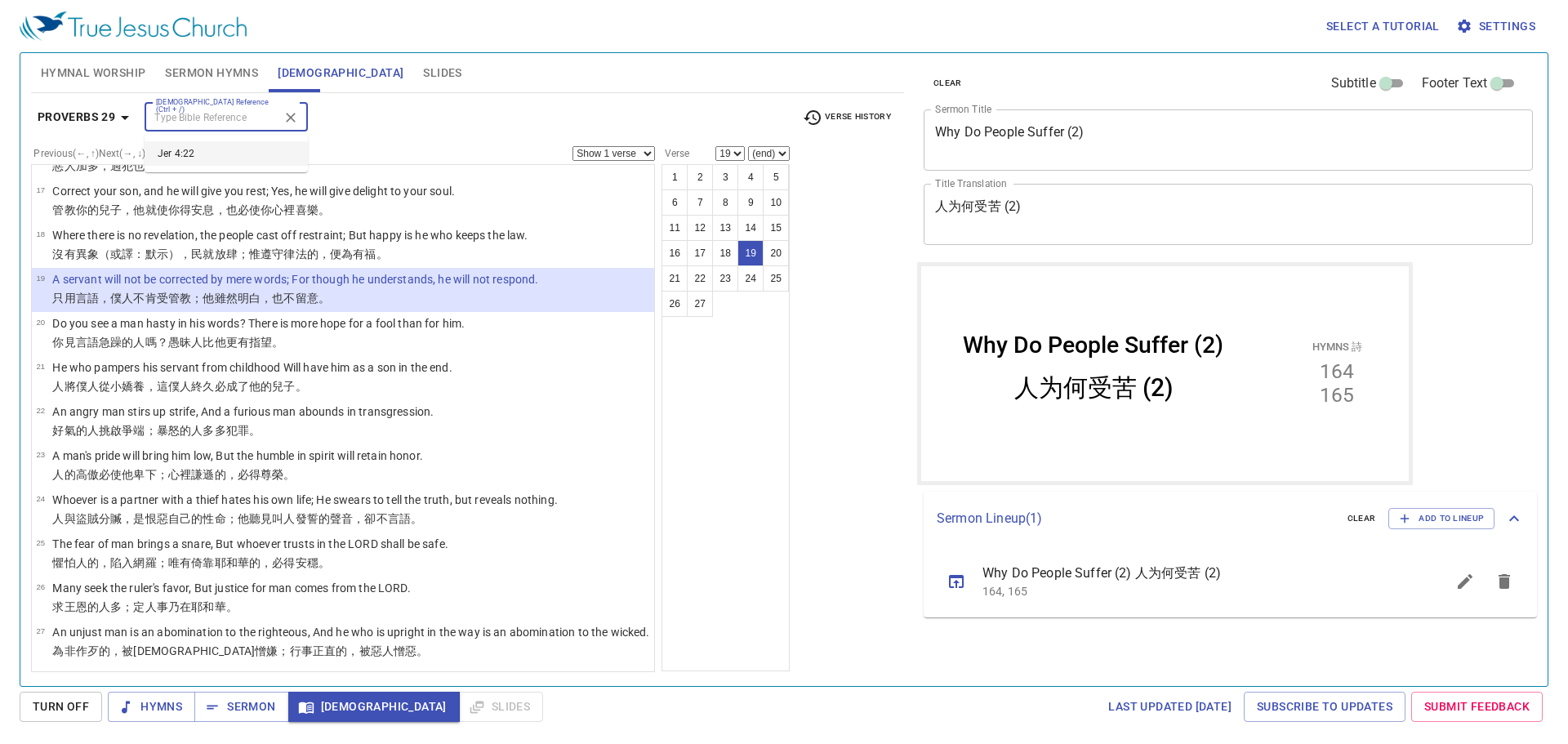
select select "22"
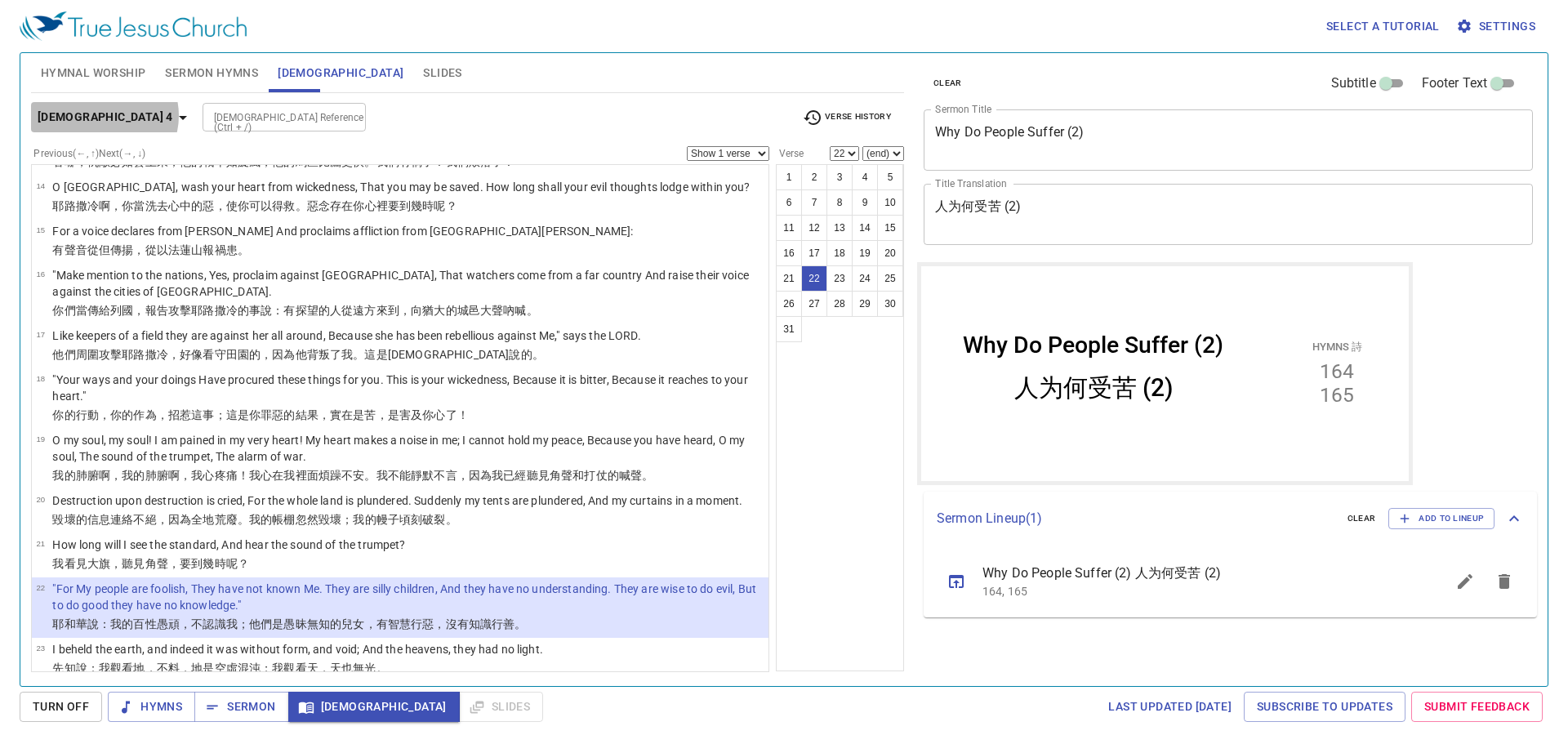
click at [104, 115] on b "[DEMOGRAPHIC_DATA] 4" at bounding box center [105, 117] width 136 height 21
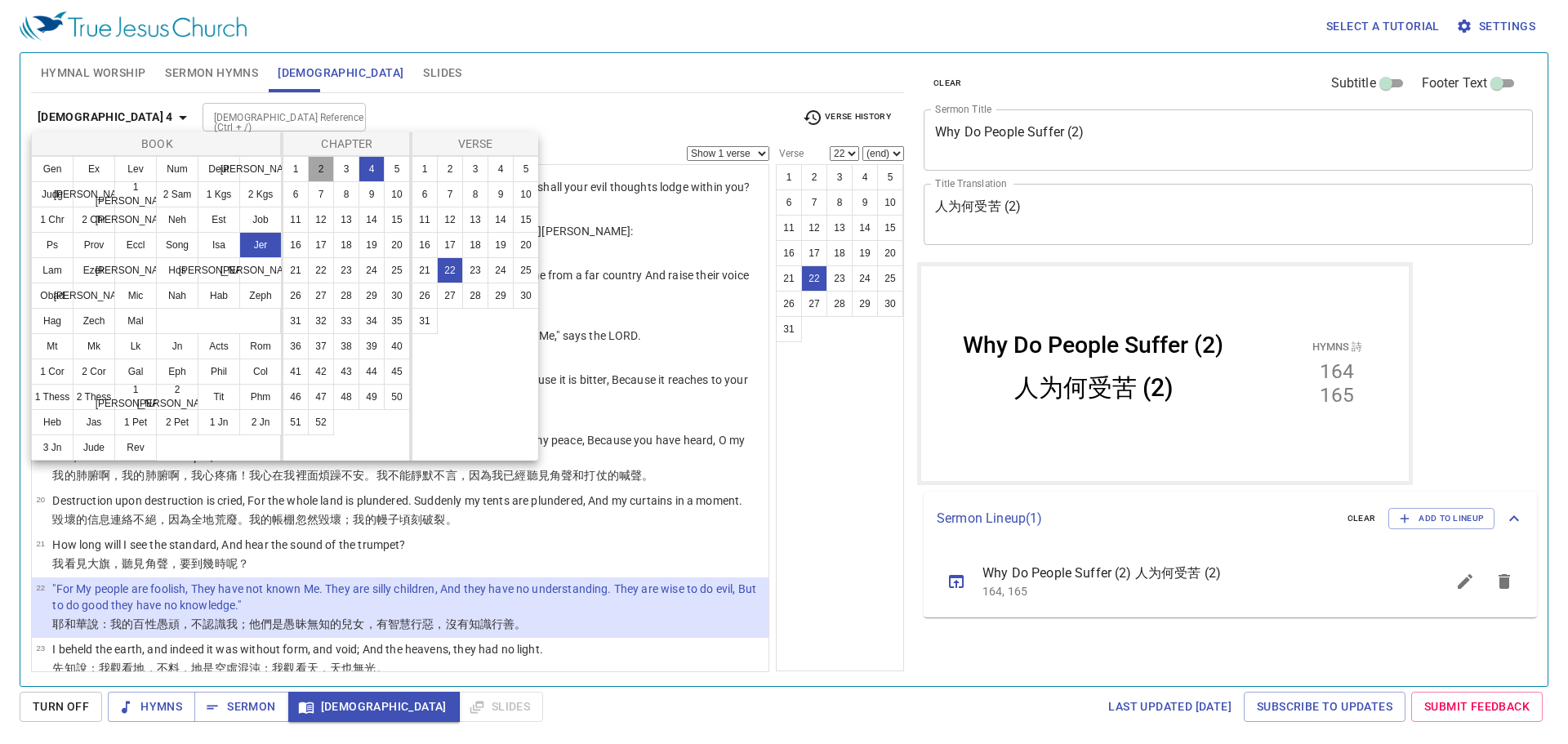
click at [318, 168] on button "2" at bounding box center [321, 168] width 26 height 26
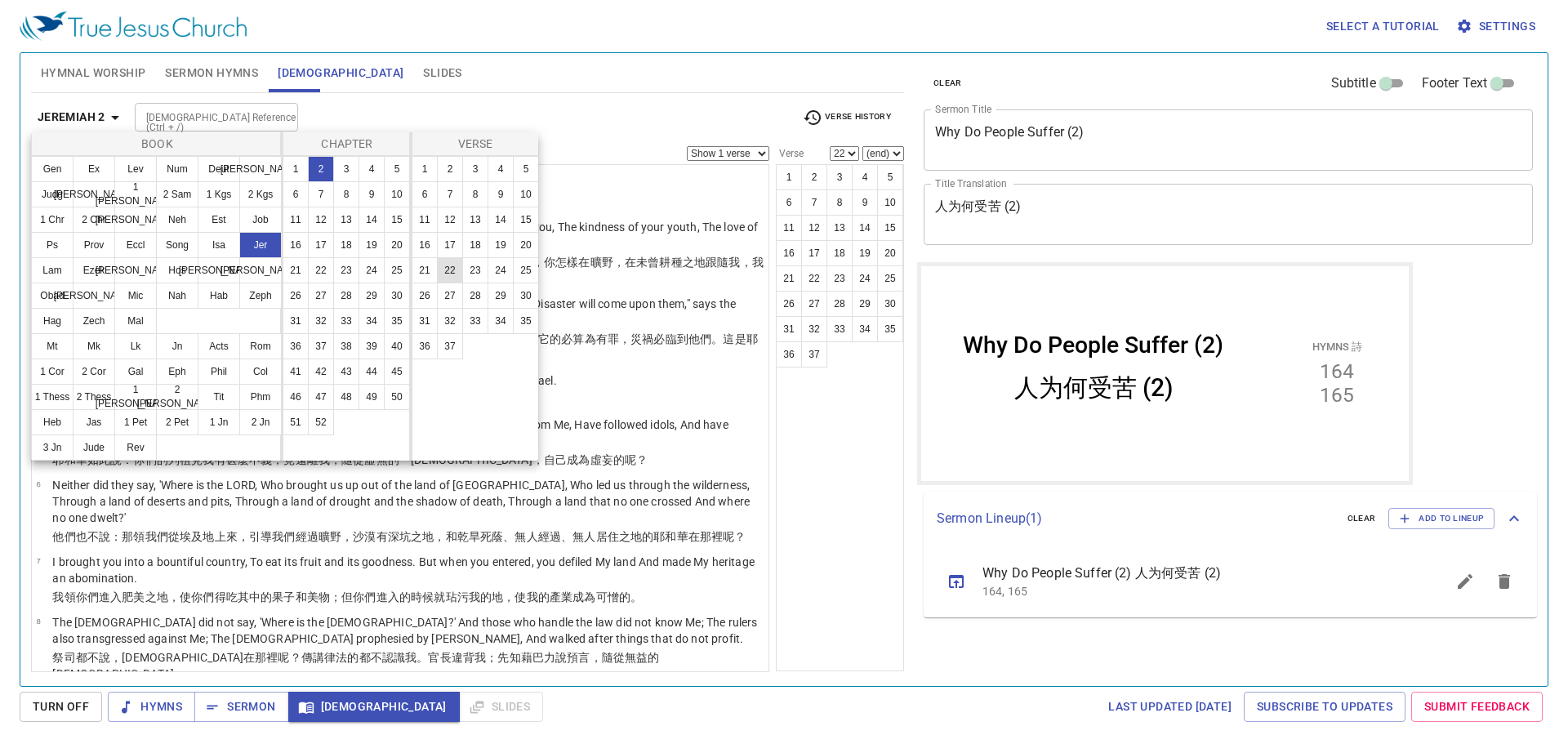
click at [0, 0] on button "22" at bounding box center [0, 0] width 0 height 0
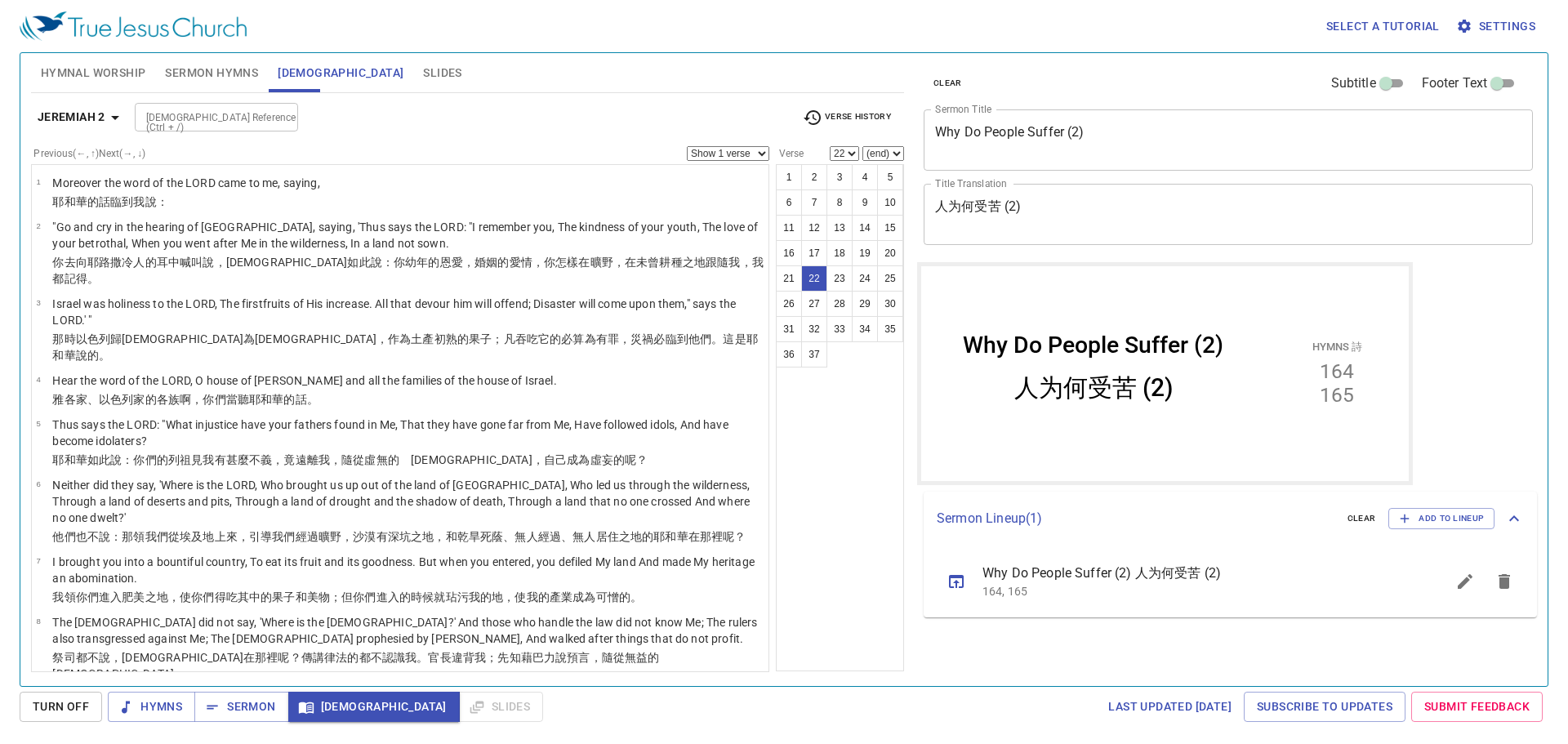
scroll to position [897, 0]
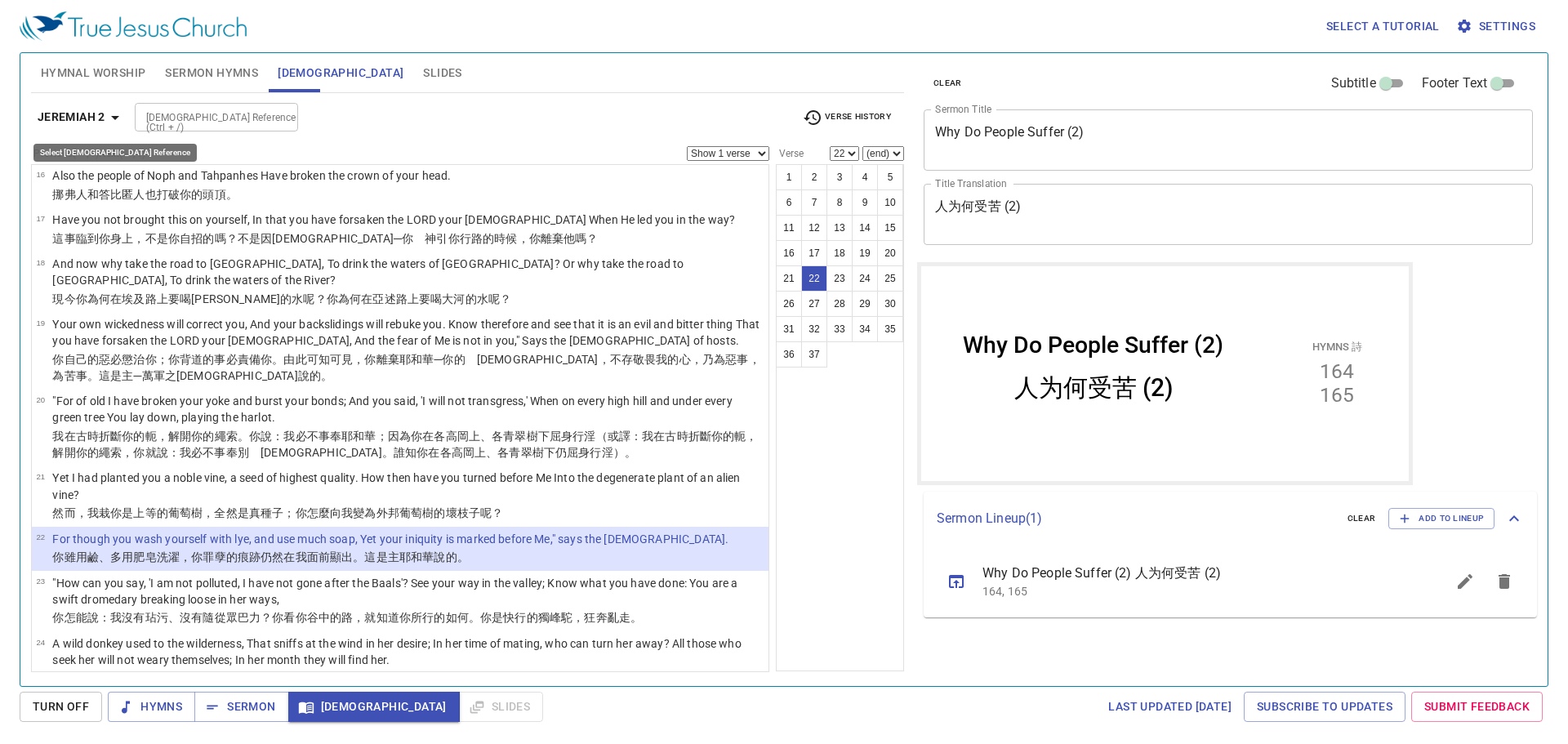
click at [100, 109] on b "Jeremiah 2" at bounding box center [71, 117] width 67 height 21
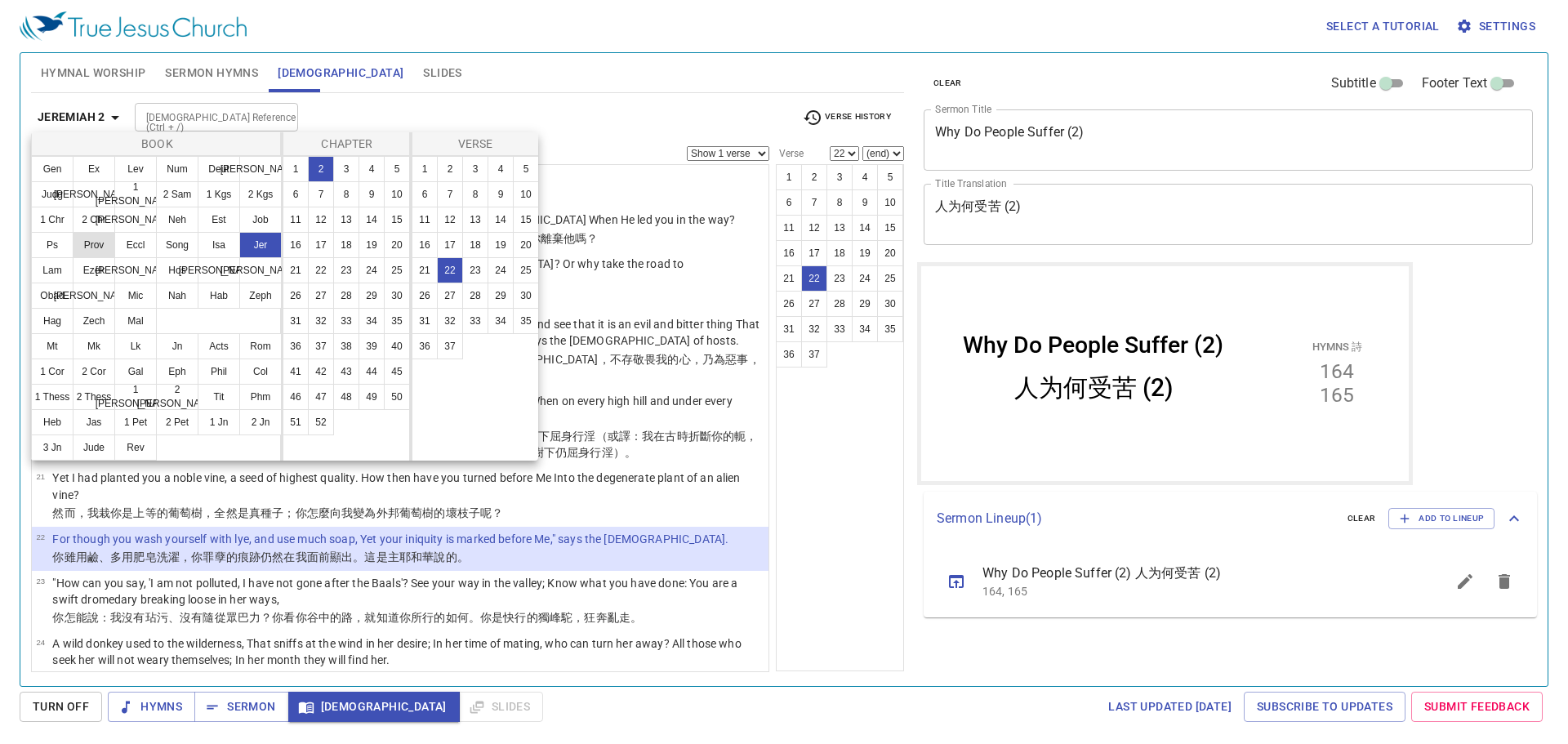
click at [0, 0] on button "Prov" at bounding box center [0, 0] width 0 height 0
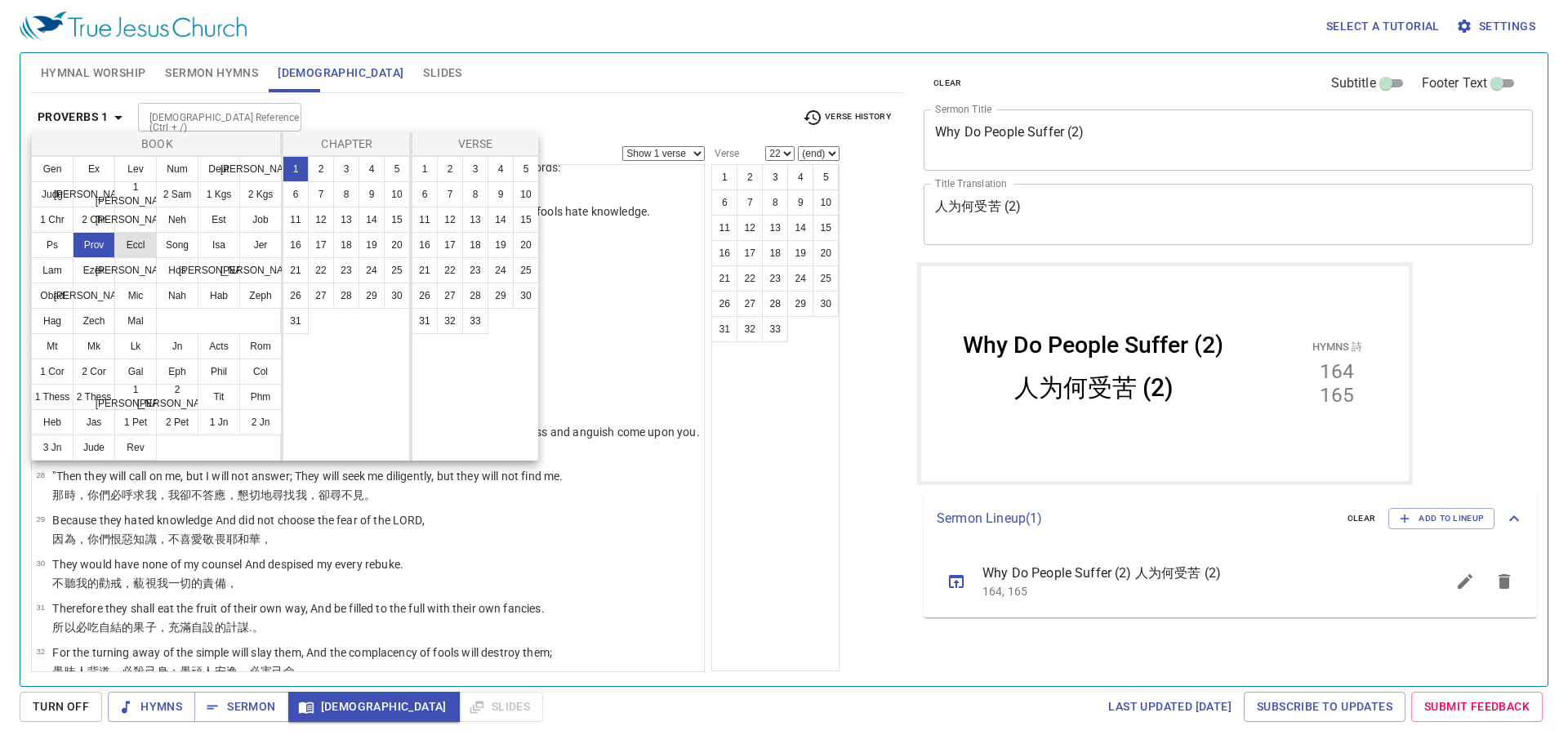
scroll to position [0, 0]
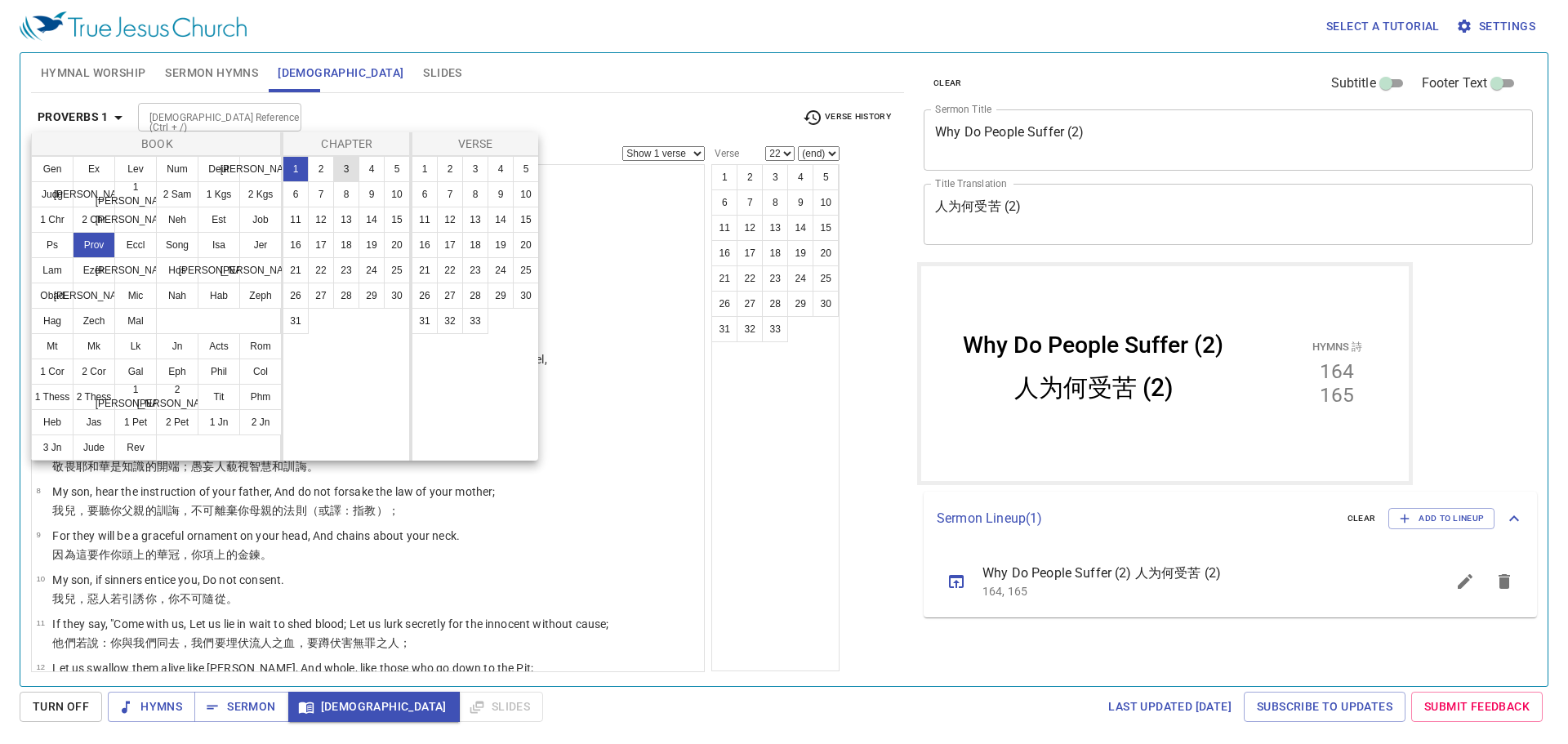
click at [347, 173] on button "3" at bounding box center [346, 168] width 26 height 26
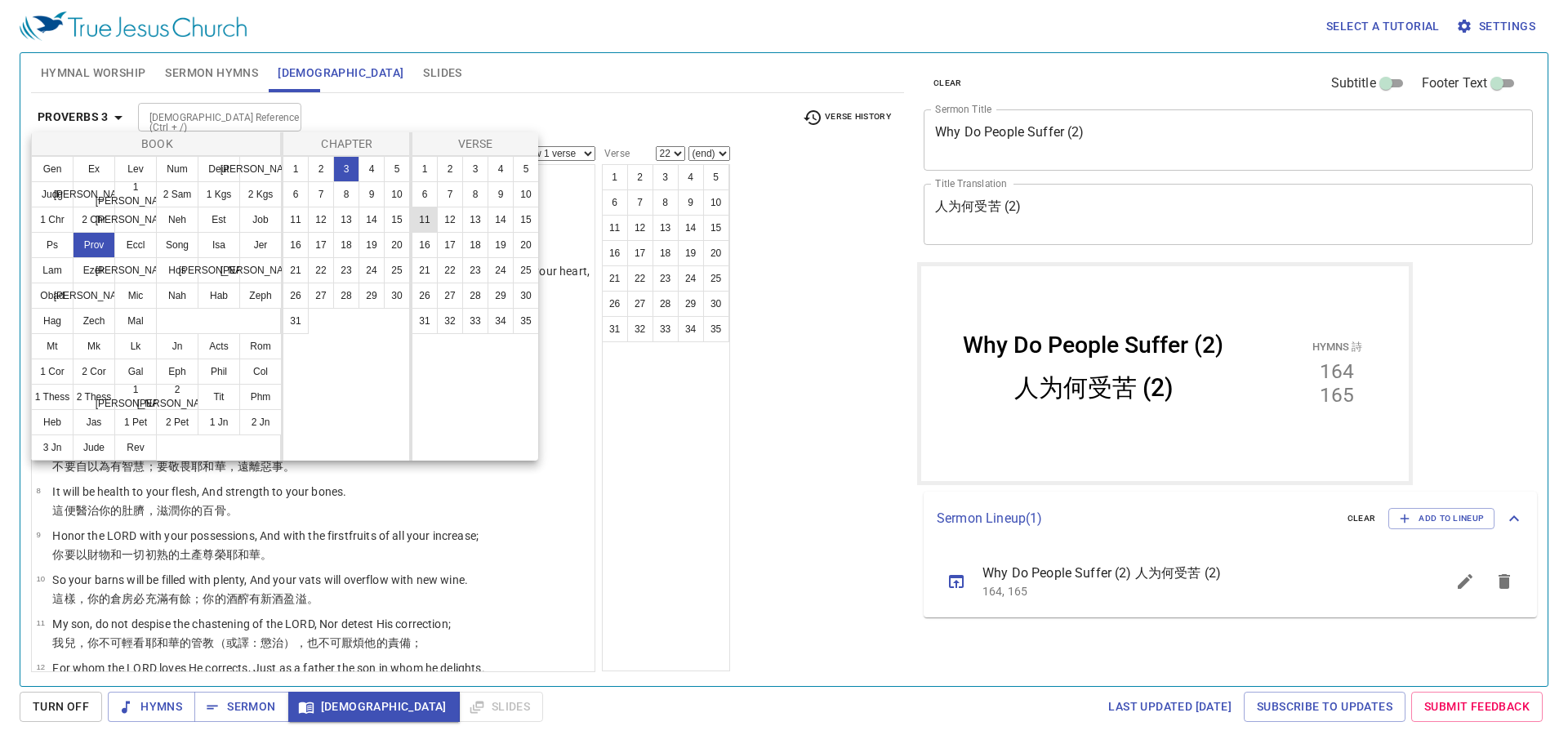
click at [0, 0] on button "11" at bounding box center [0, 0] width 0 height 0
select select "11"
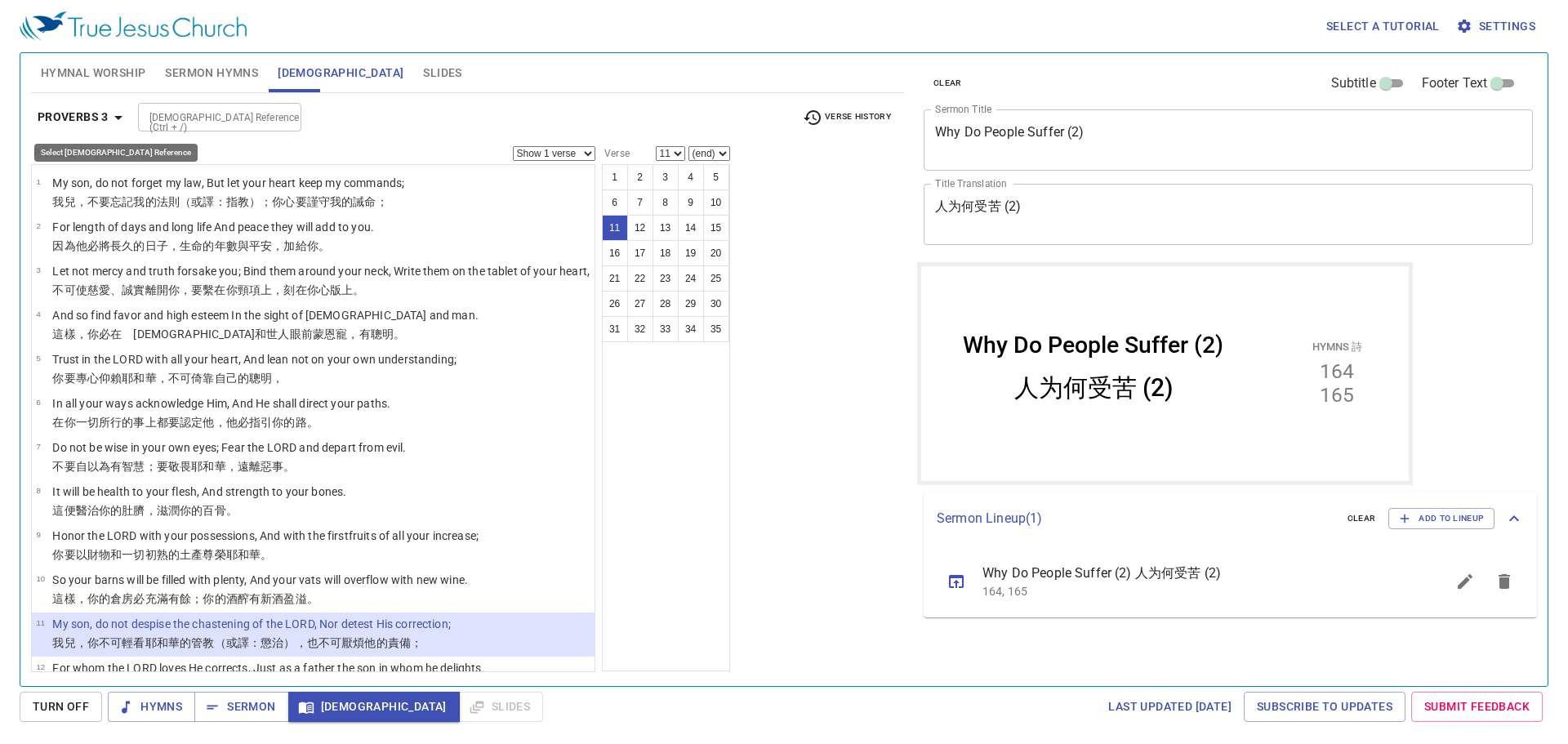
click at [85, 108] on b "Proverbs 3" at bounding box center [73, 117] width 71 height 21
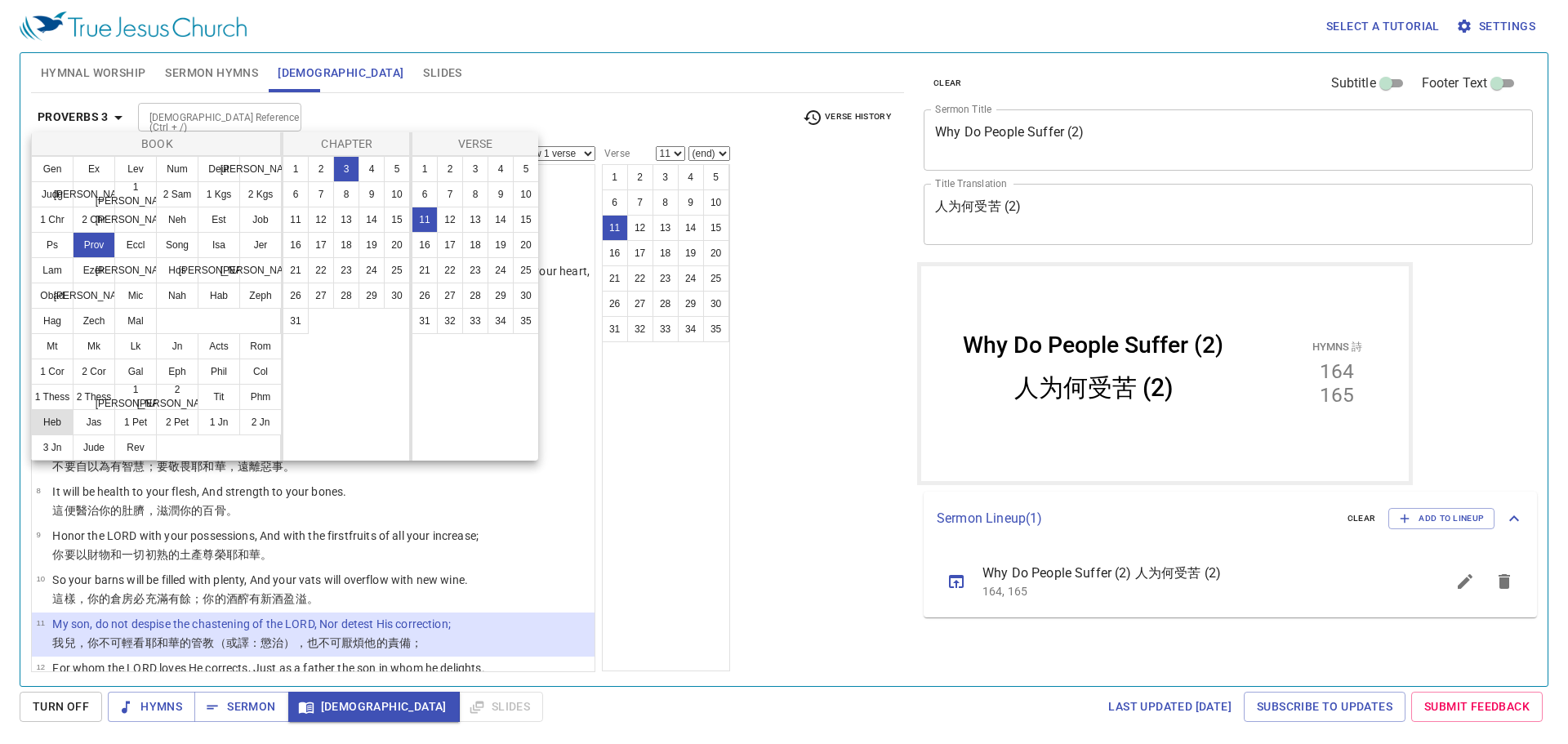
click at [58, 423] on button "Heb" at bounding box center [52, 422] width 43 height 26
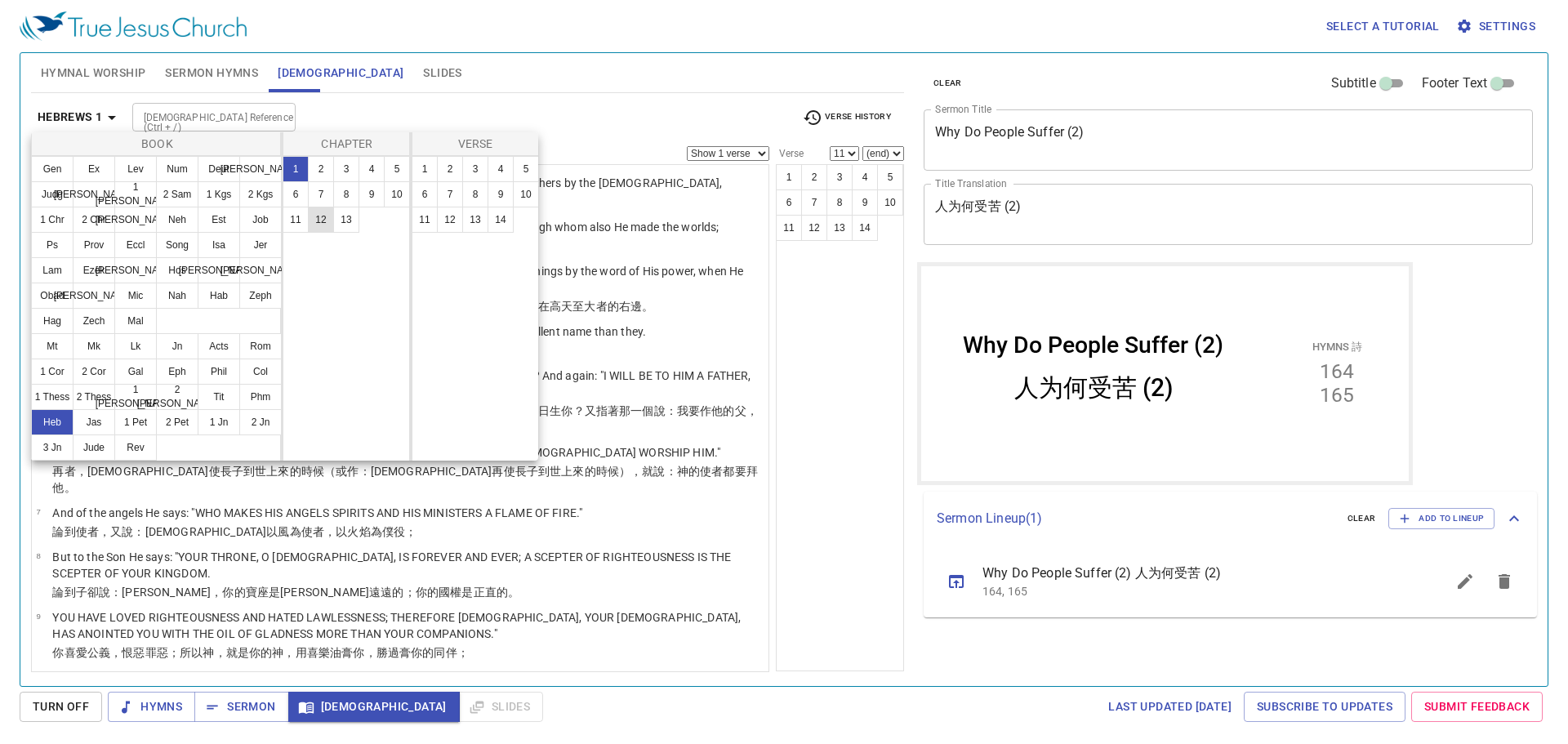
click at [318, 218] on button "12" at bounding box center [321, 219] width 26 height 26
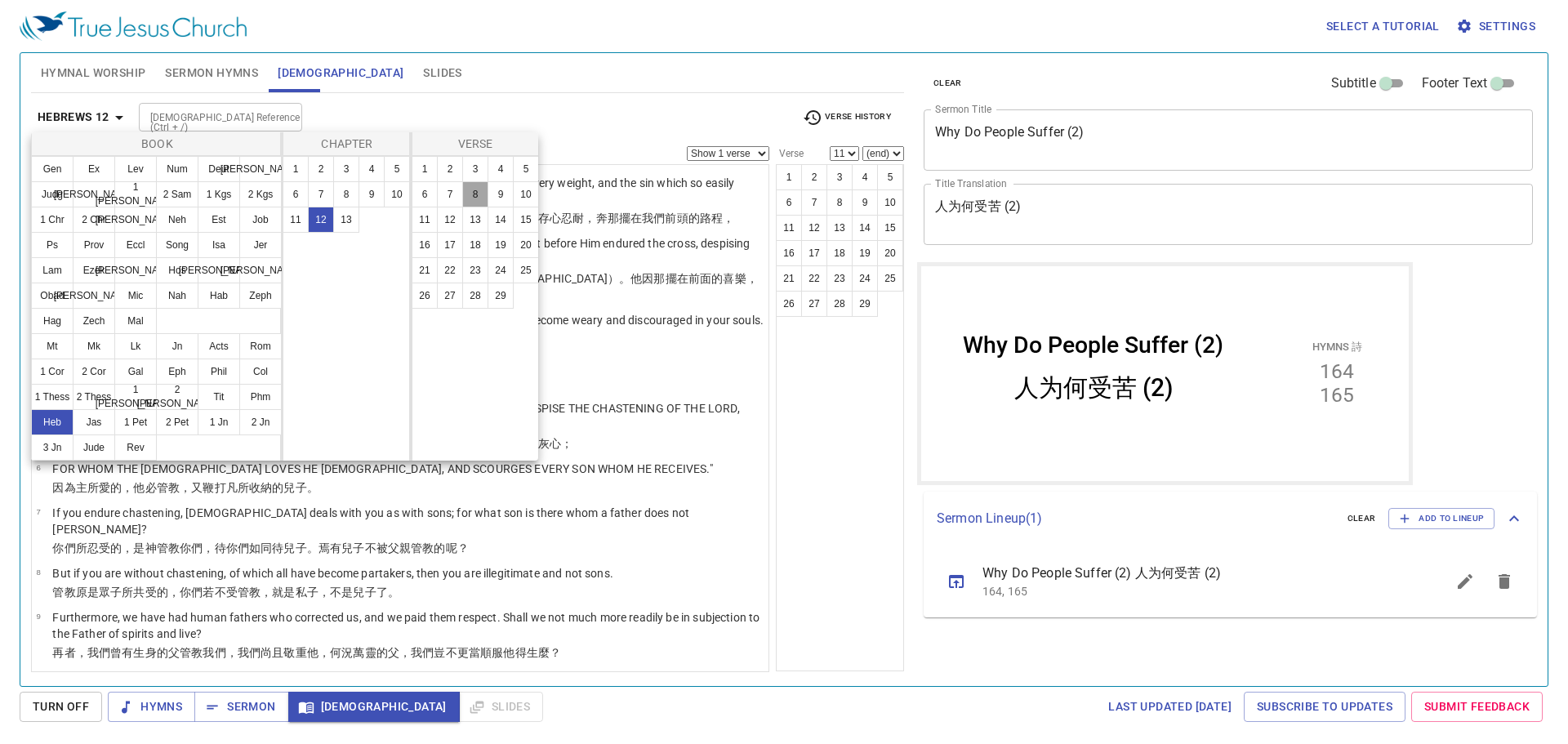
click at [0, 0] on button "8" at bounding box center [0, 0] width 0 height 0
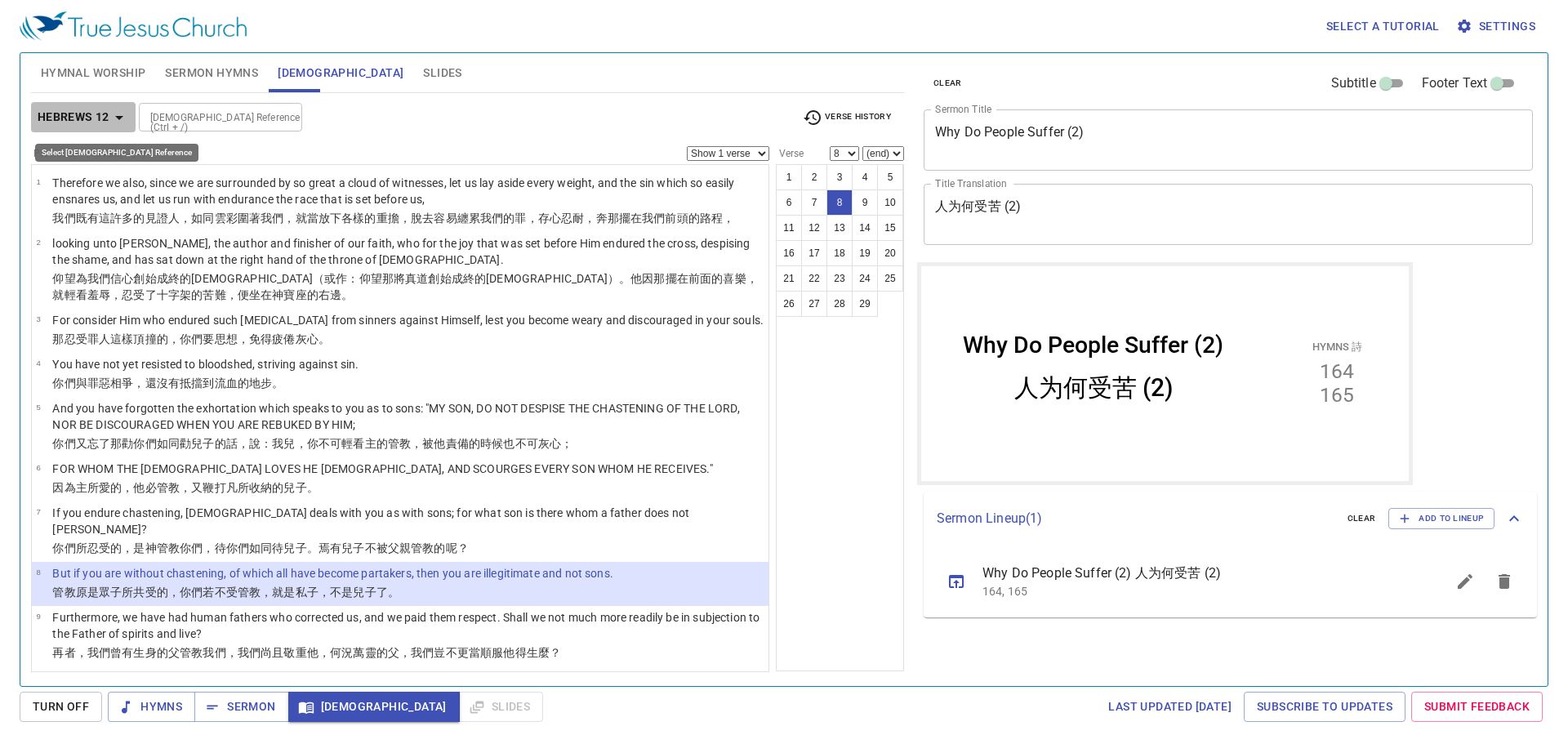
click at [117, 121] on icon "button" at bounding box center [119, 118] width 20 height 20
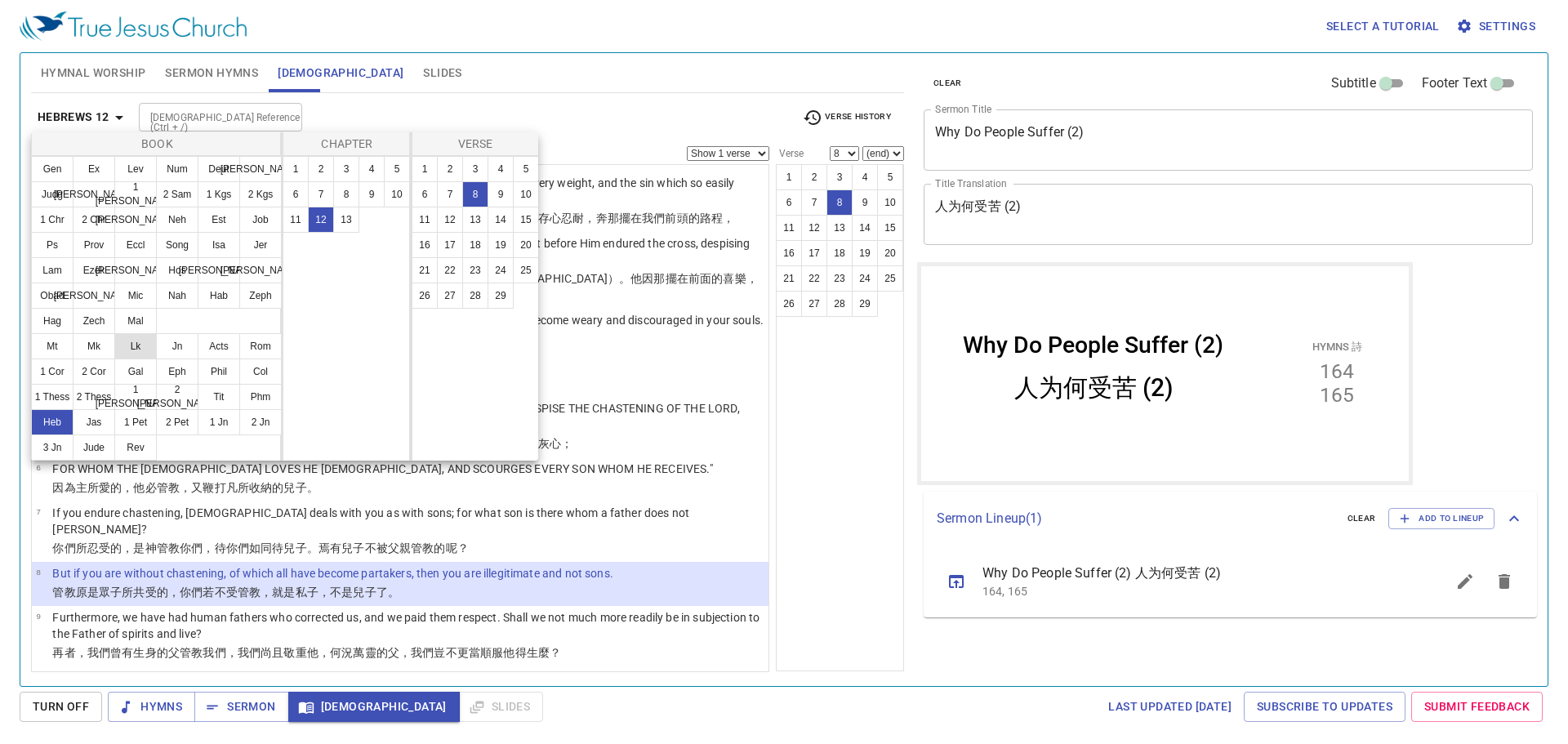
click at [0, 0] on button "Lk" at bounding box center [0, 0] width 0 height 0
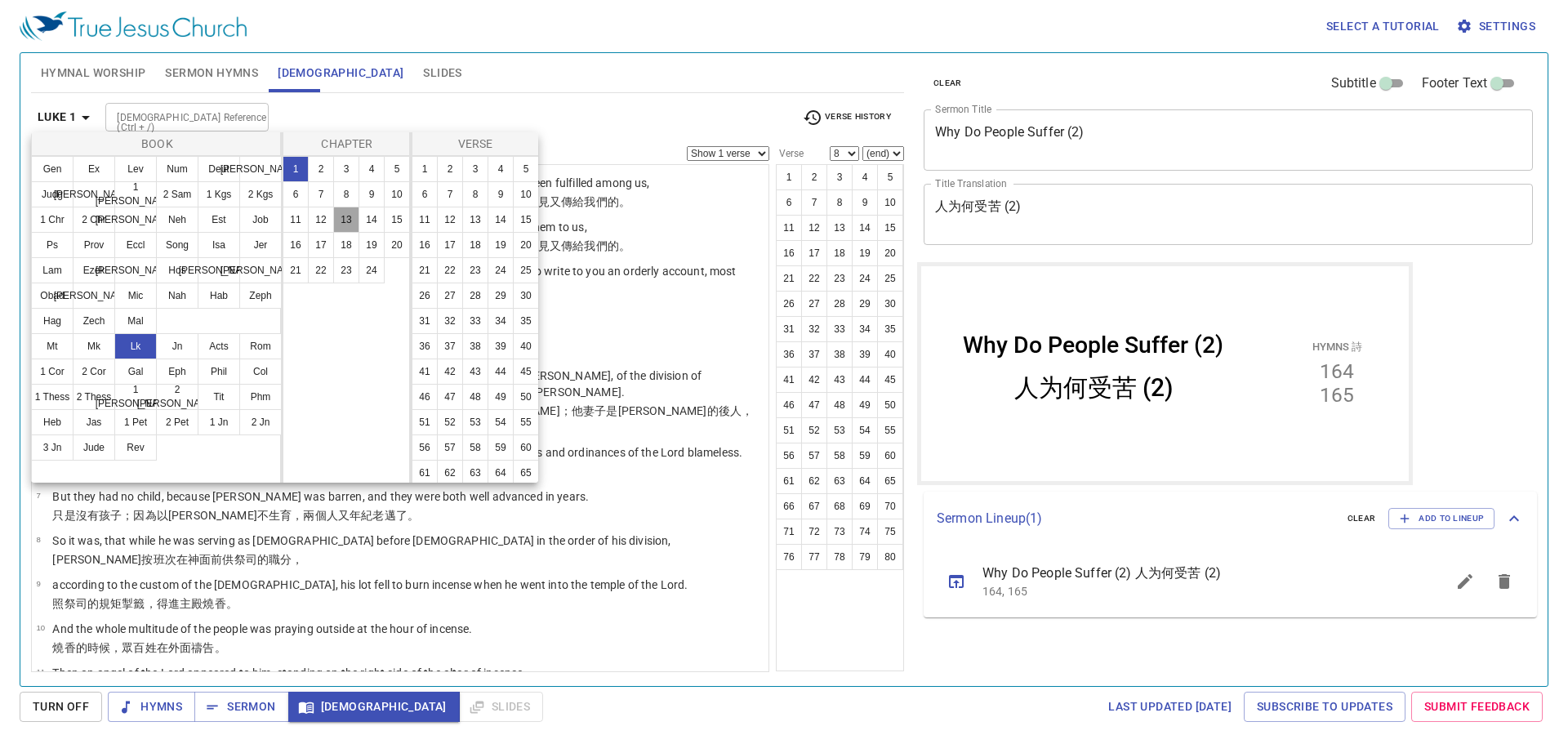
click at [0, 0] on button "13" at bounding box center [0, 0] width 0 height 0
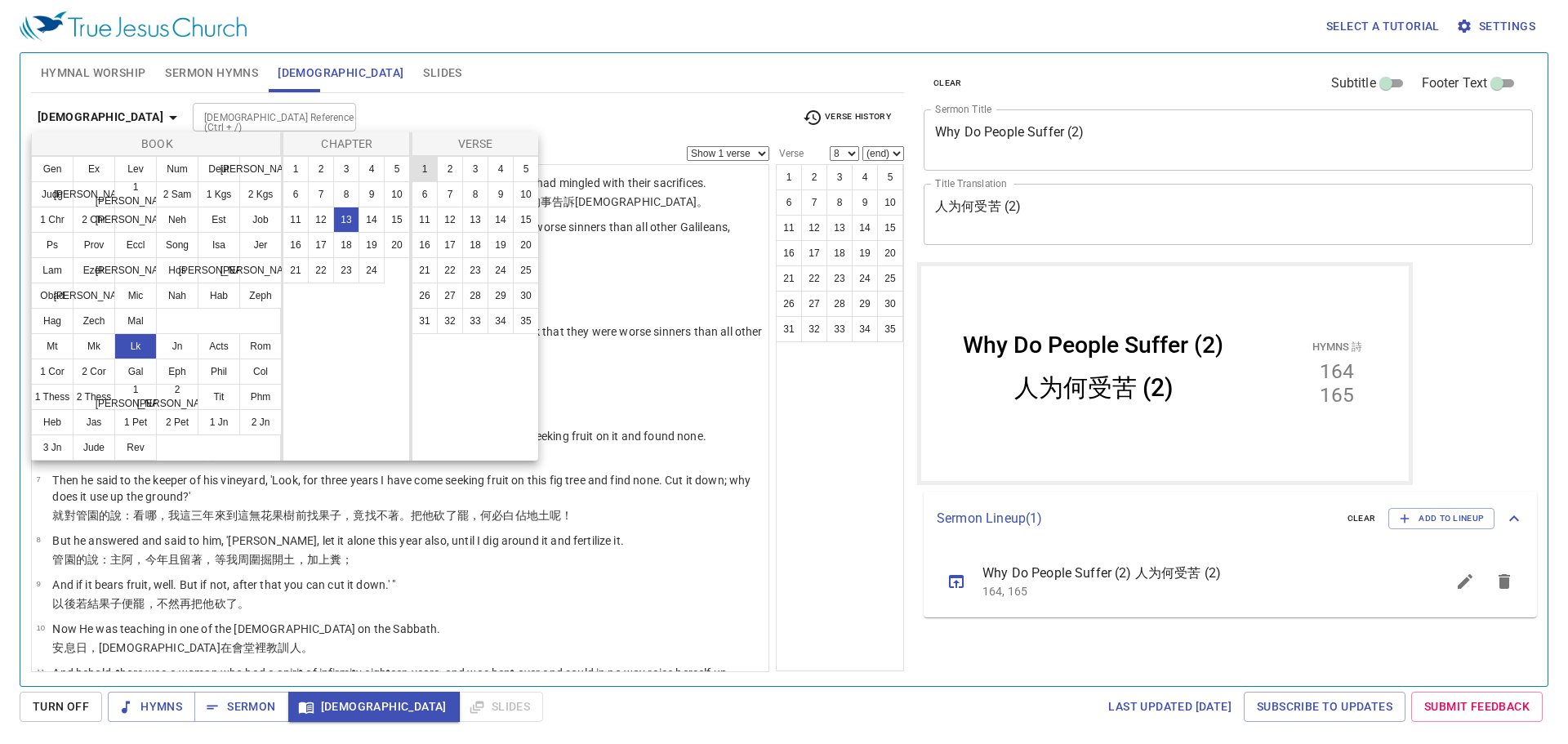
click at [0, 0] on button "1" at bounding box center [0, 0] width 0 height 0
select select "1"
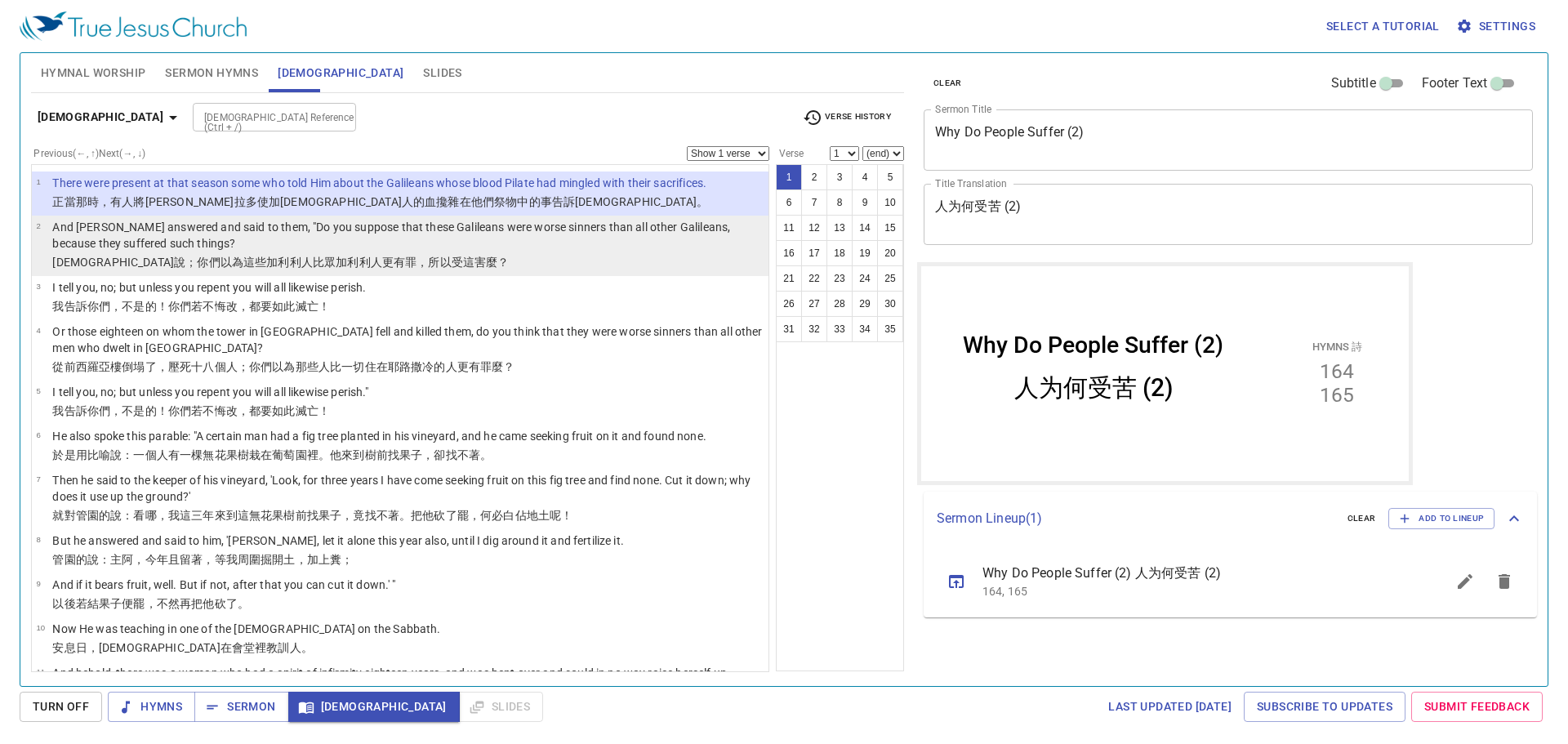
select select "2"
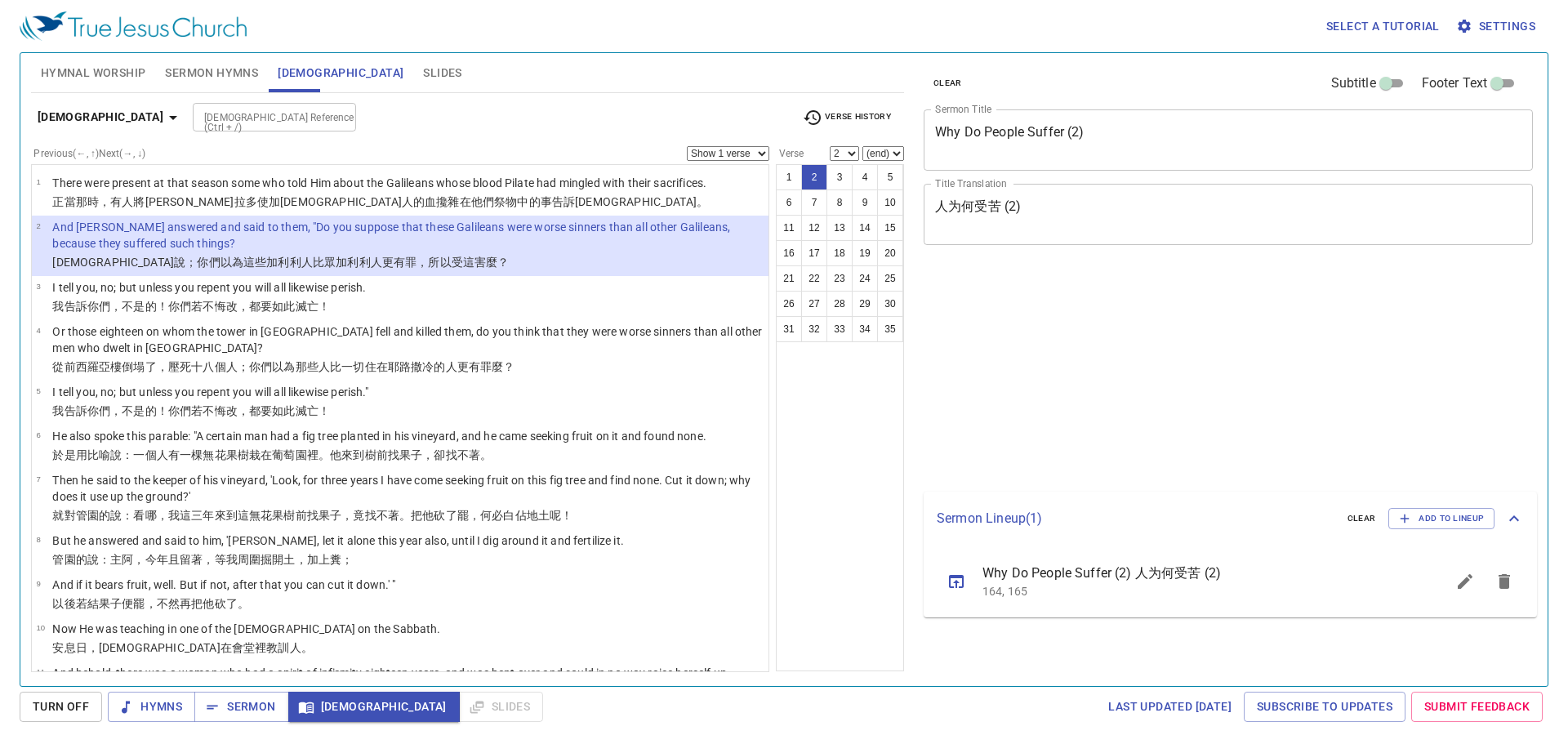
select select "2"
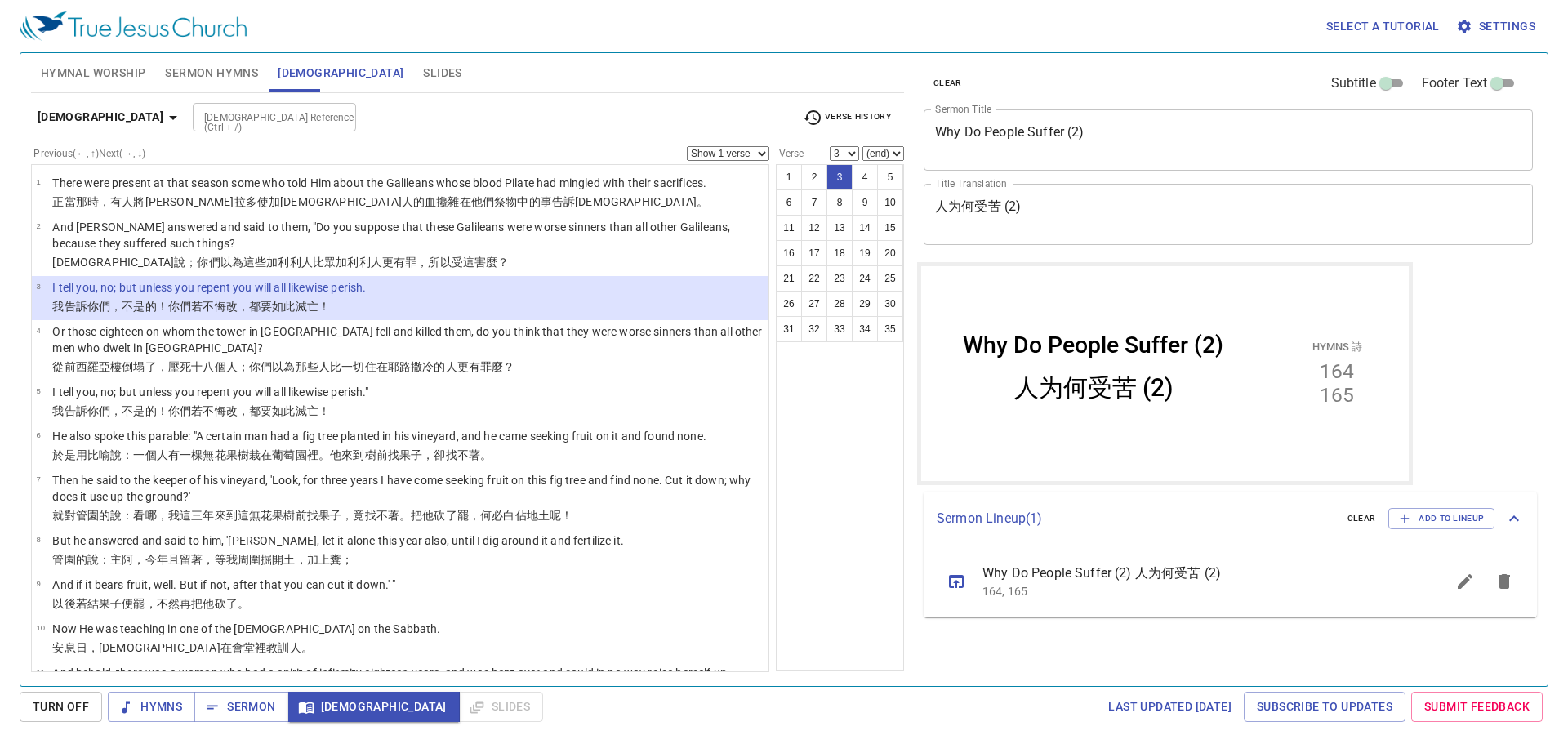
select select "4"
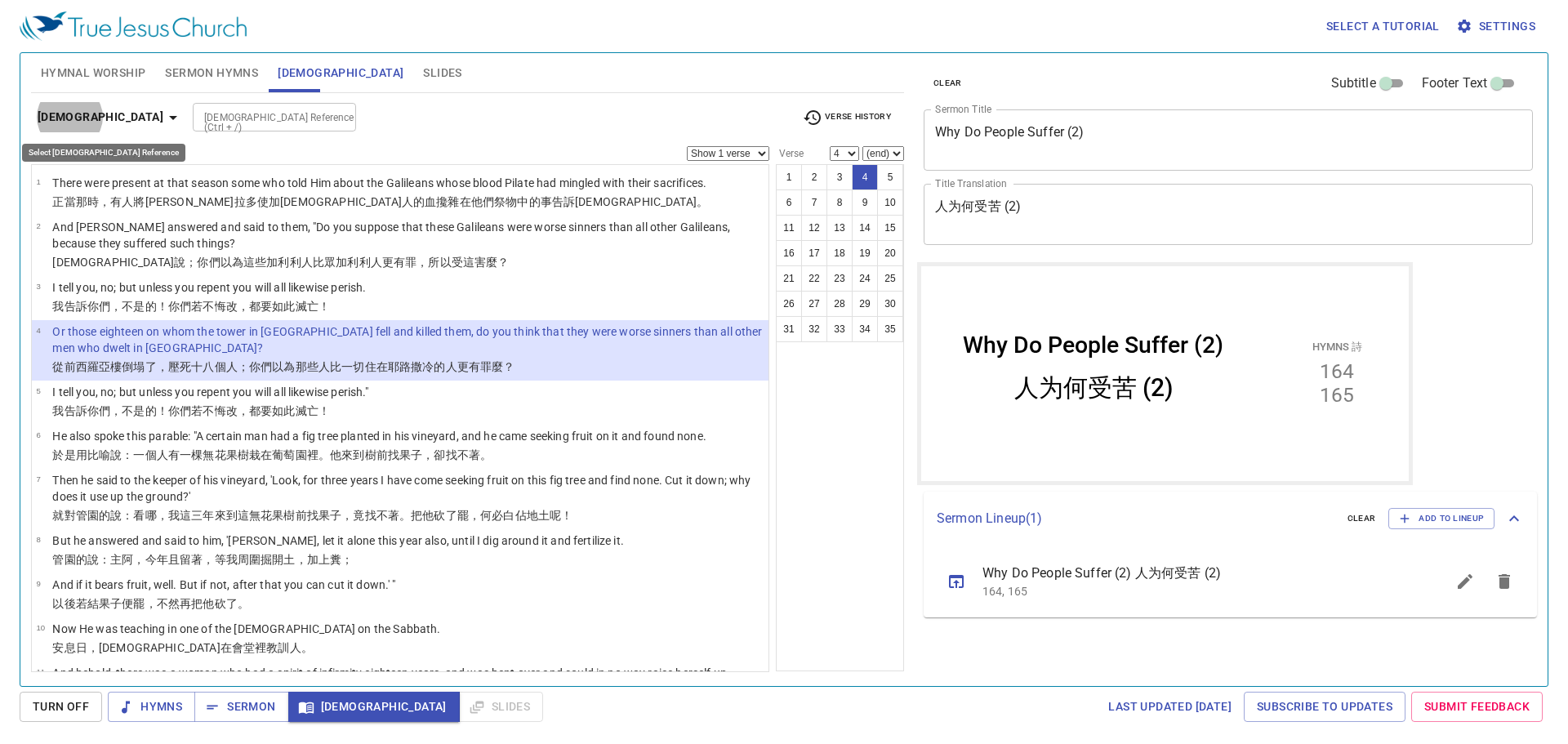
click at [197, 120] on input "[DEMOGRAPHIC_DATA] Reference (Ctrl + /)" at bounding box center [261, 117] width 127 height 19
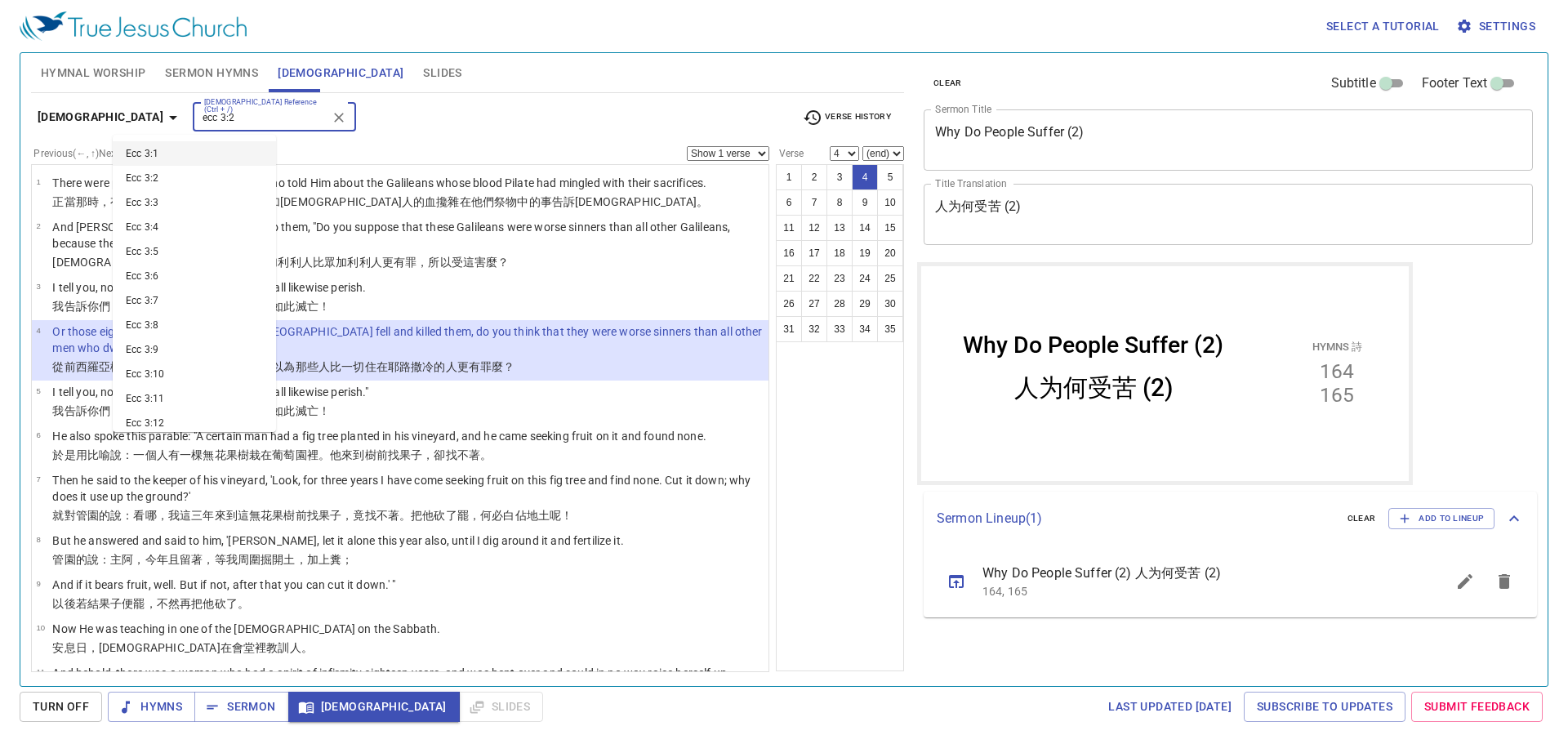
type input "ecc 3:2"
select select "2"
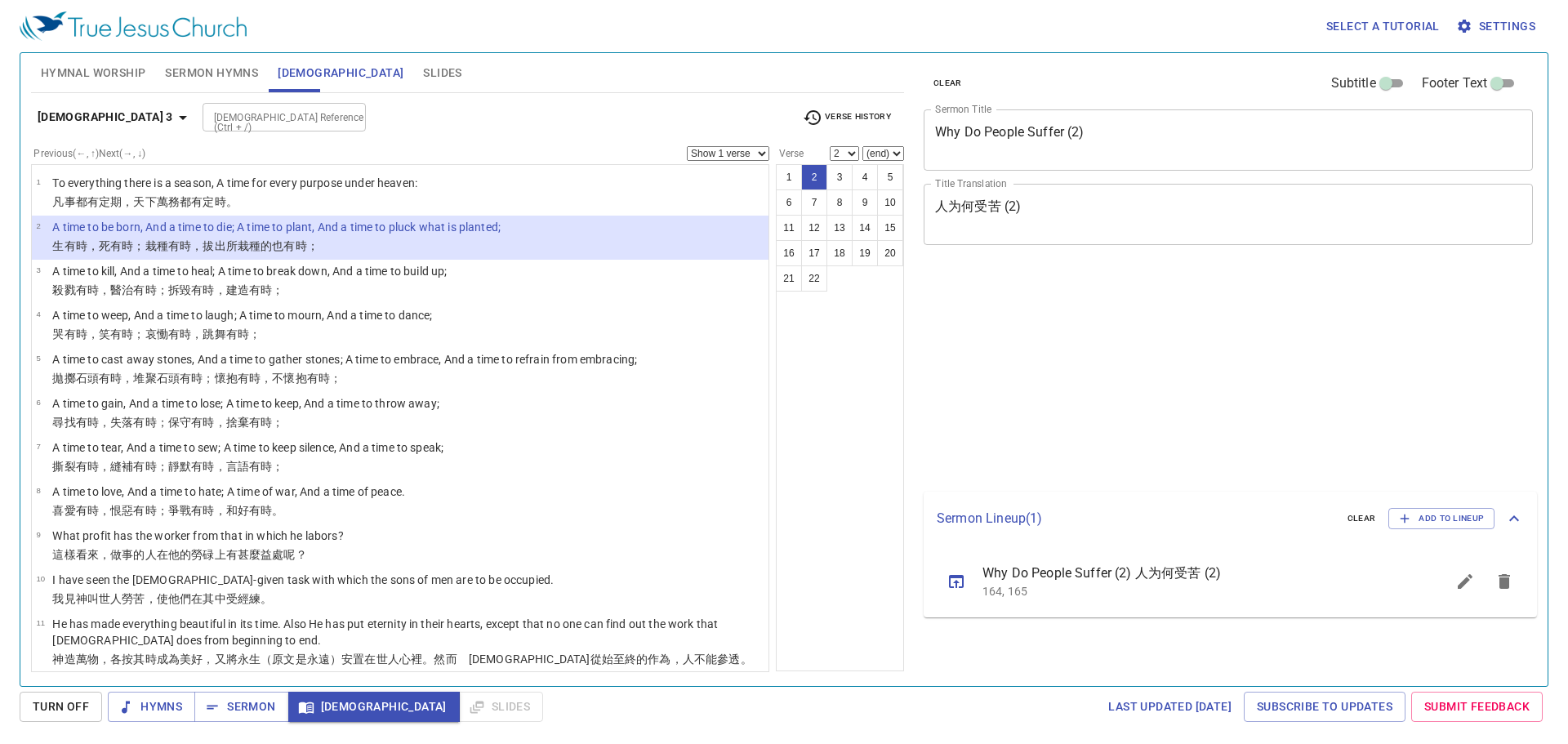
select select "2"
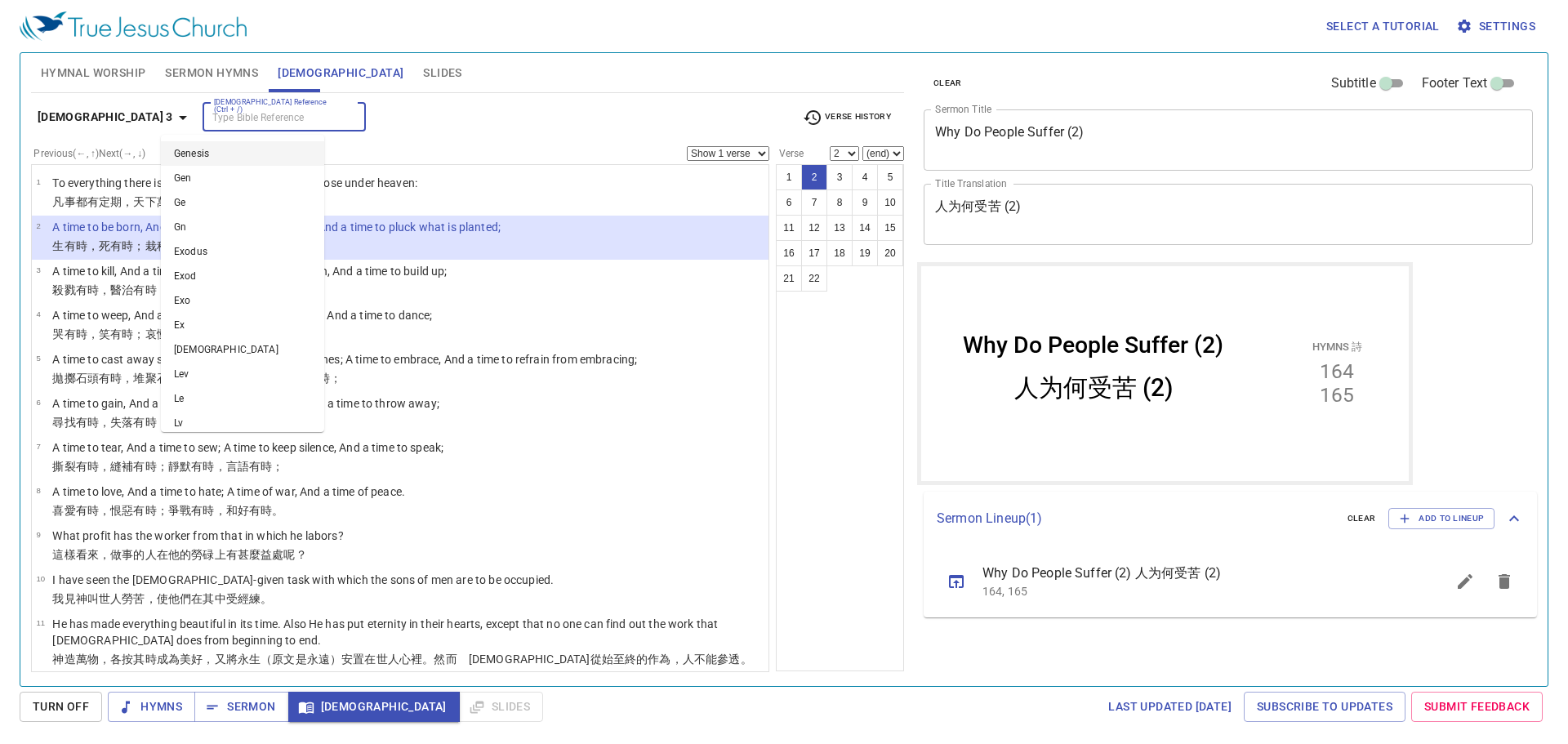
click at [207, 112] on input "[DEMOGRAPHIC_DATA] Reference (Ctrl + /)" at bounding box center [271, 117] width 127 height 19
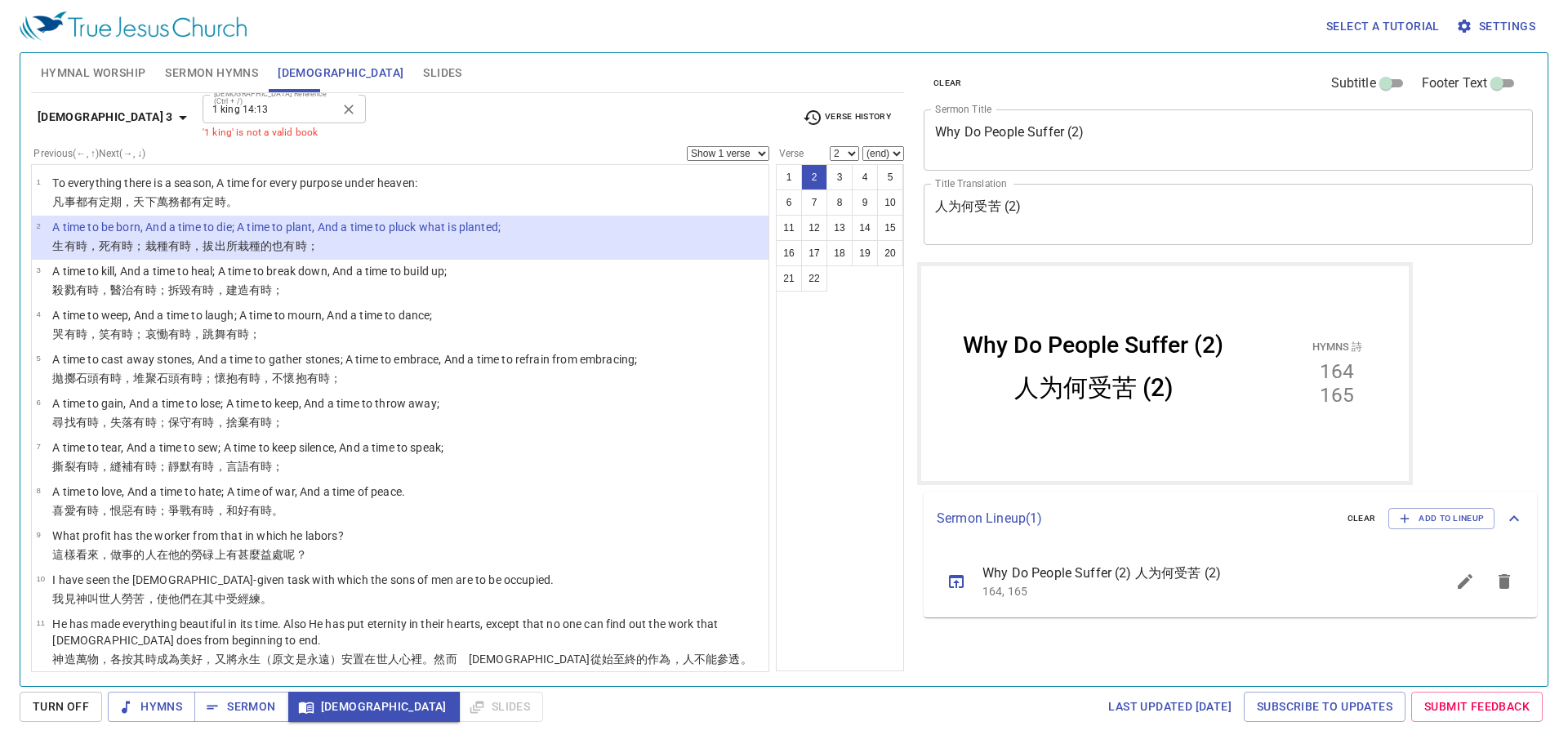
click at [207, 111] on input "1 king 14:13" at bounding box center [271, 109] width 127 height 19
click at [0, 0] on li "1 Kings 14:13" at bounding box center [0, 0] width 0 height 0
type input "1 kings 14:13"
select select "13"
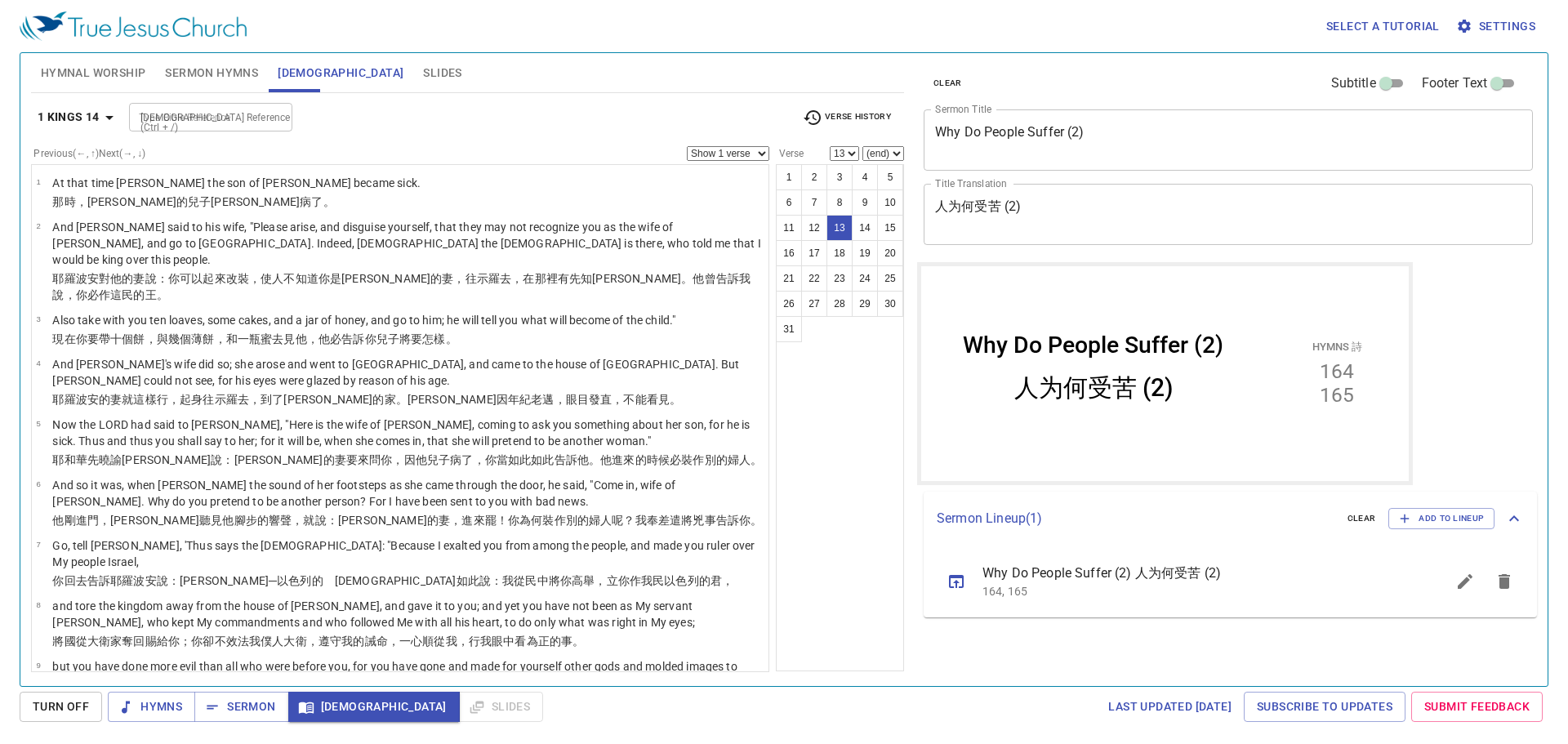
scroll to position [500, 0]
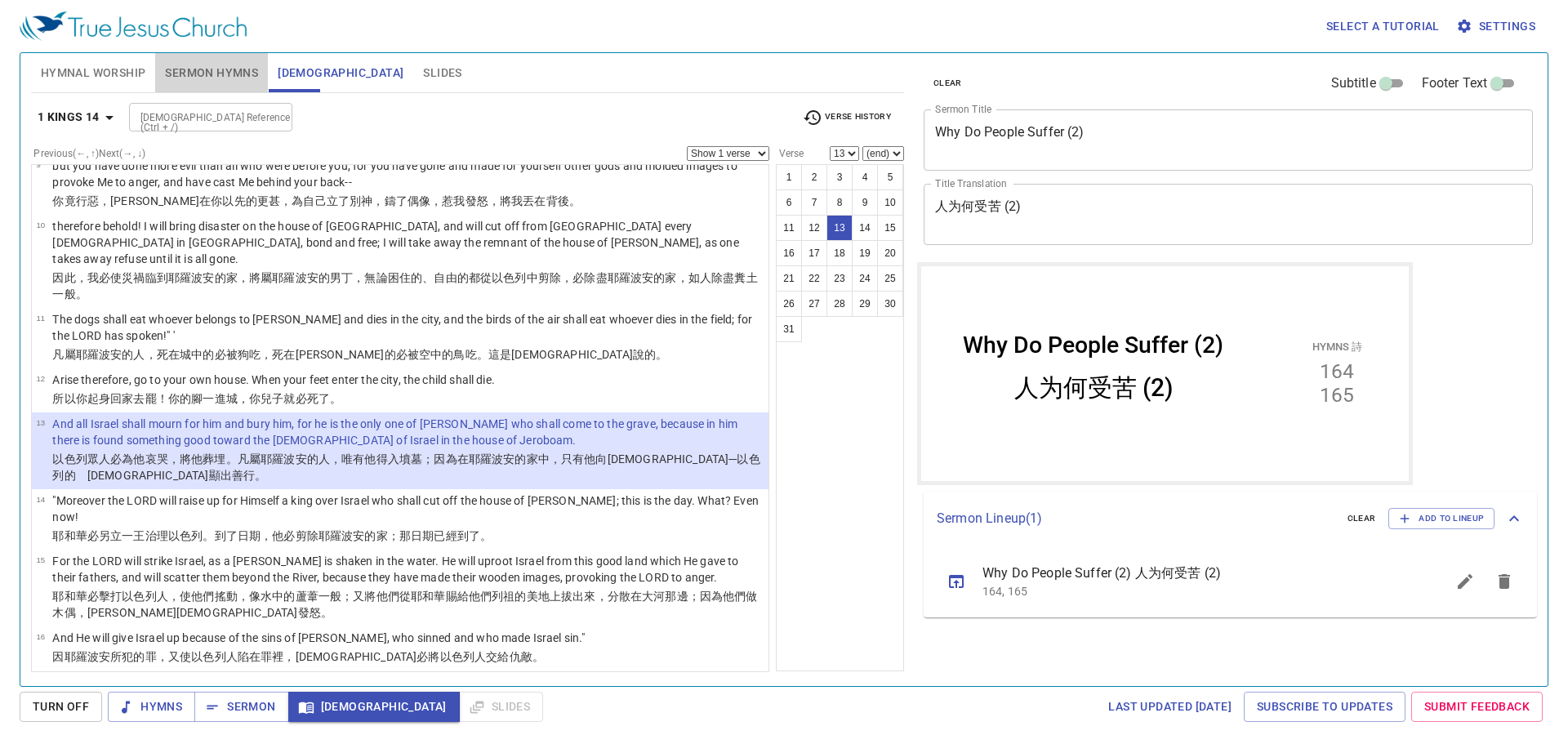
click at [224, 67] on span "Sermon Hymns" at bounding box center [211, 72] width 93 height 21
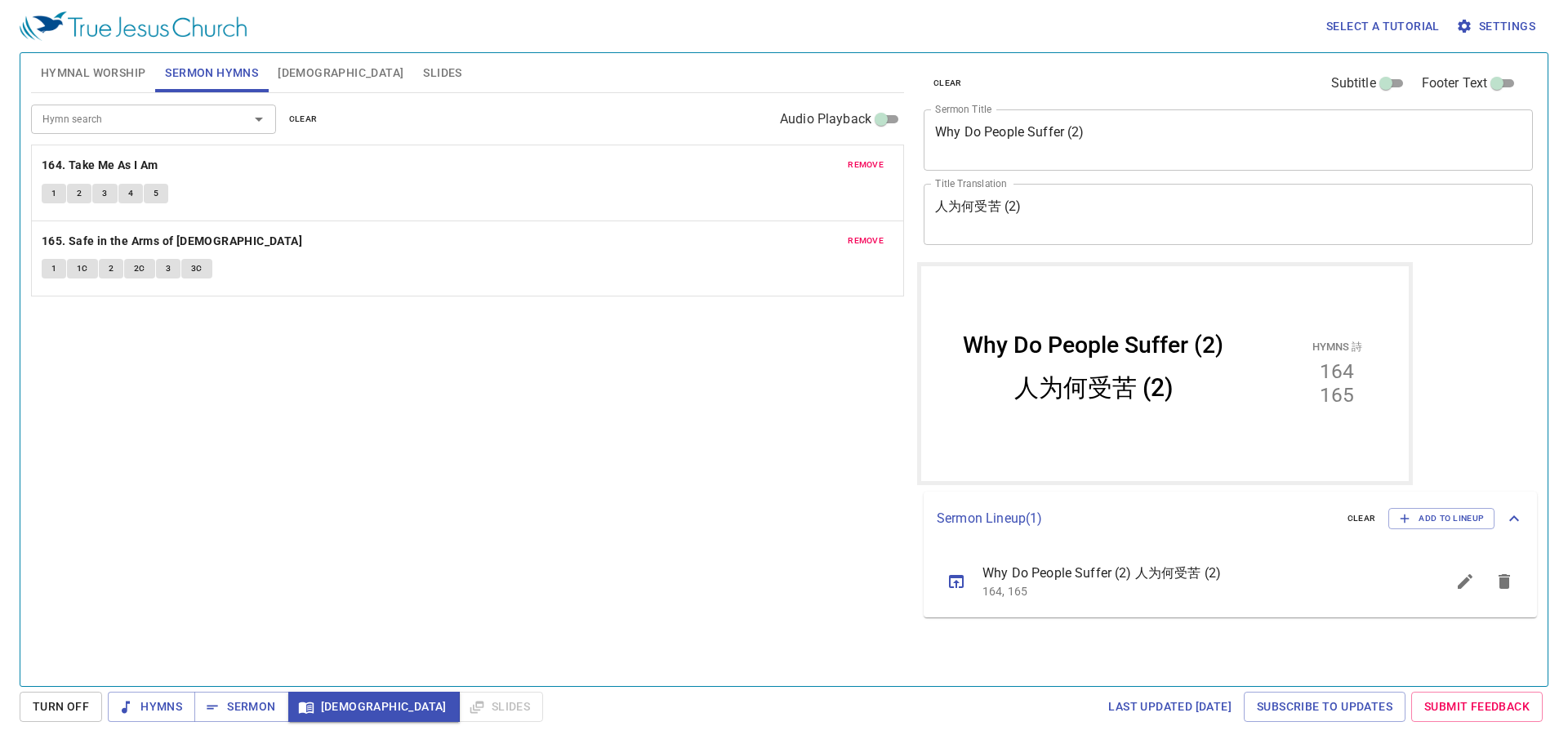
click at [59, 263] on button "1" at bounding box center [54, 268] width 25 height 20
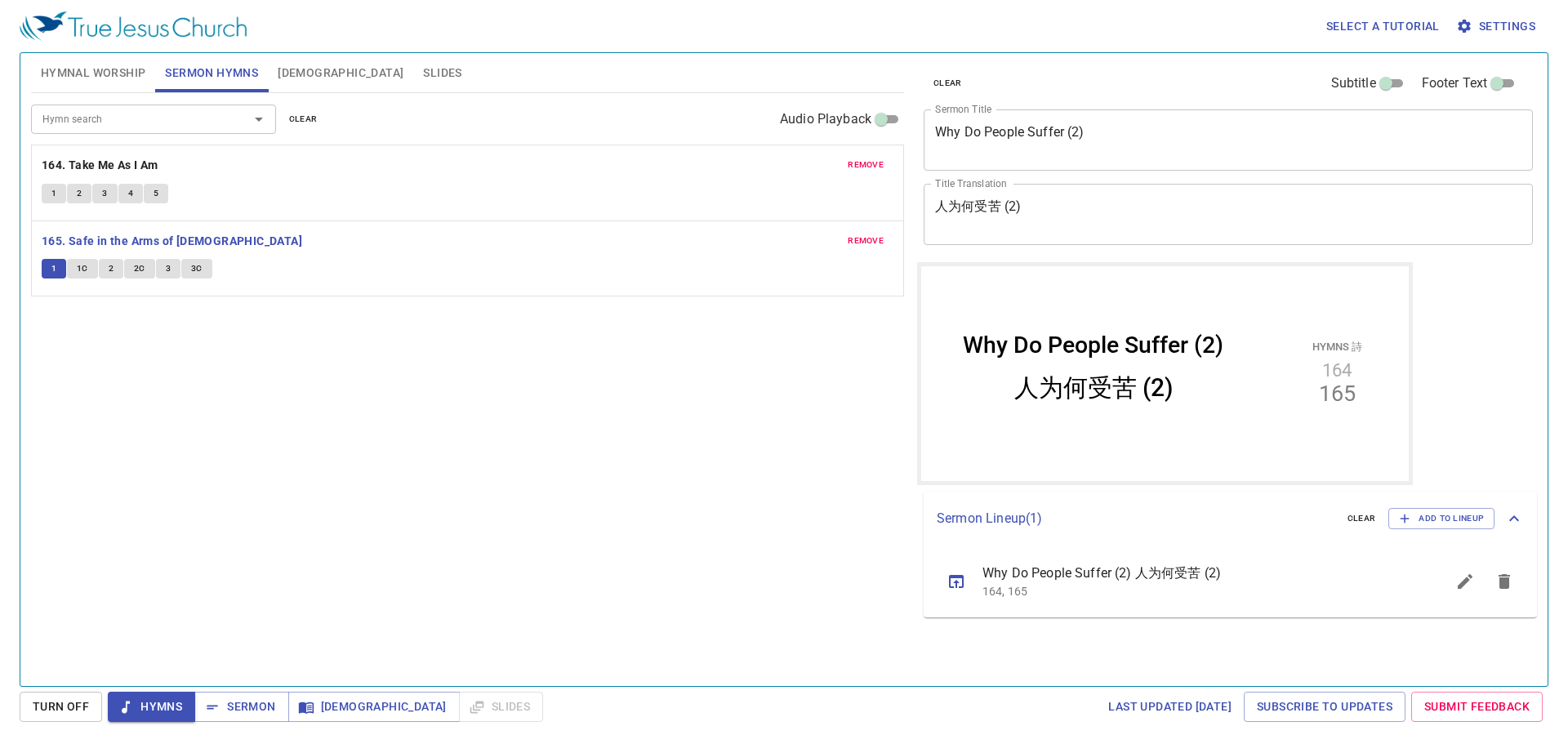
click at [423, 82] on span "Slides" at bounding box center [442, 72] width 39 height 21
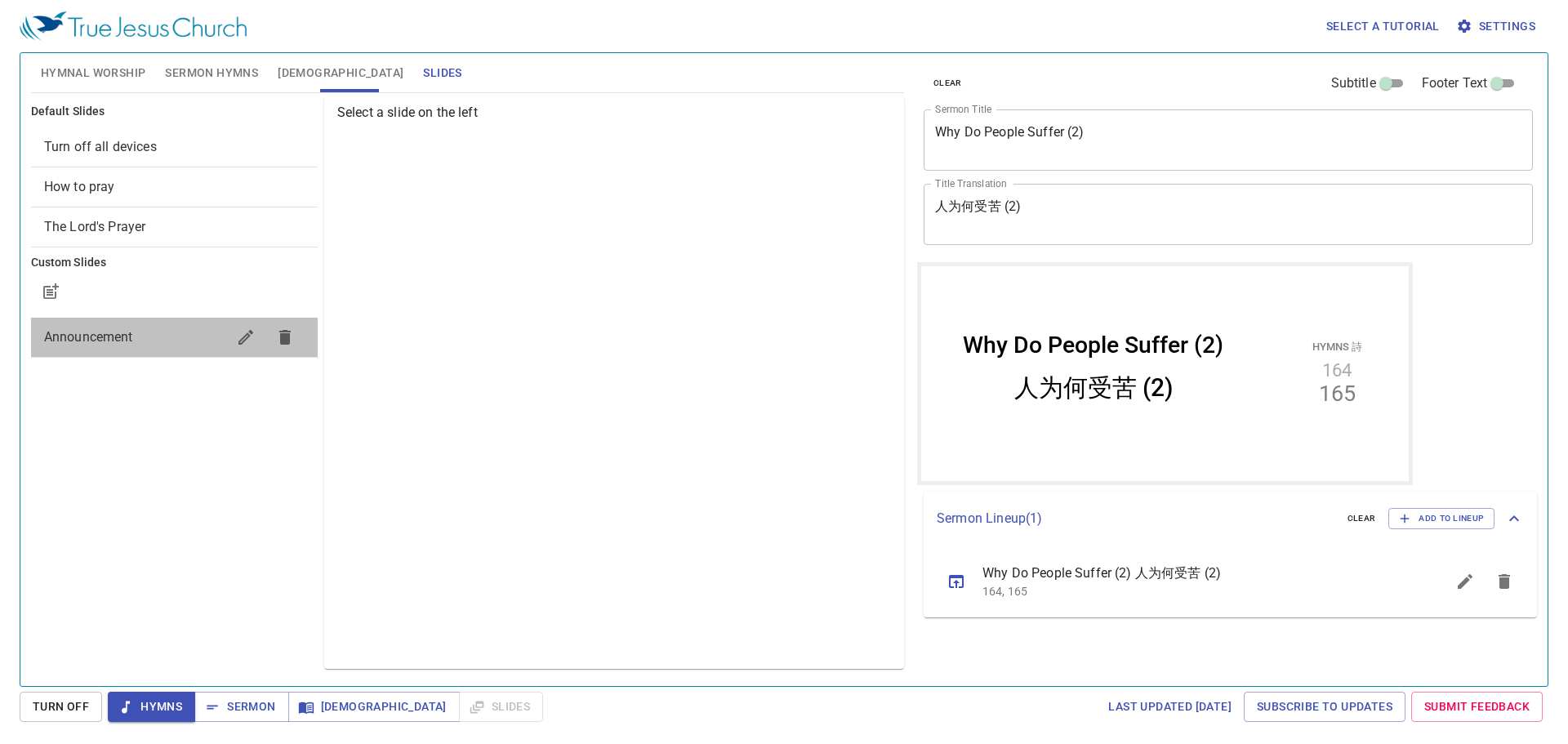
click at [114, 345] on span "Announcement" at bounding box center [135, 337] width 182 height 20
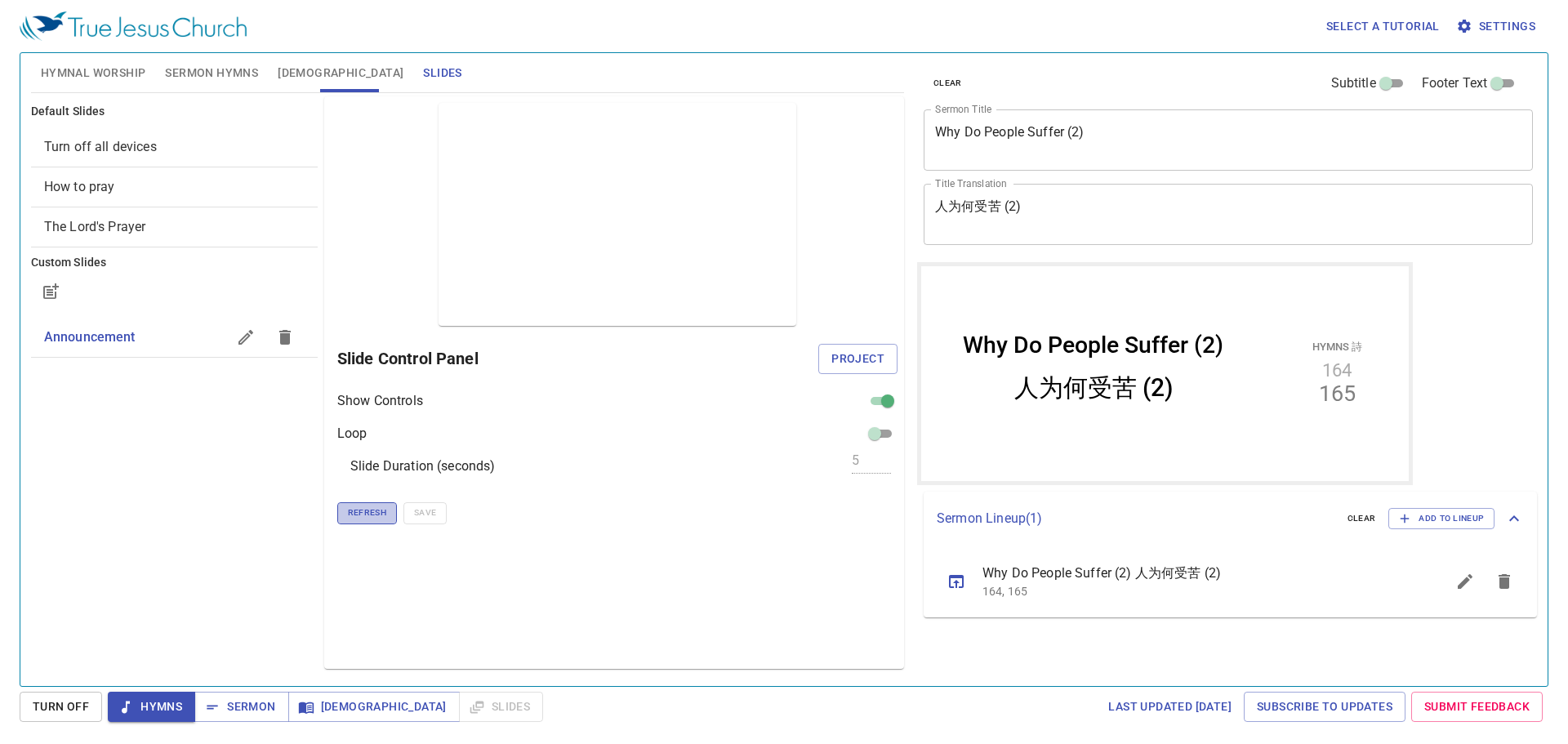
click at [368, 510] on span "Refresh" at bounding box center [367, 512] width 39 height 15
click at [217, 80] on span "Sermon Hymns" at bounding box center [211, 72] width 93 height 21
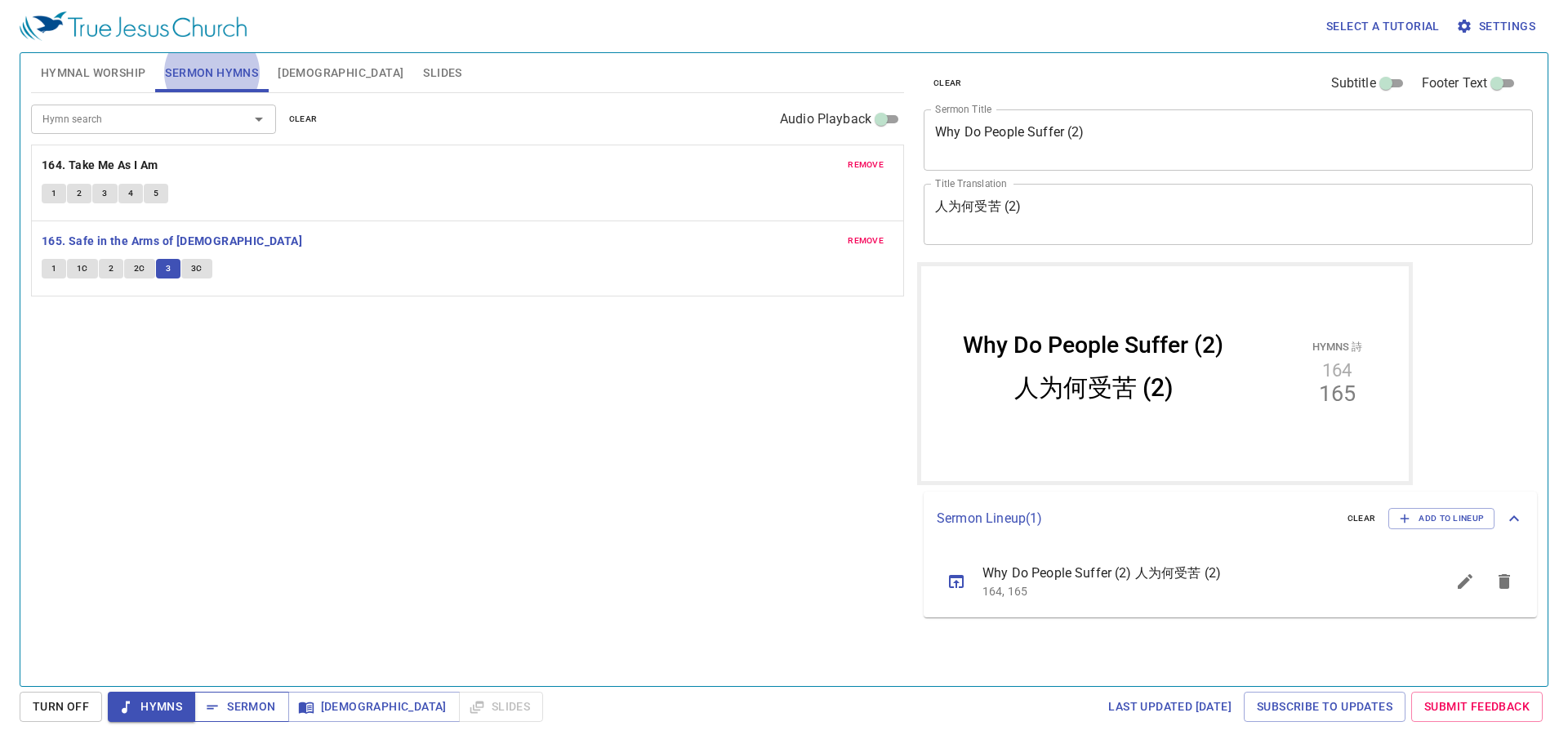
click at [0, 0] on span "Sermon" at bounding box center [0, 0] width 0 height 0
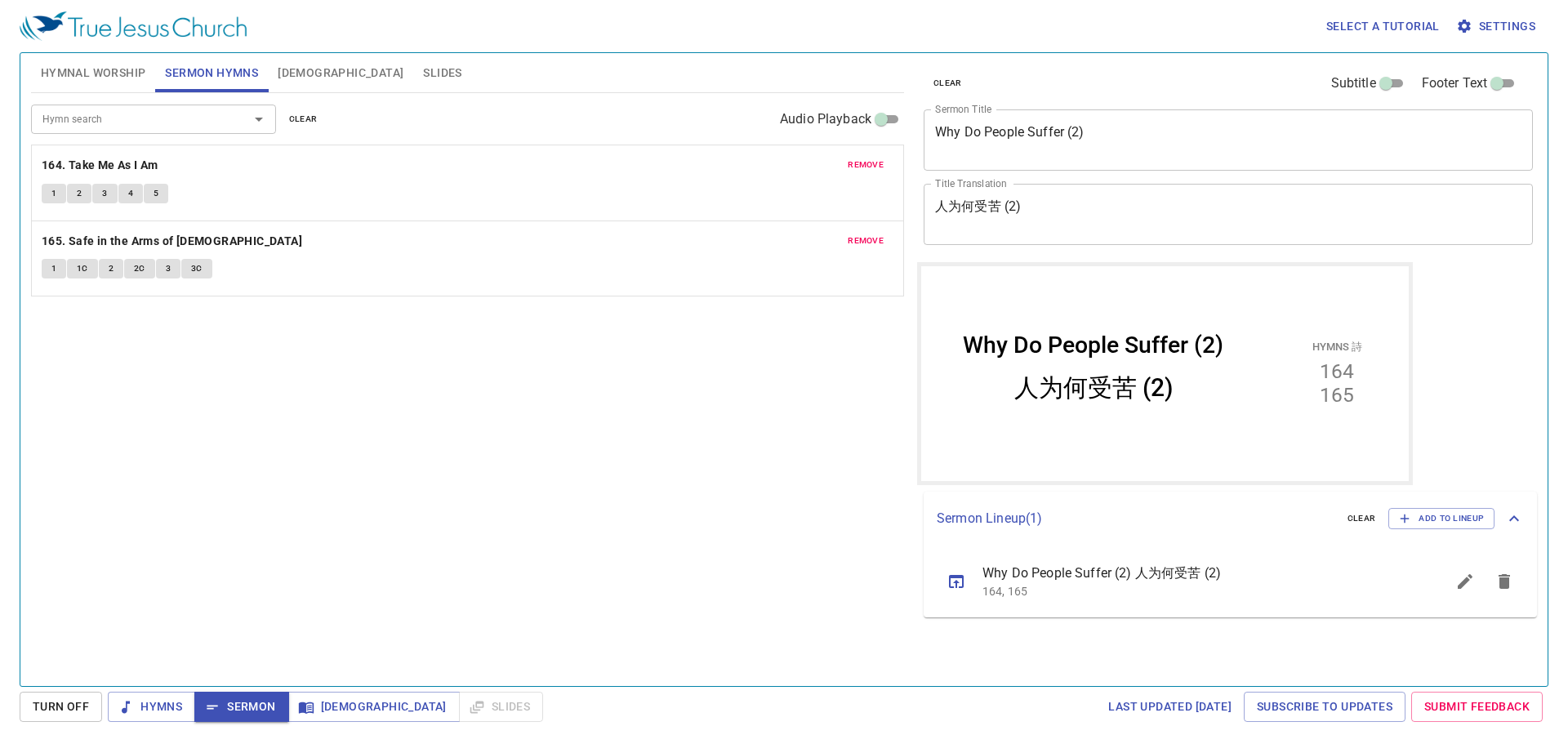
click at [423, 72] on span "Slides" at bounding box center [442, 72] width 39 height 21
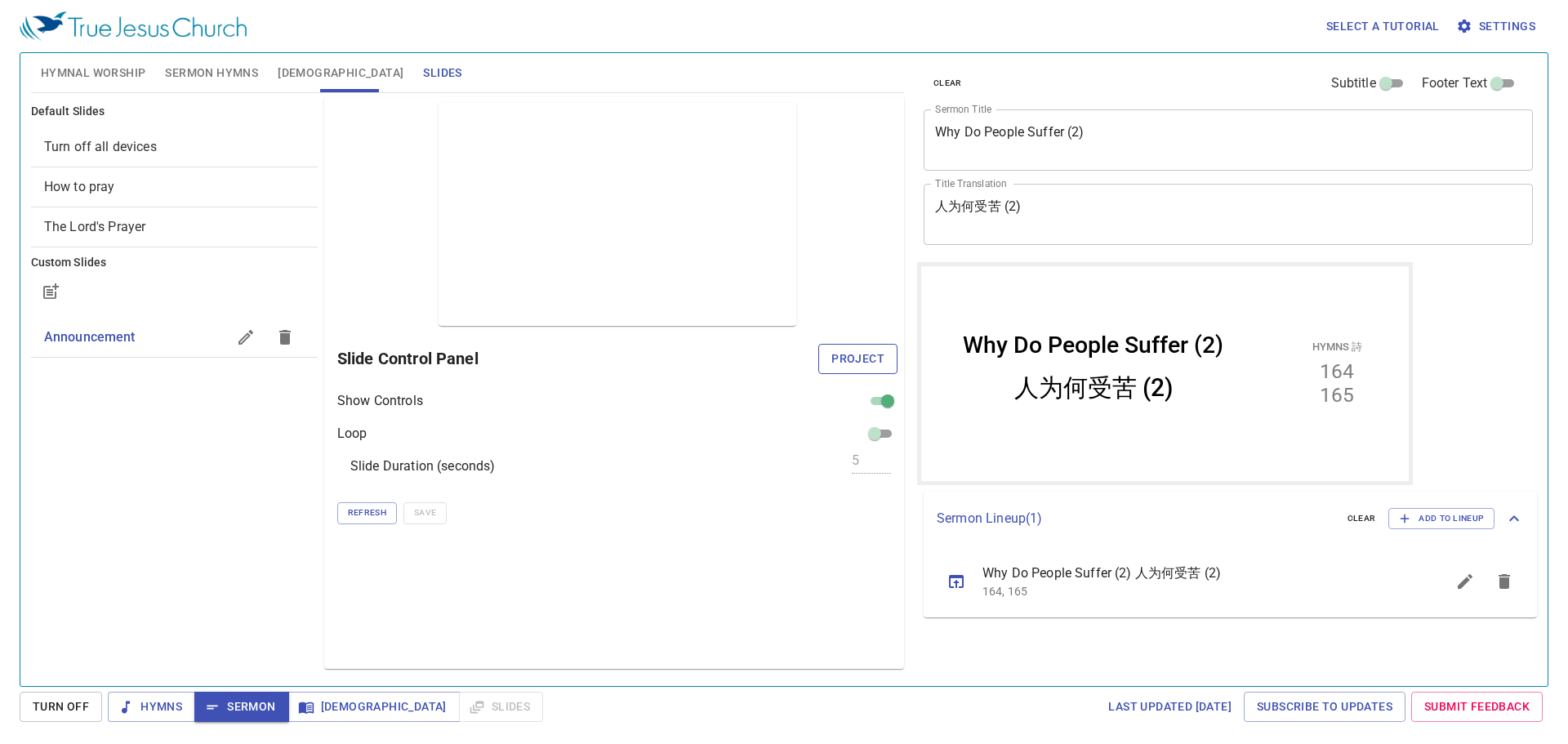
click at [860, 353] on span "Project" at bounding box center [858, 359] width 54 height 21
click at [279, 75] on span "[DEMOGRAPHIC_DATA]" at bounding box center [340, 72] width 126 height 21
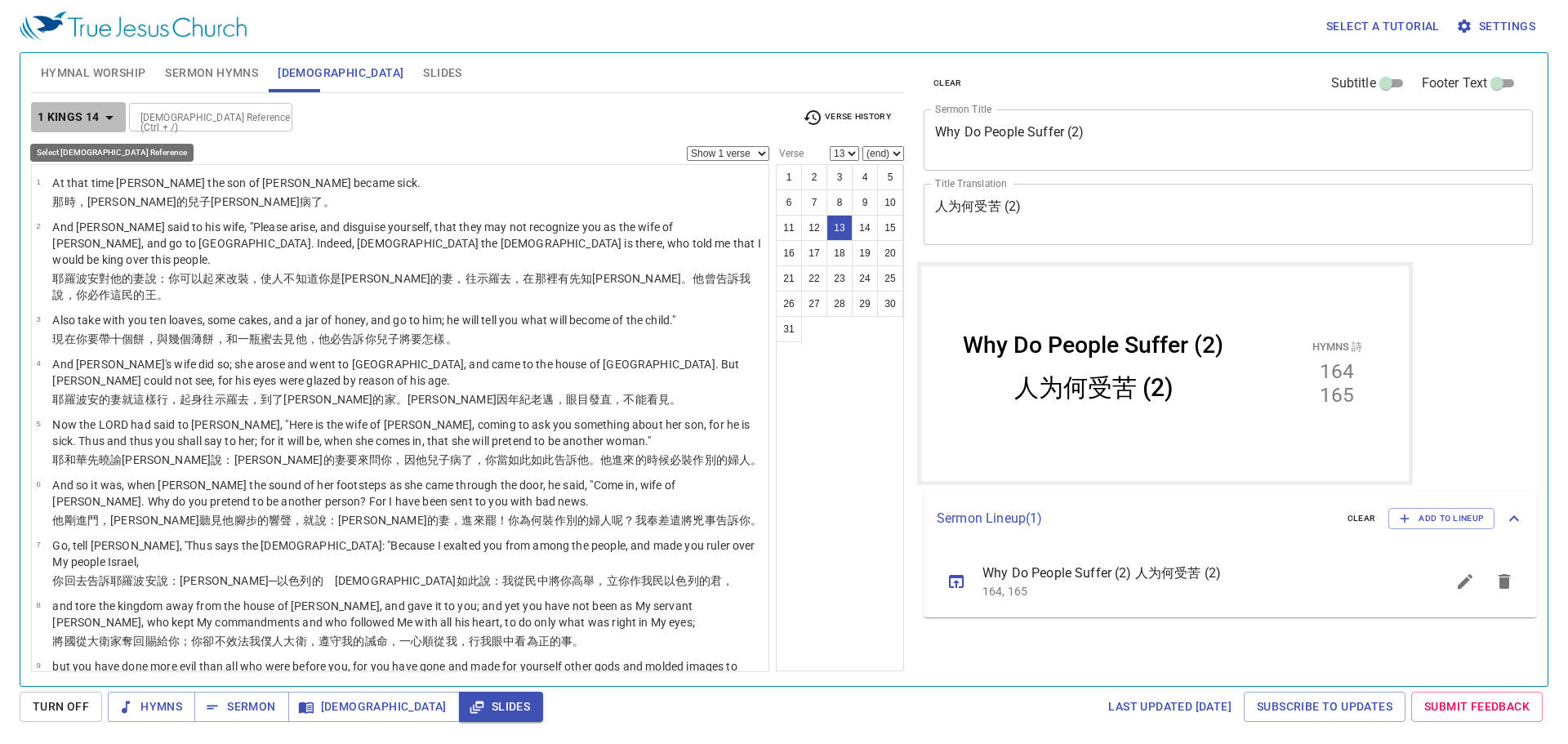
click at [89, 110] on b "1 Kings 14" at bounding box center [68, 117] width 62 height 21
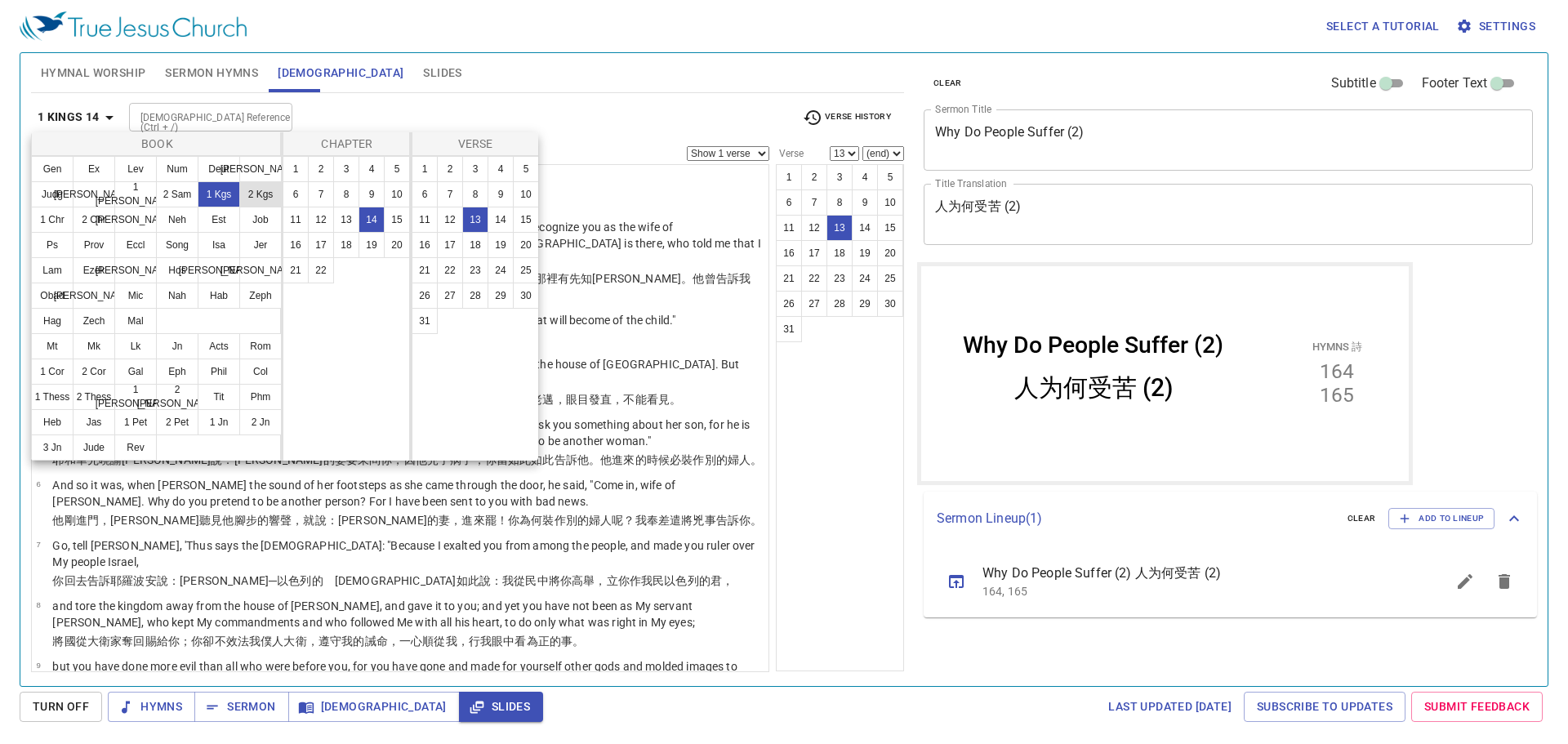
click at [248, 189] on button "2 Kgs" at bounding box center [260, 194] width 43 height 26
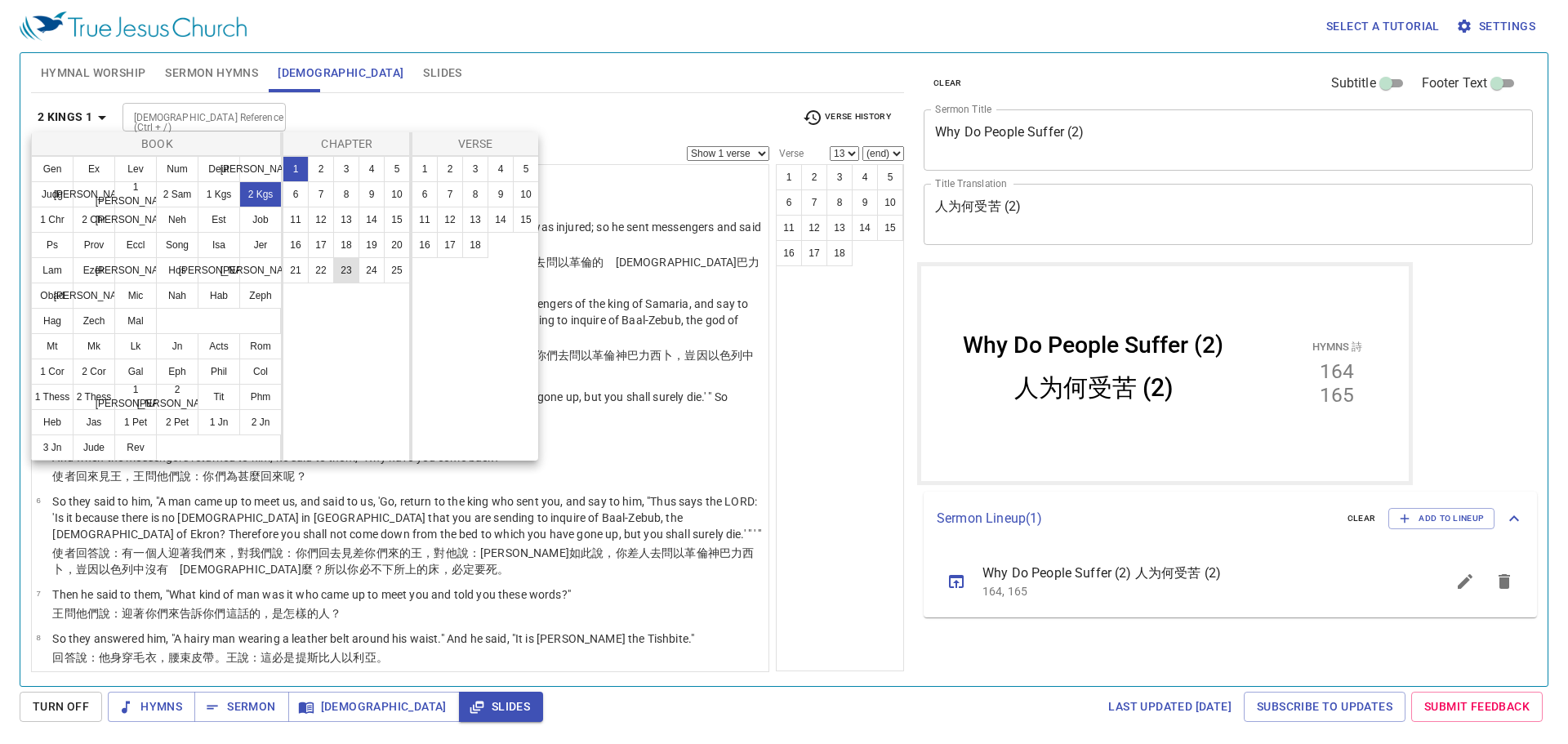
click at [0, 0] on button "23" at bounding box center [0, 0] width 0 height 0
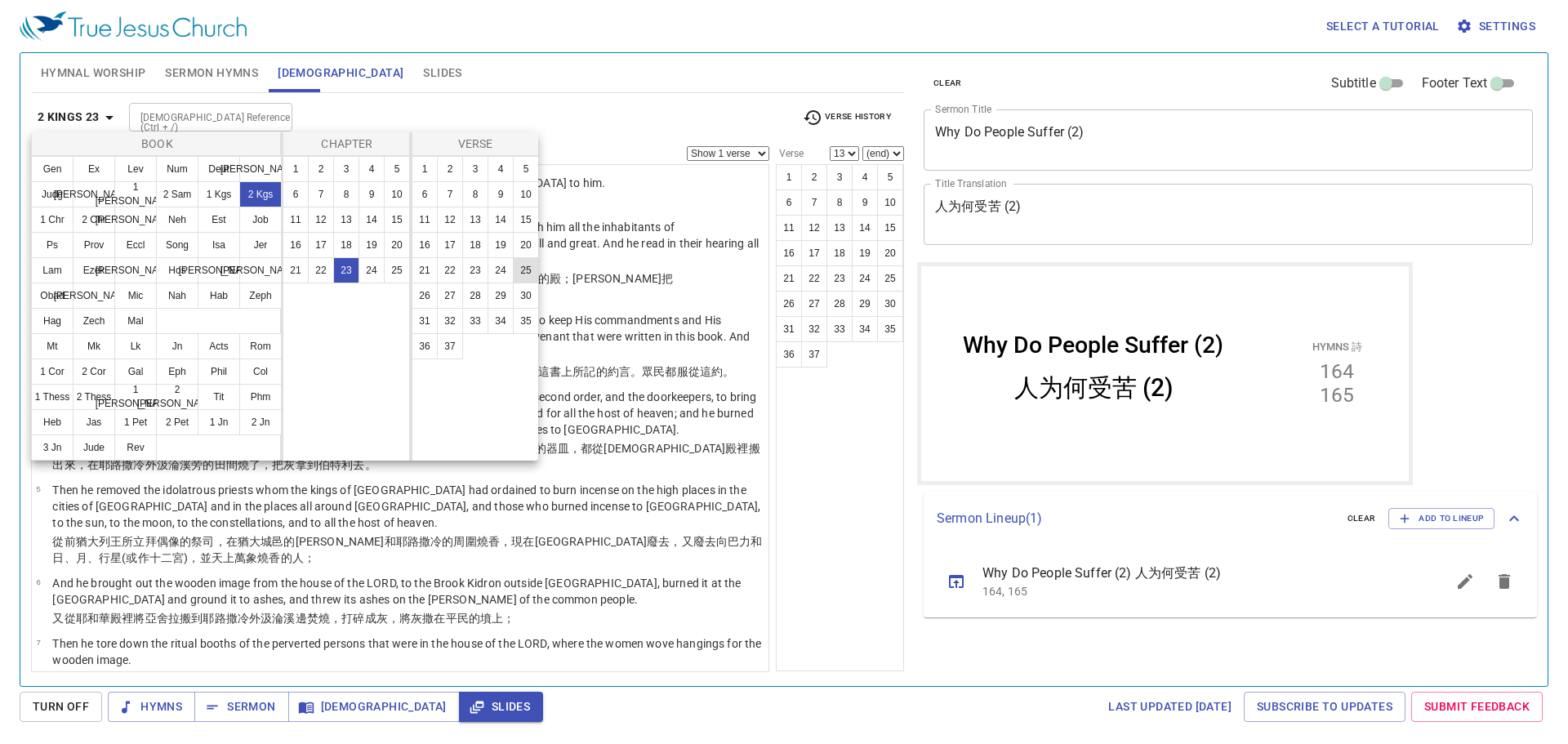
click at [521, 274] on button "25" at bounding box center [525, 270] width 26 height 26
select select "25"
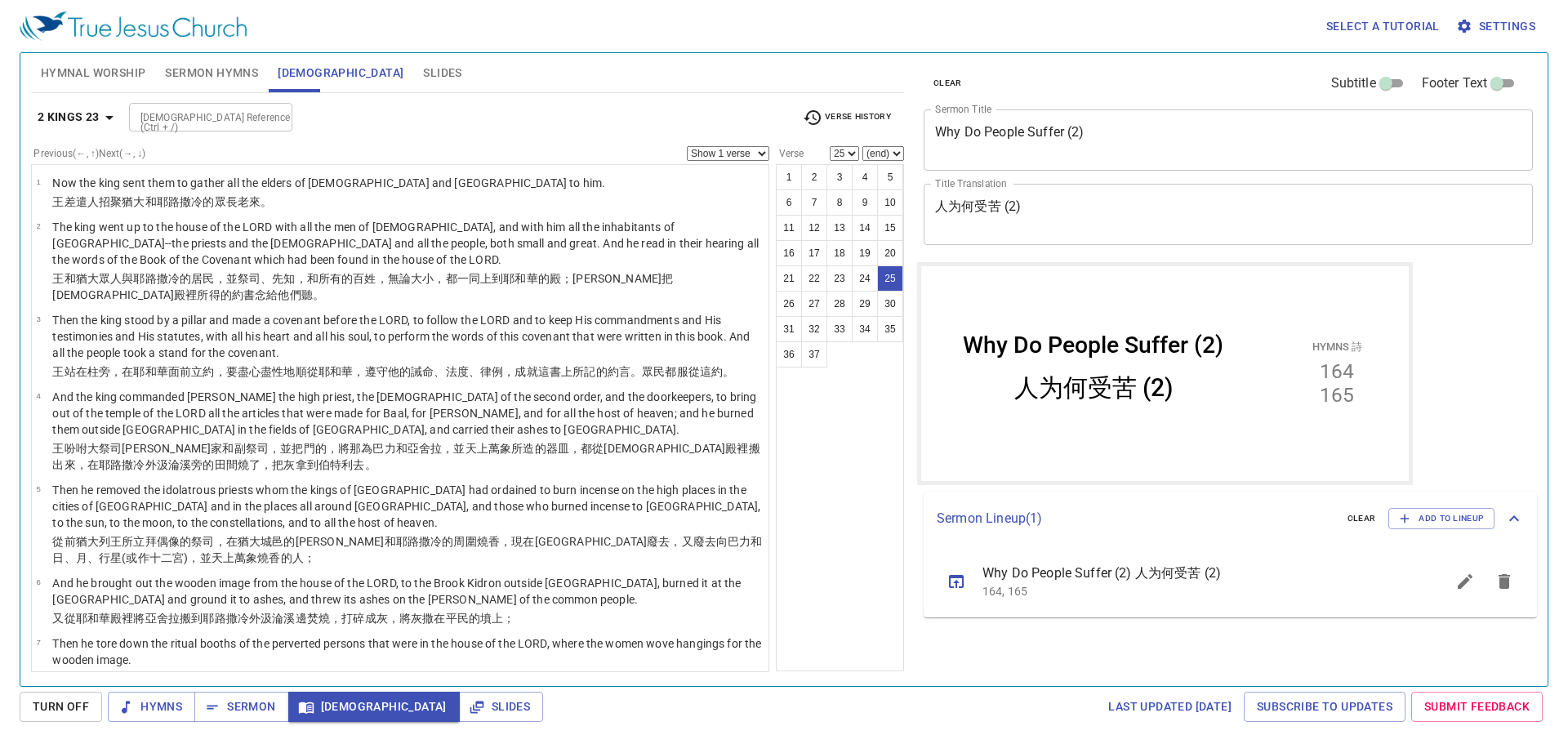
scroll to position [1398, 0]
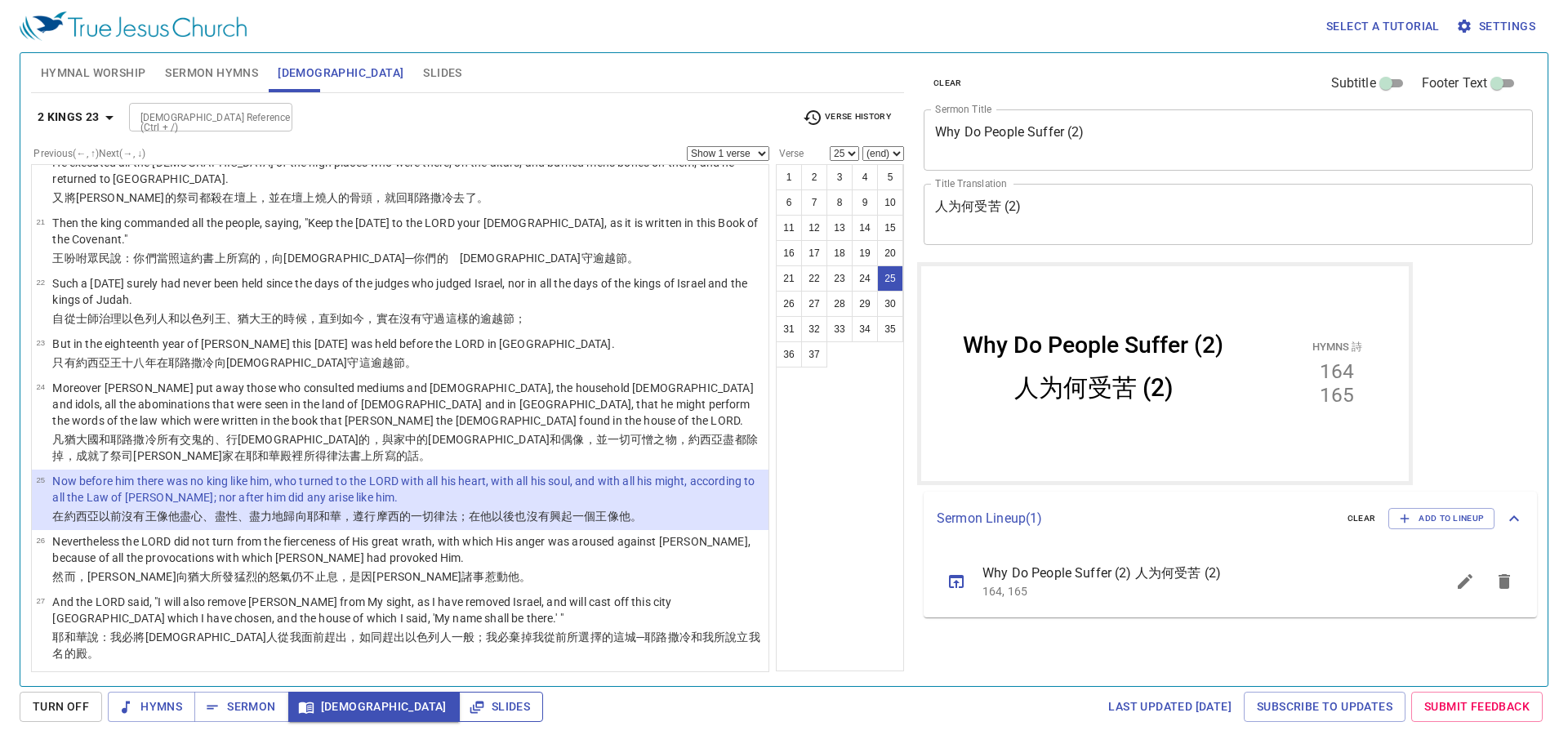
click at [0, 0] on span "Slides" at bounding box center [0, 0] width 0 height 0
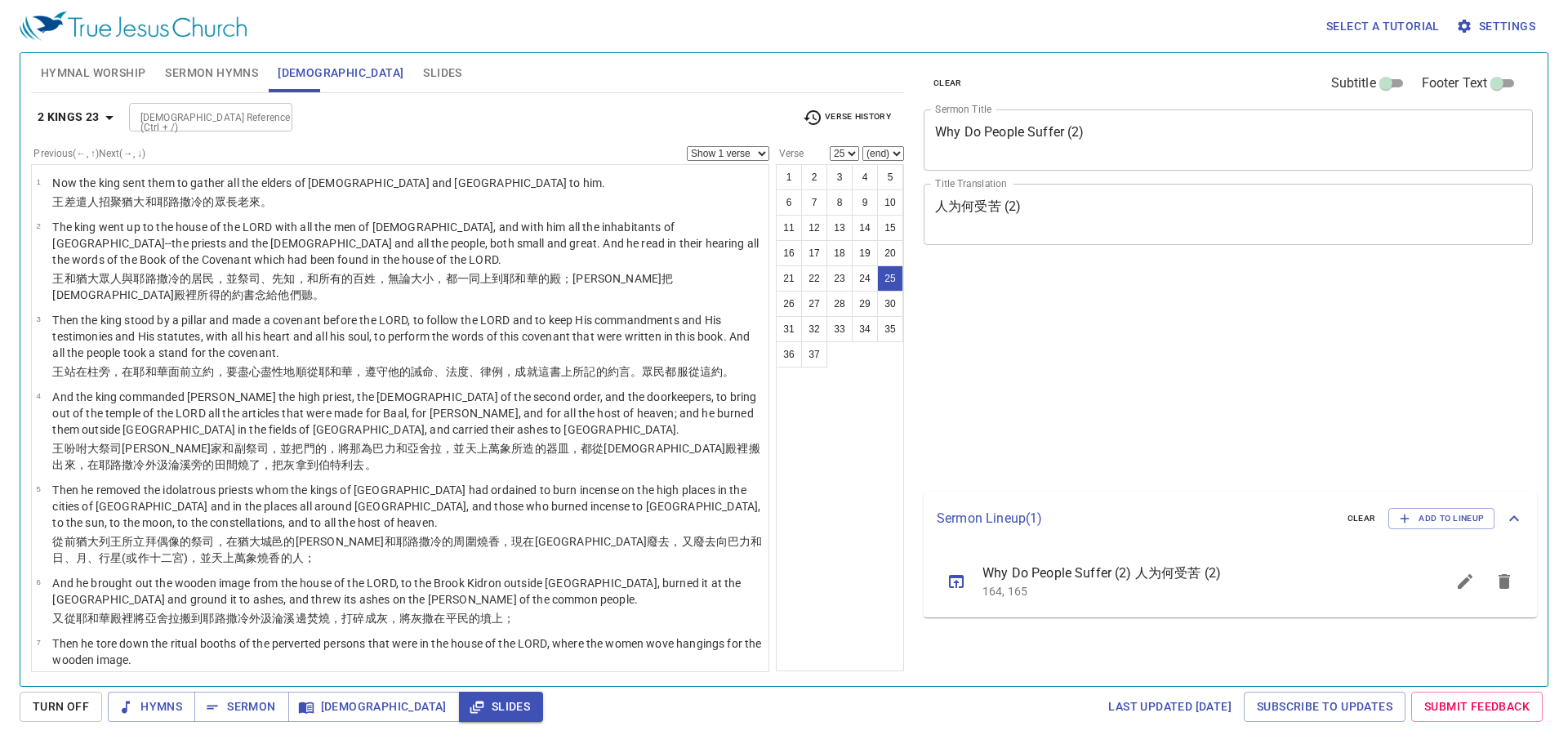
select select "25"
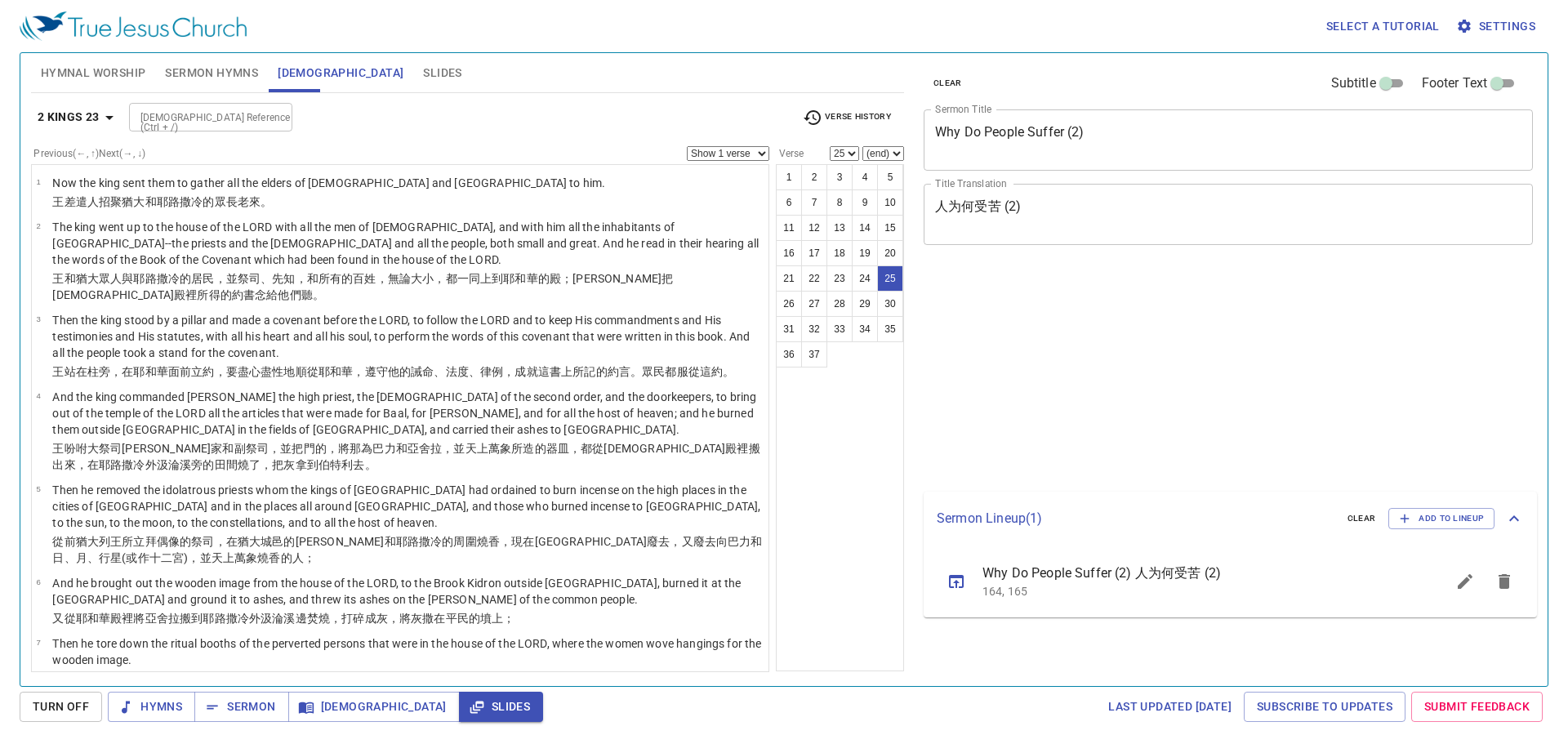
select select "25"
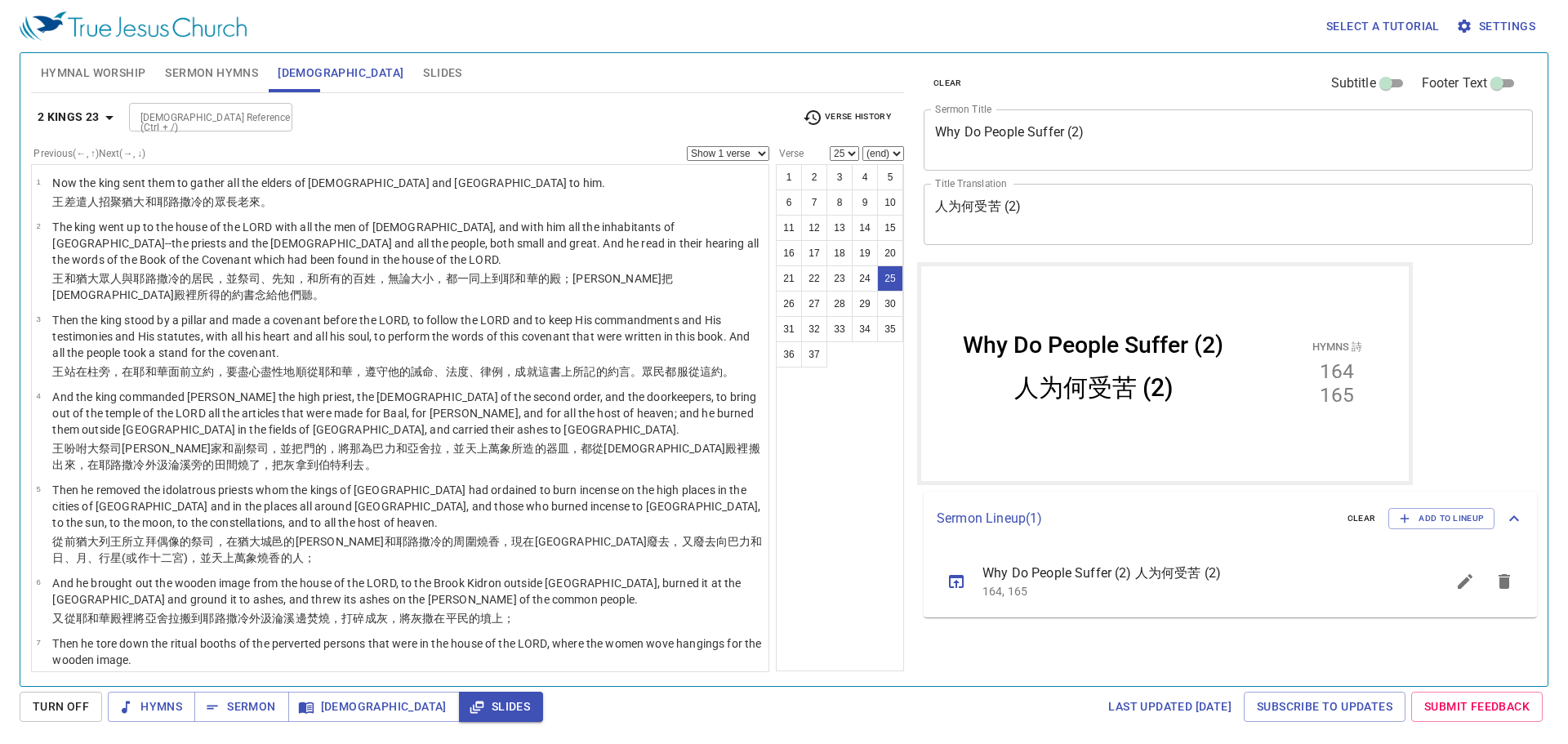
scroll to position [1398, 0]
select select "25"
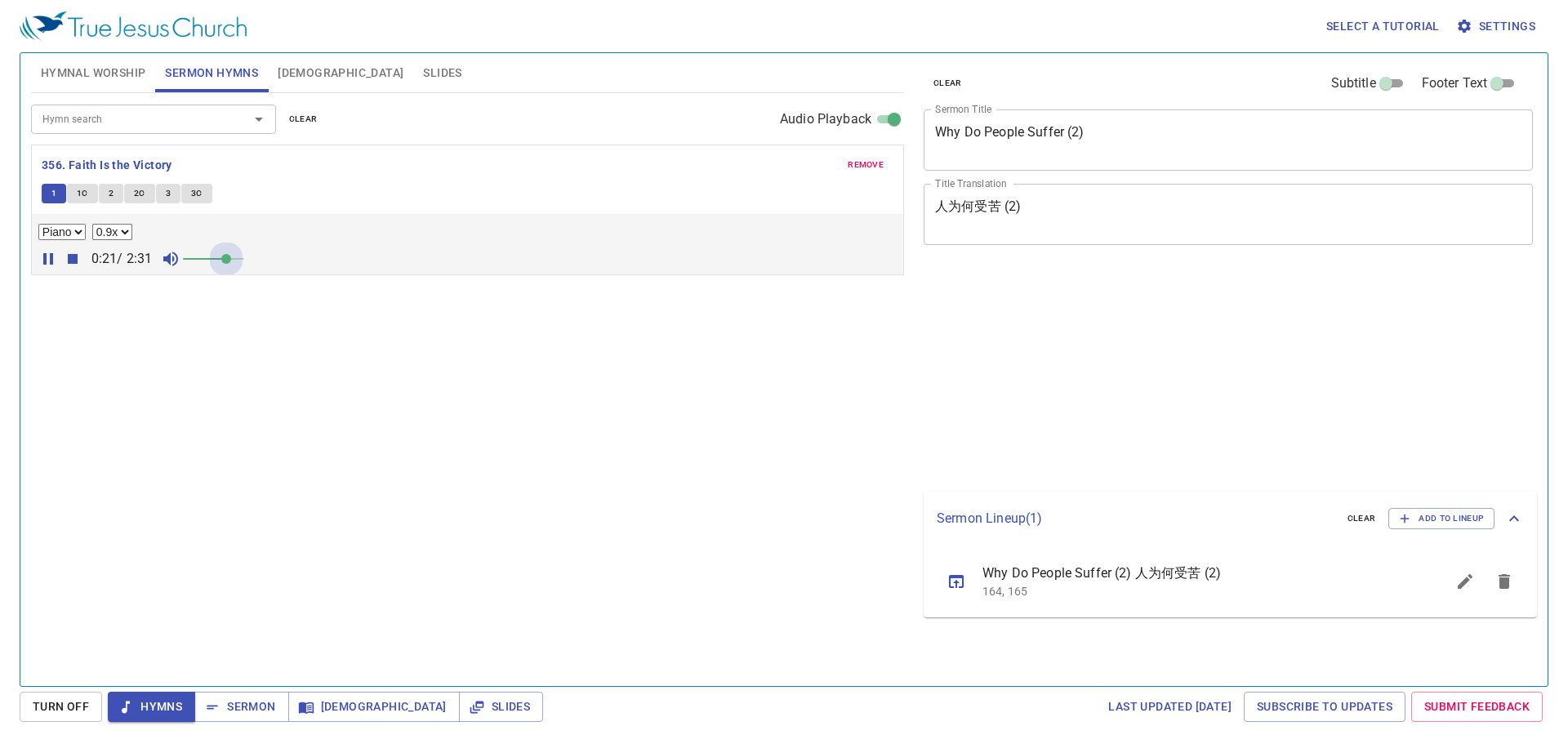
select select "0.9"
click at [225, 259] on span at bounding box center [226, 259] width 10 height 10
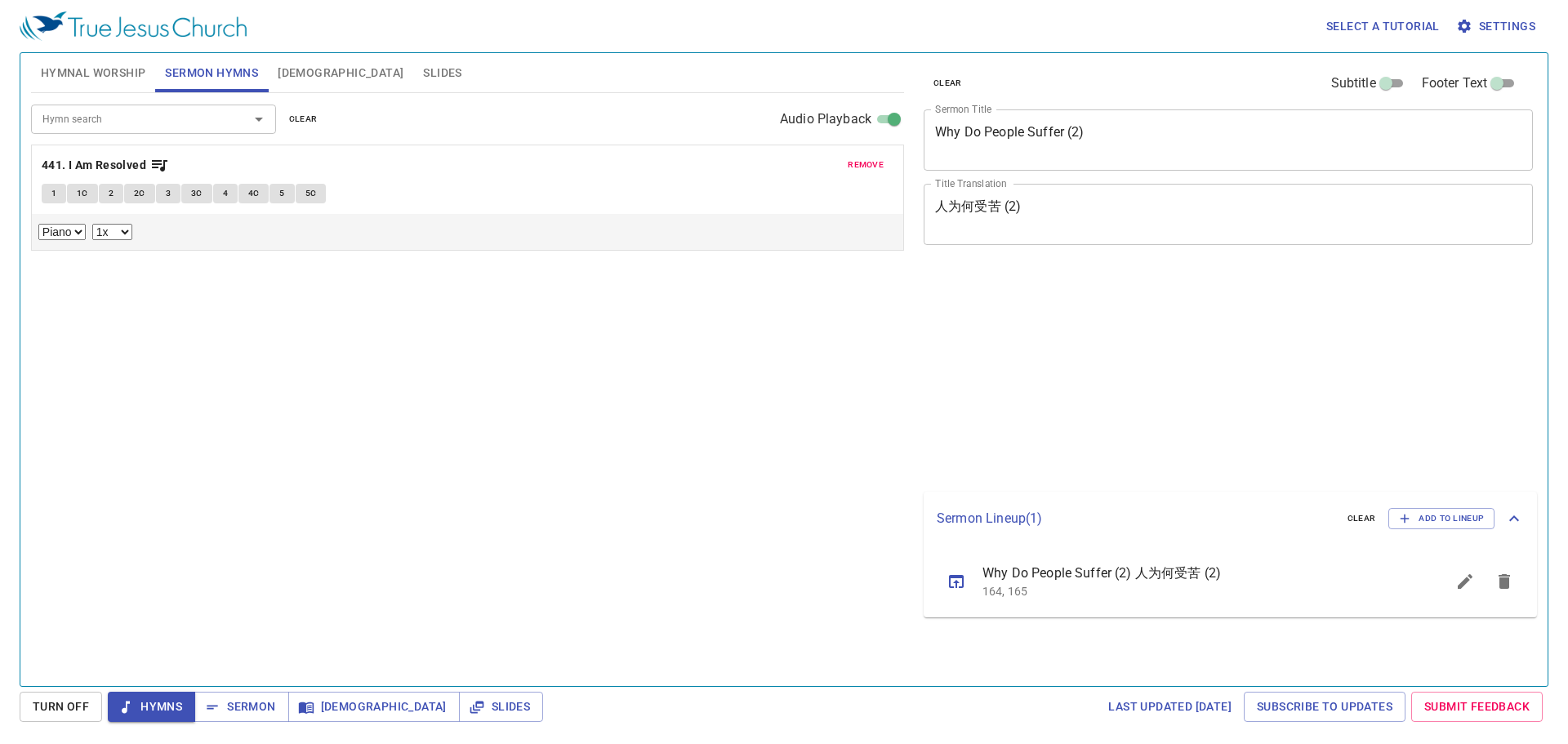
select select "1"
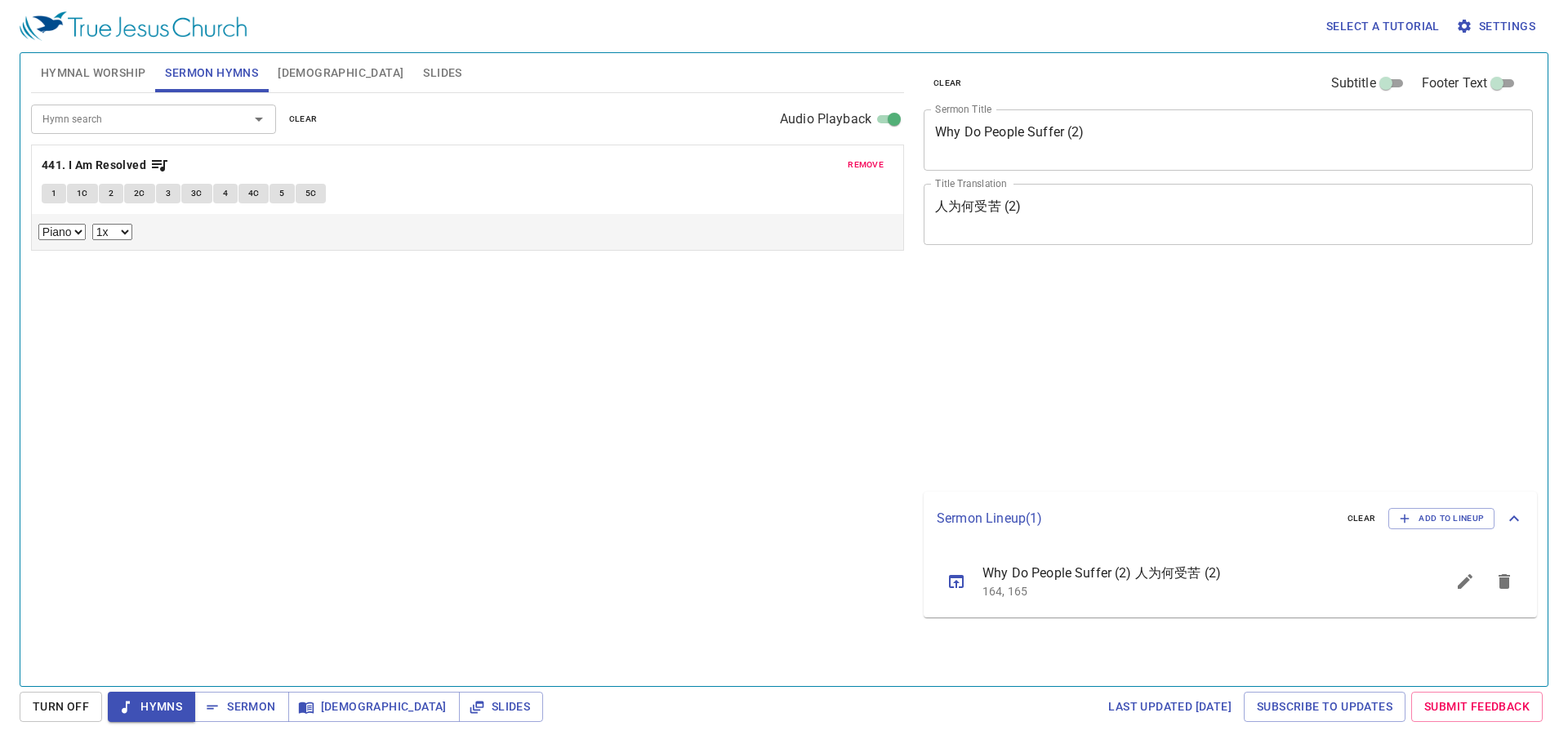
select select "1"
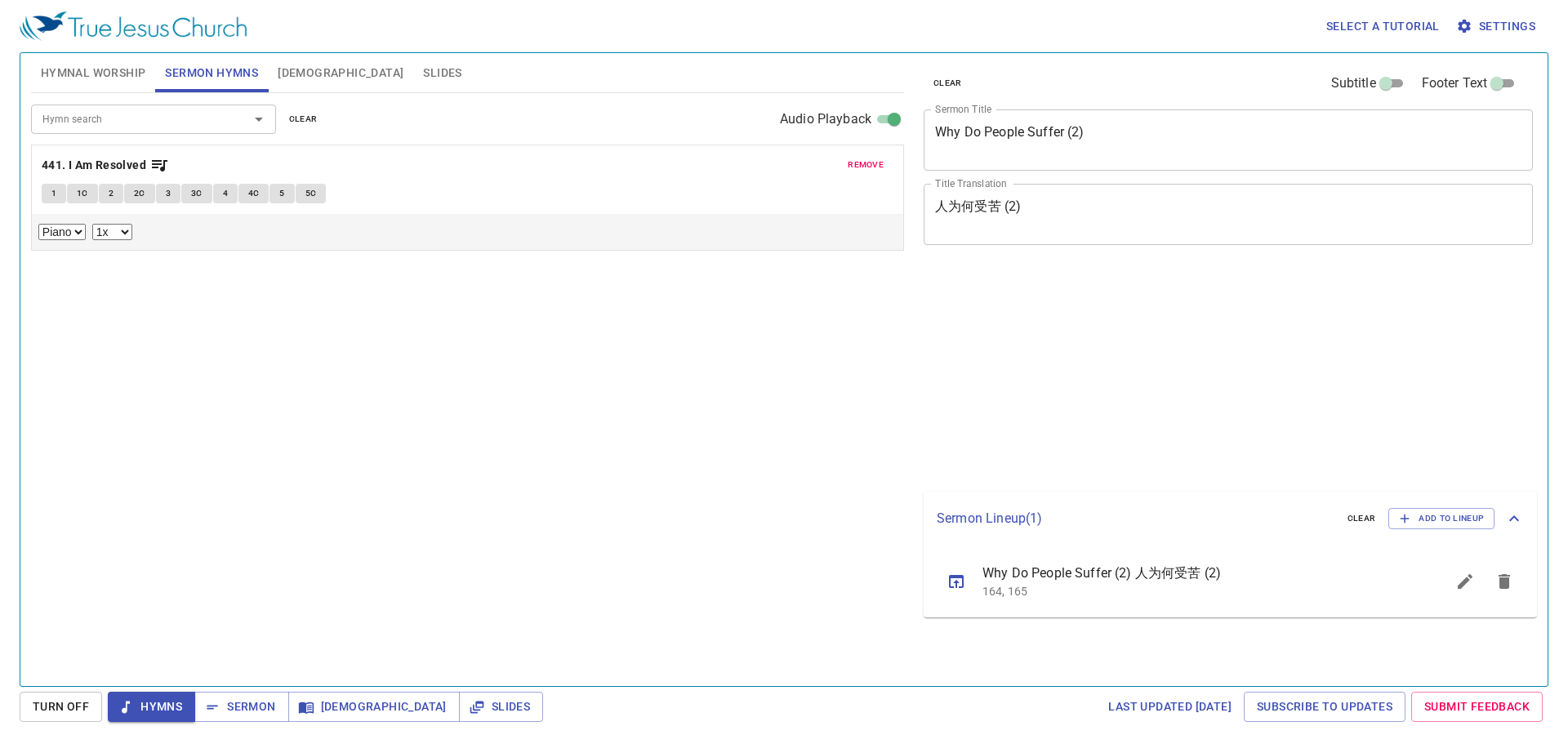
select select "1"
